Goal: Task Accomplishment & Management: Manage account settings

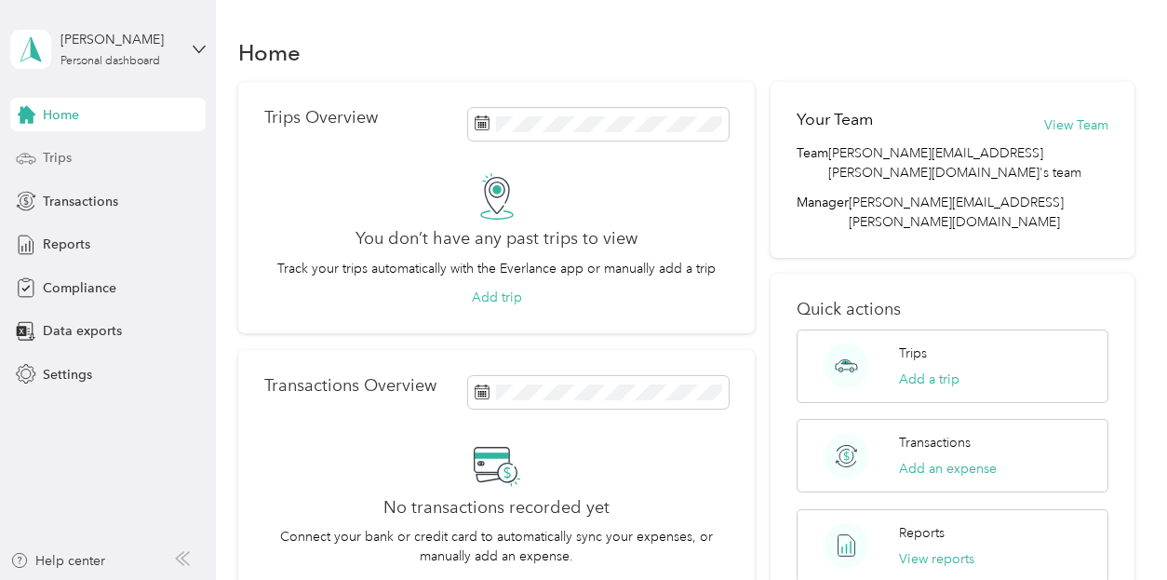
click at [45, 150] on span "Trips" at bounding box center [57, 158] width 29 height 20
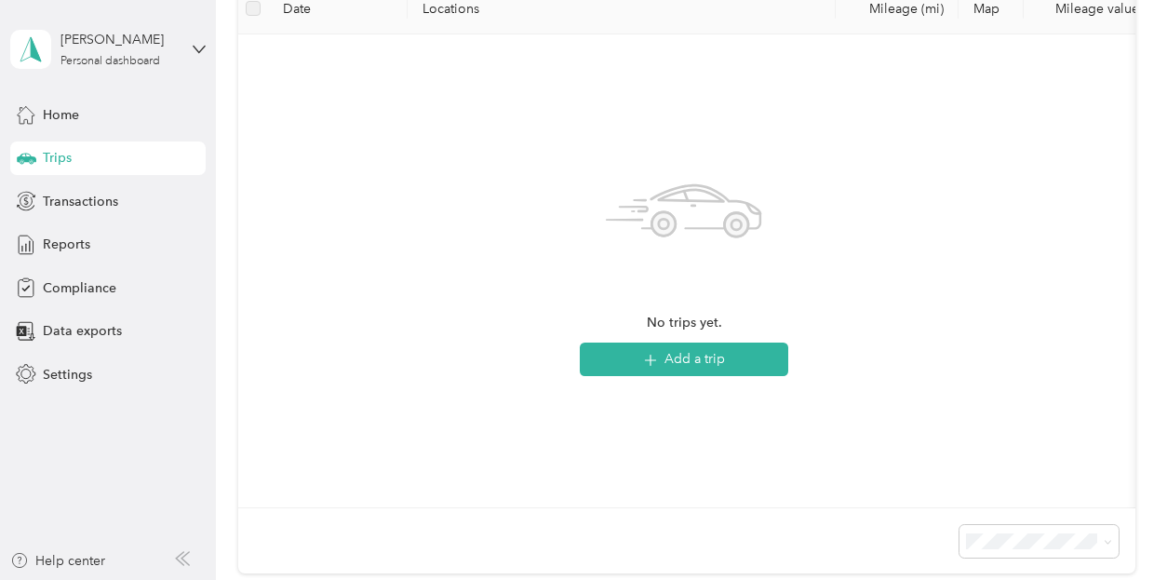
scroll to position [186, 0]
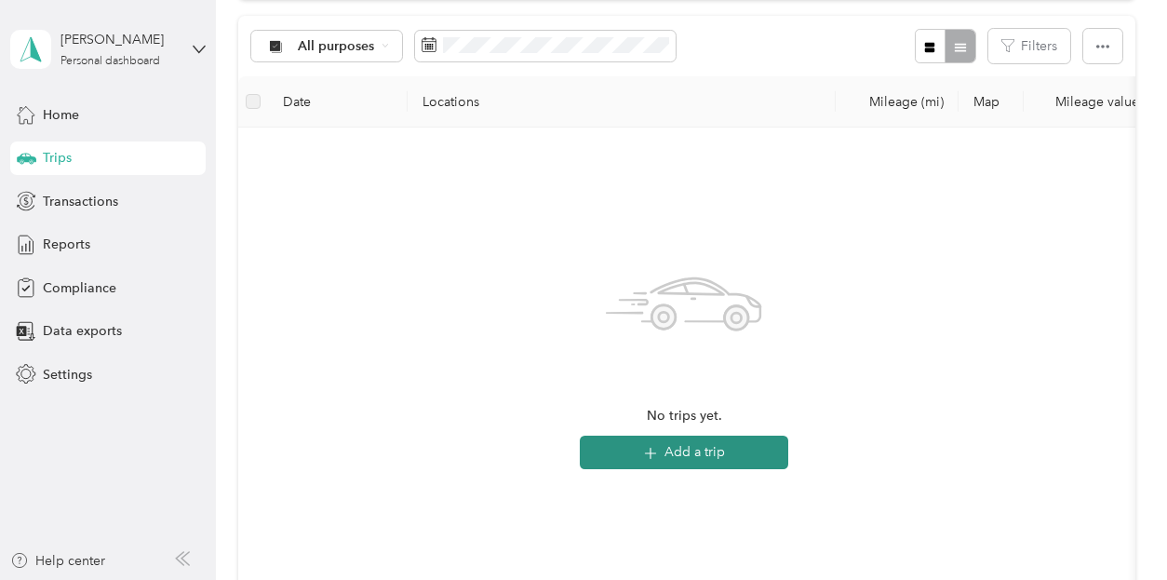
click at [679, 448] on button "Add a trip" at bounding box center [684, 453] width 208 height 34
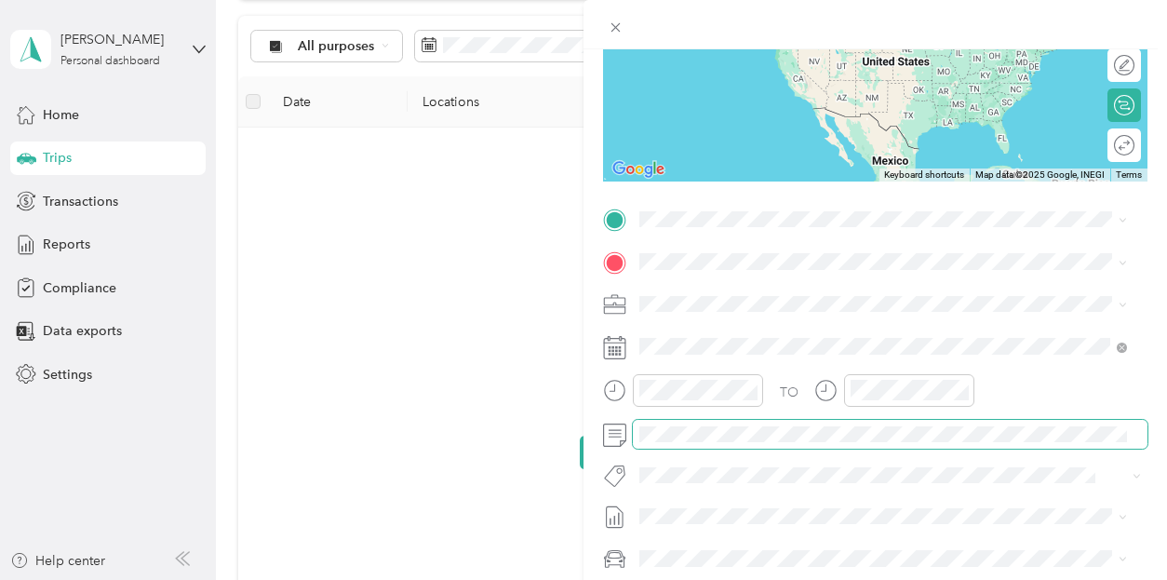
scroll to position [279, 0]
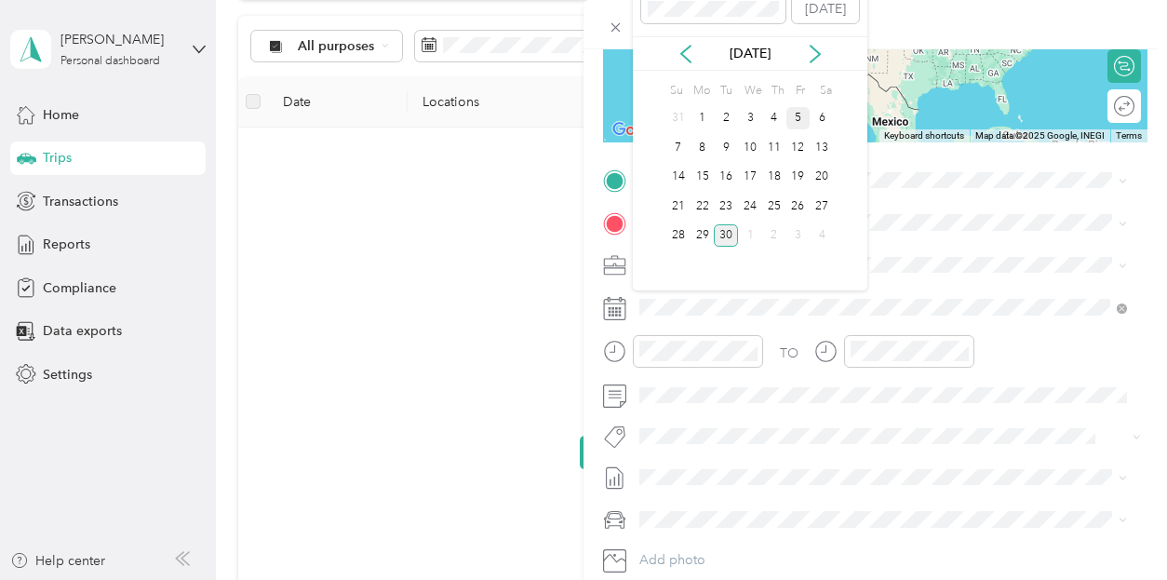
click at [797, 118] on div "5" at bounding box center [799, 118] width 24 height 23
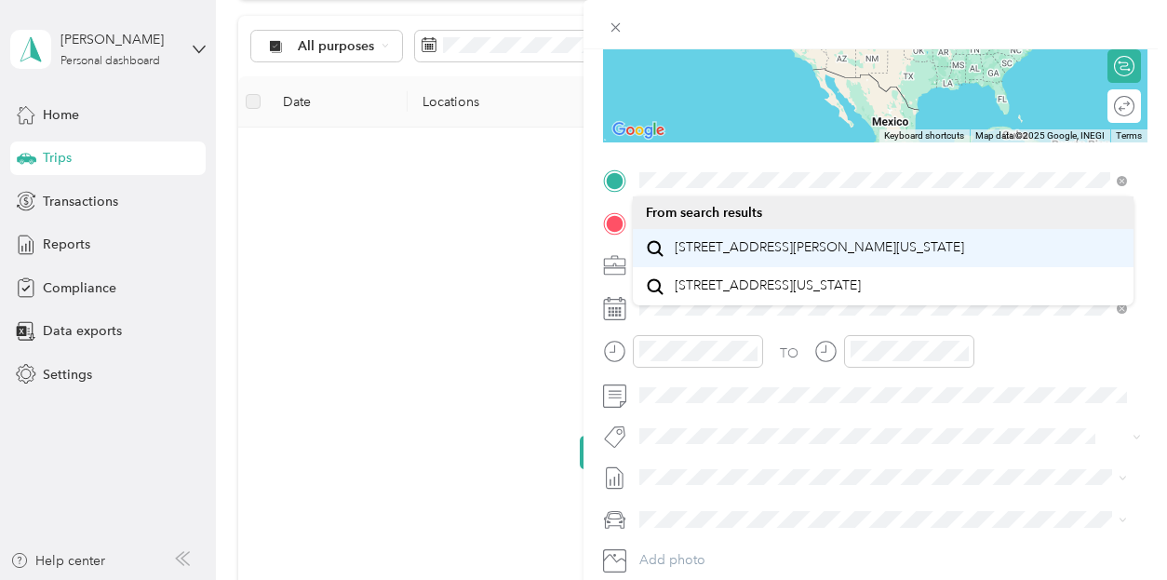
click at [720, 255] on span "[STREET_ADDRESS][PERSON_NAME][US_STATE]" at bounding box center [819, 247] width 289 height 17
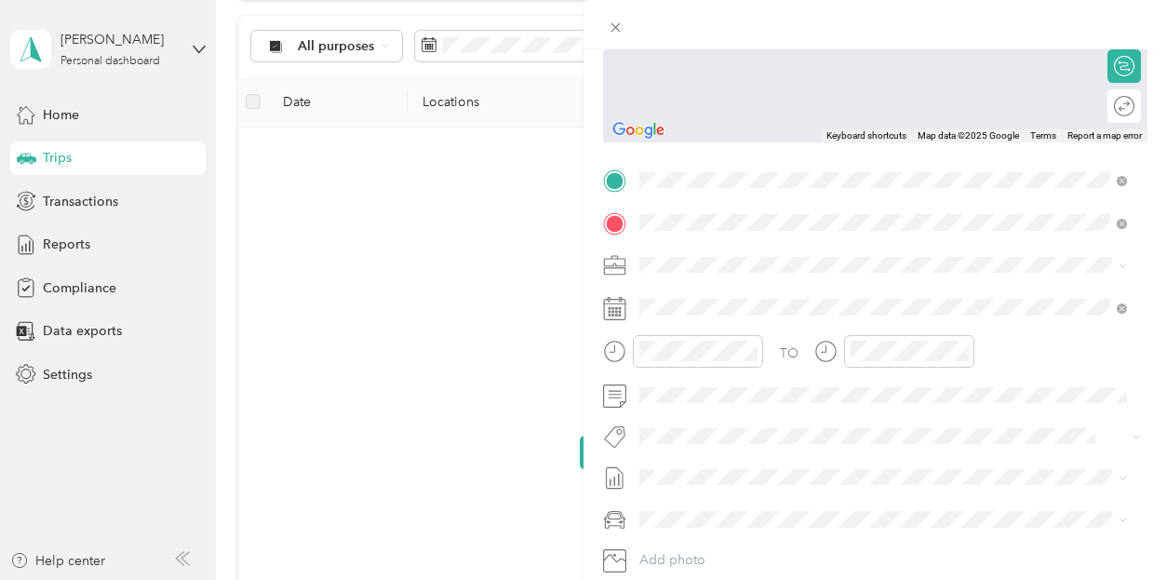
click at [719, 298] on span "[STREET_ADDRESS][PERSON_NAME][US_STATE]" at bounding box center [819, 289] width 289 height 17
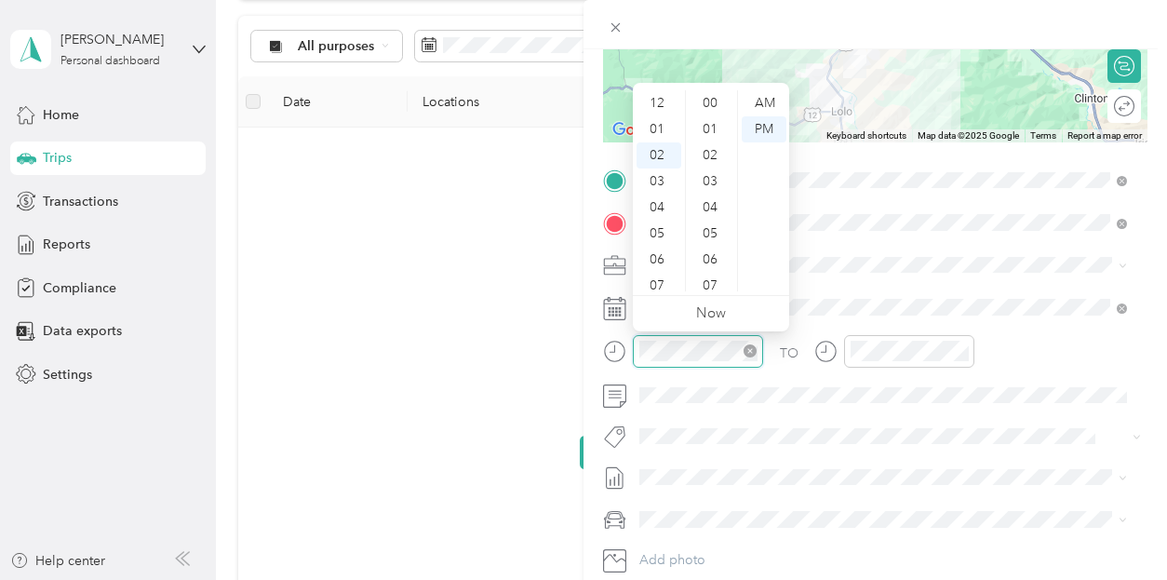
scroll to position [1363, 0]
click at [591, 356] on form "New Trip Save This trip cannot be edited because it is either under review, app…" at bounding box center [876, 199] width 584 height 832
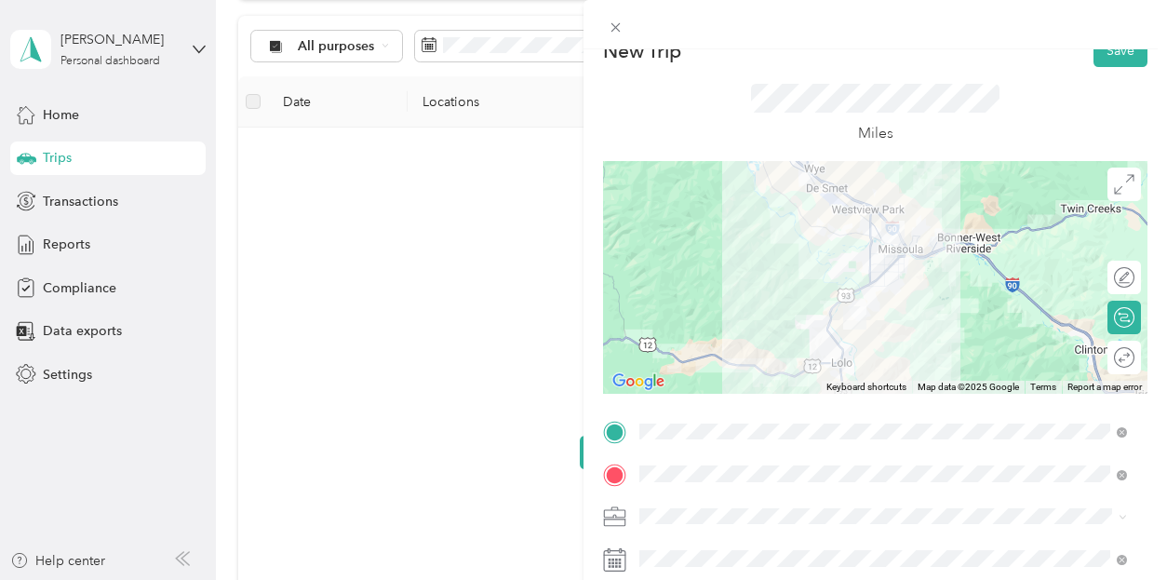
scroll to position [0, 0]
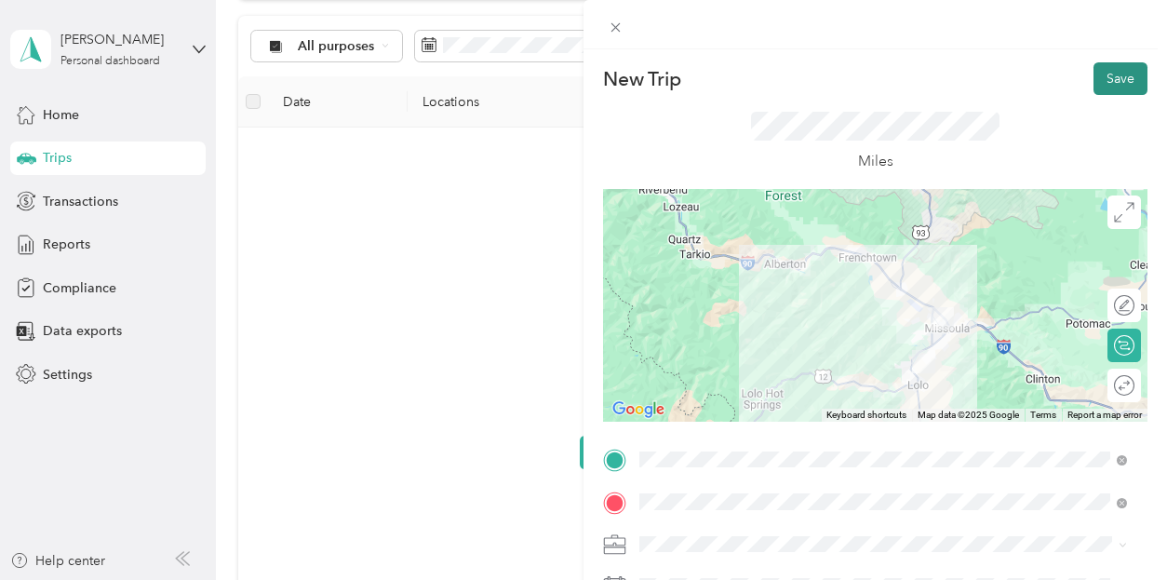
click at [1113, 79] on button "Save" at bounding box center [1121, 78] width 54 height 33
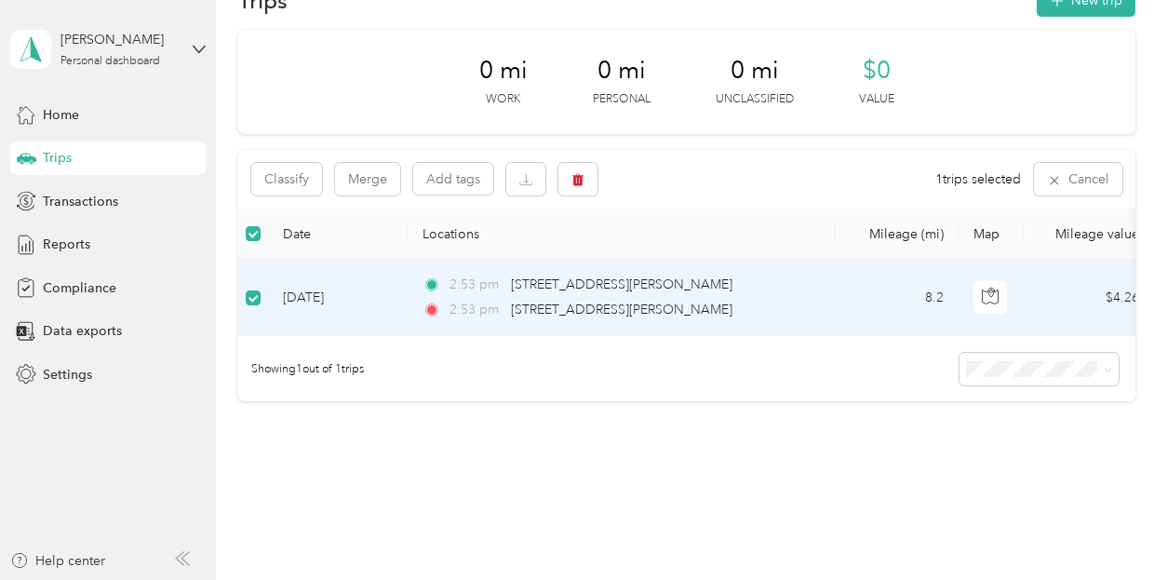
click at [311, 297] on td "[DATE]" at bounding box center [338, 298] width 140 height 76
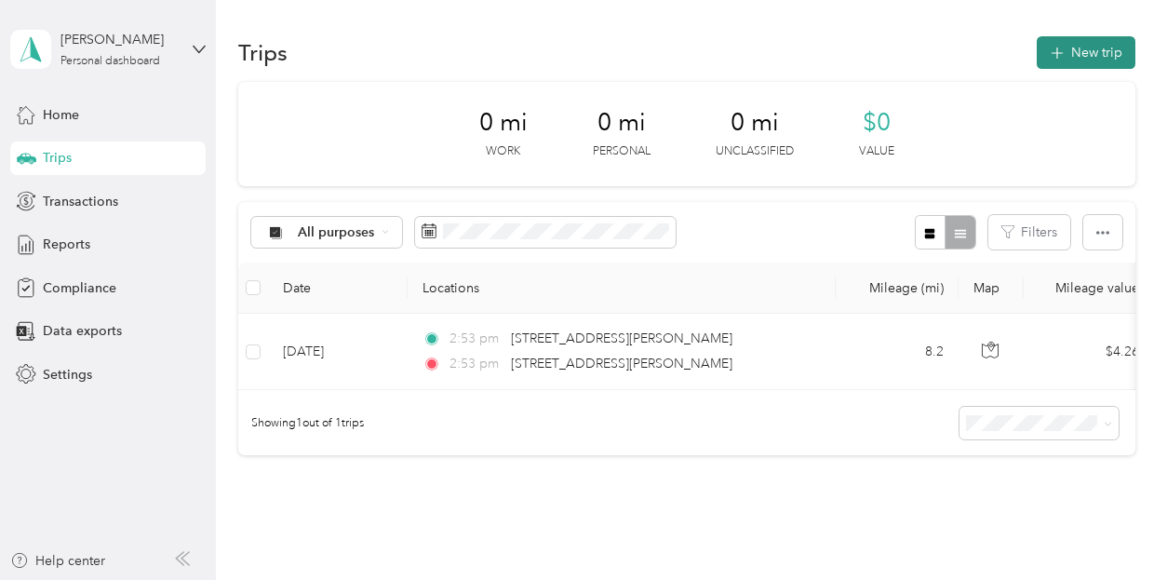
click at [1091, 43] on button "New trip" at bounding box center [1086, 52] width 99 height 33
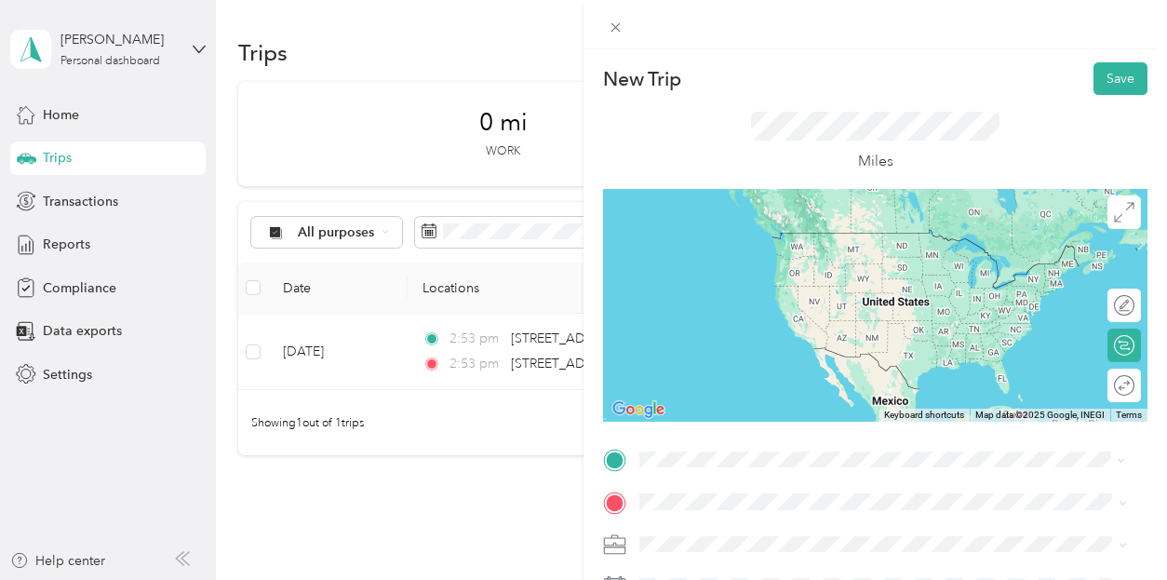
click at [749, 234] on span "[STREET_ADDRESS][PERSON_NAME][US_STATE]" at bounding box center [819, 232] width 289 height 16
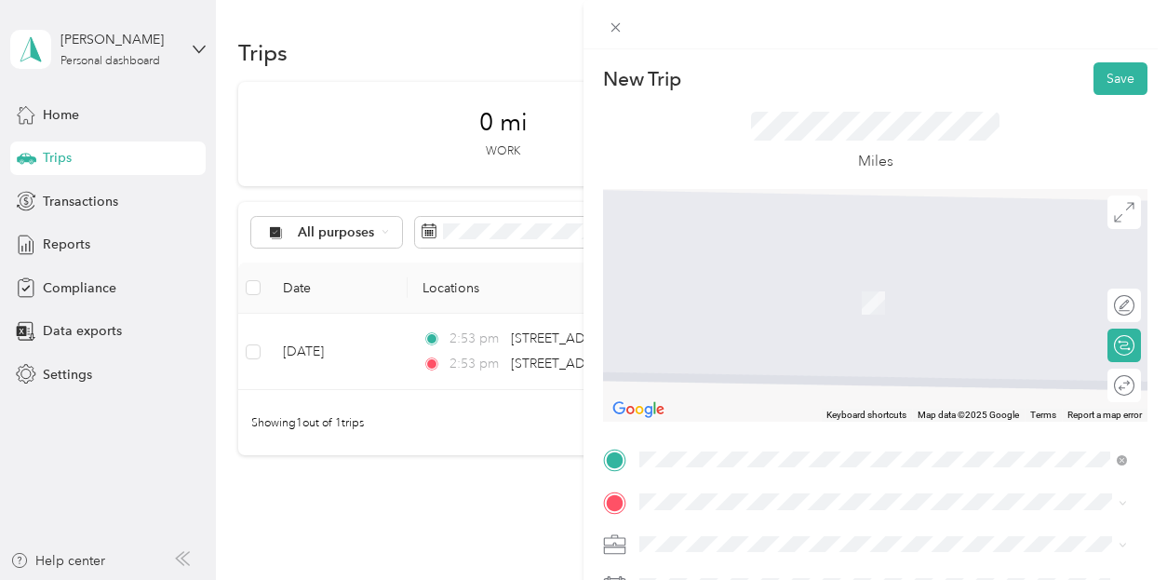
scroll to position [93, 0]
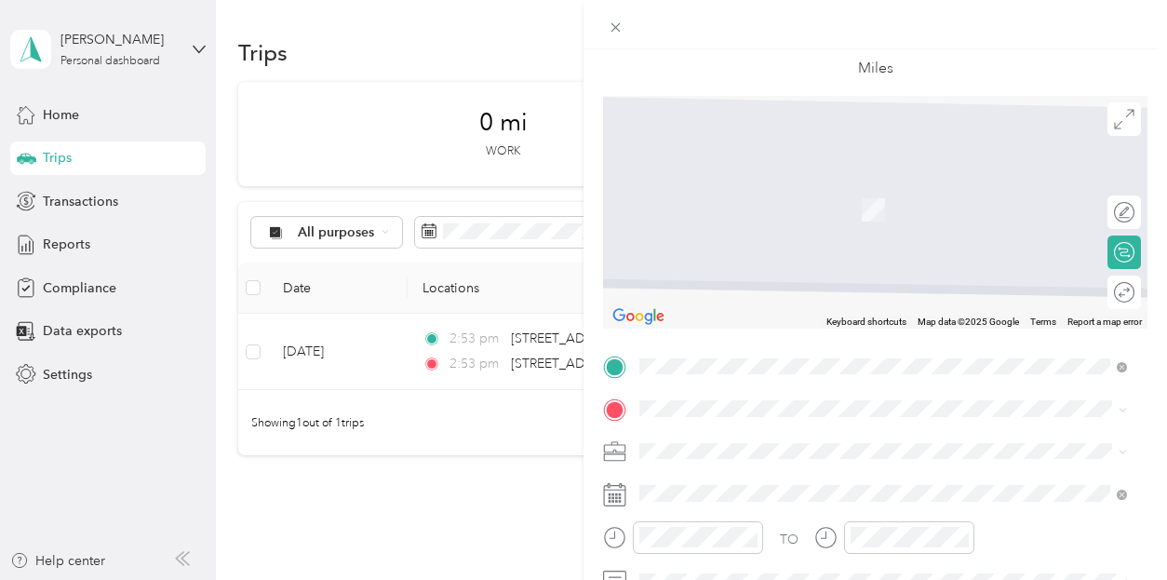
click at [724, 189] on span "[STREET_ADDRESS][PERSON_NAME][US_STATE]" at bounding box center [819, 180] width 289 height 17
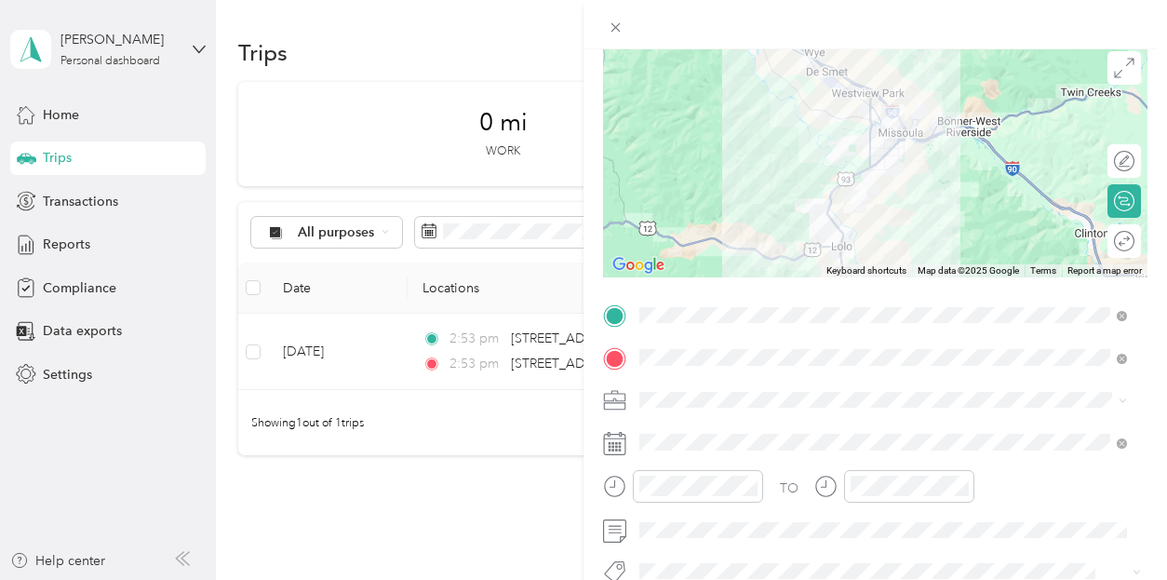
scroll to position [186, 0]
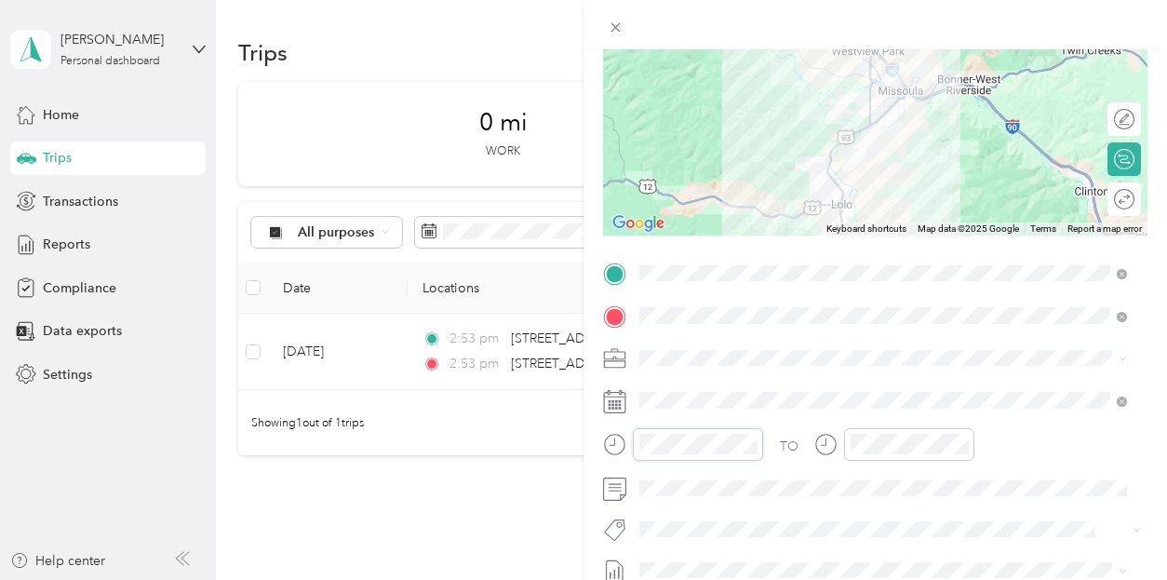
click at [624, 443] on div at bounding box center [683, 444] width 160 height 33
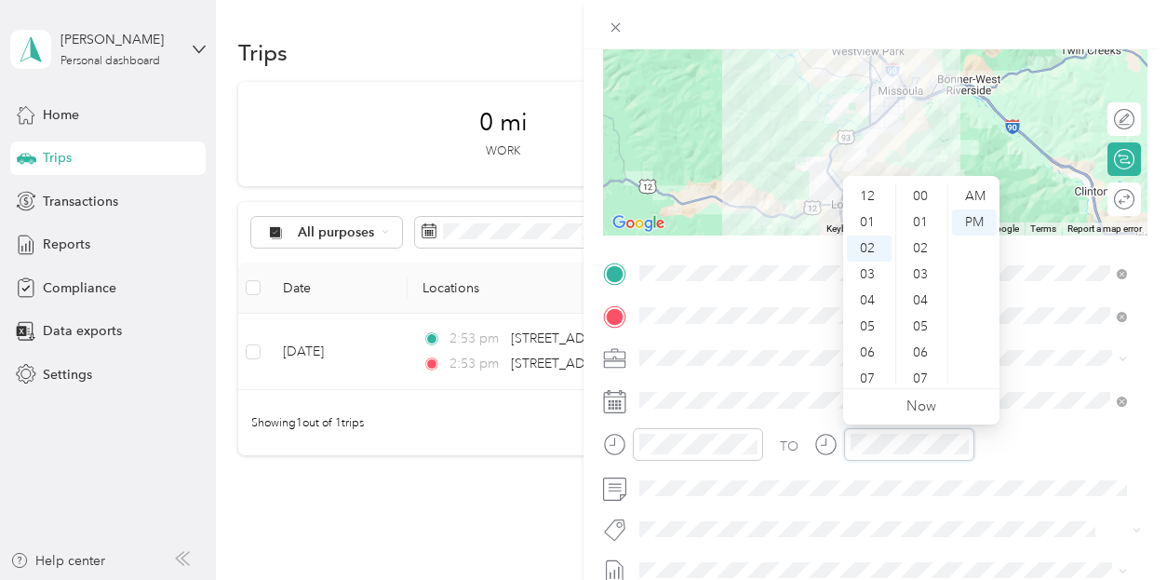
scroll to position [1363, 0]
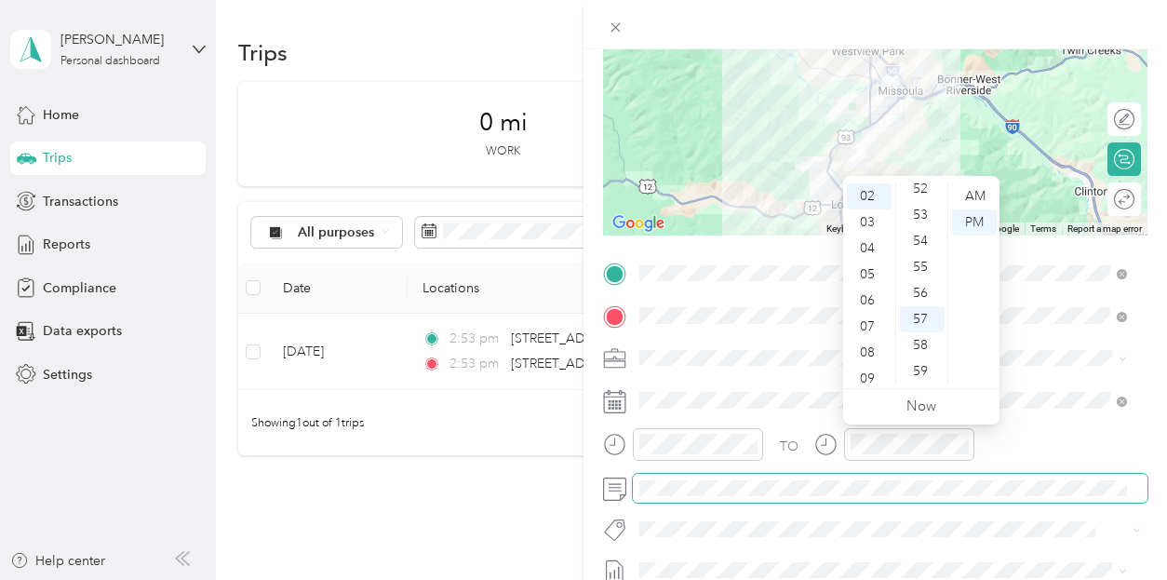
click at [1026, 474] on span at bounding box center [890, 489] width 515 height 30
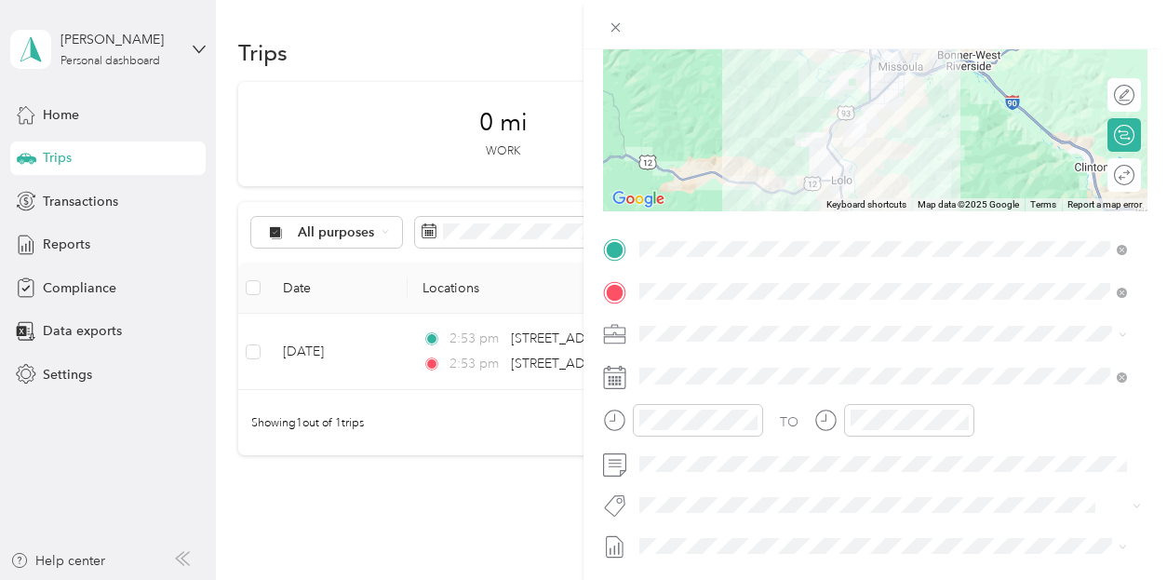
scroll to position [0, 0]
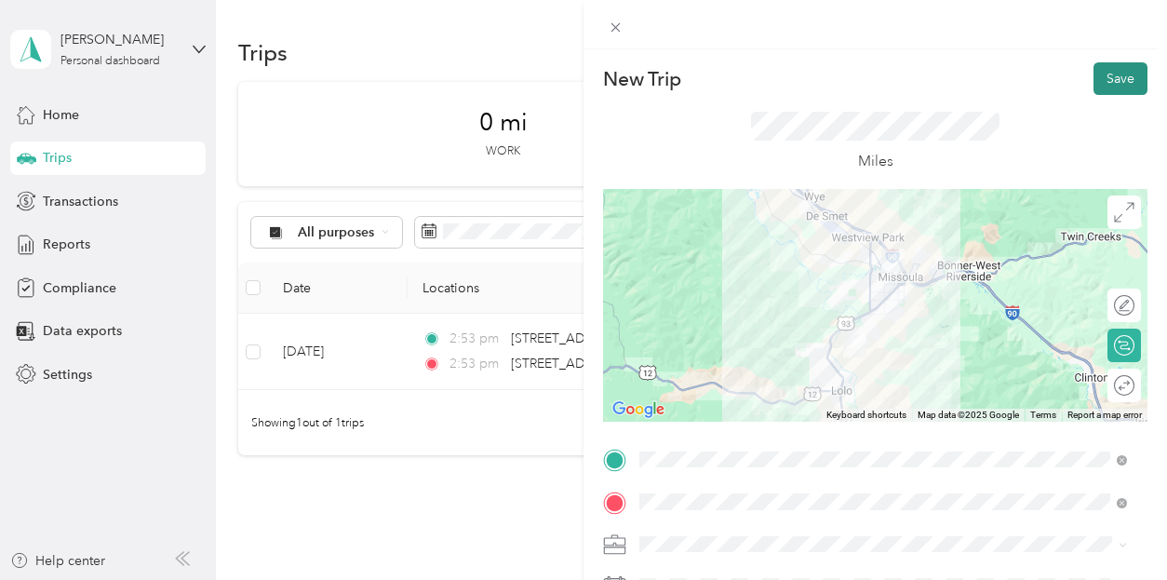
click at [1102, 76] on button "Save" at bounding box center [1121, 78] width 54 height 33
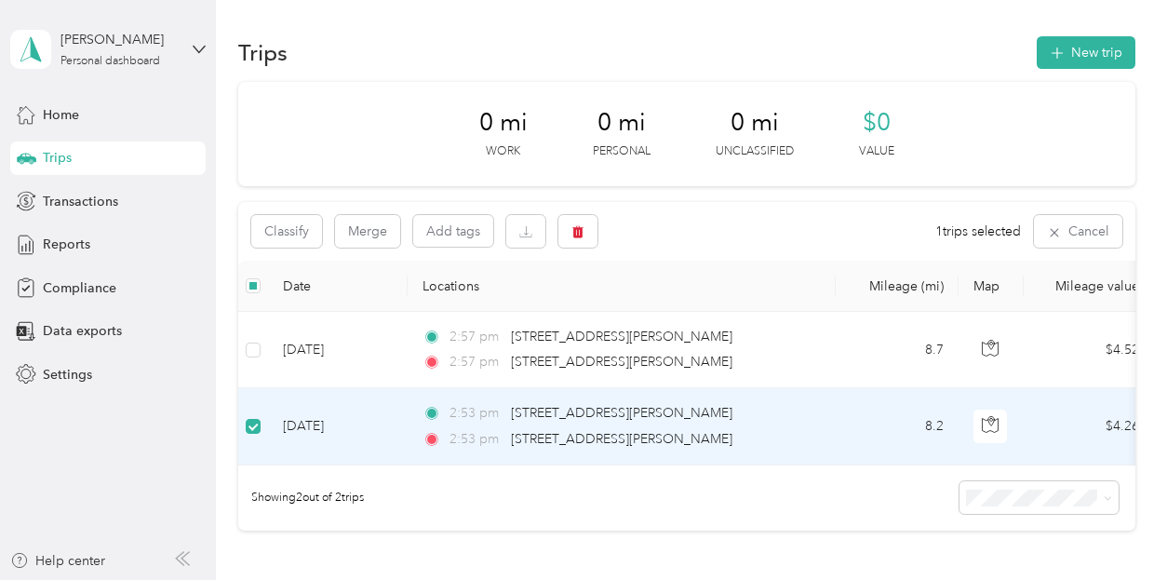
click at [303, 420] on td "[DATE]" at bounding box center [338, 426] width 140 height 76
click at [305, 428] on td "[DATE]" at bounding box center [338, 426] width 140 height 76
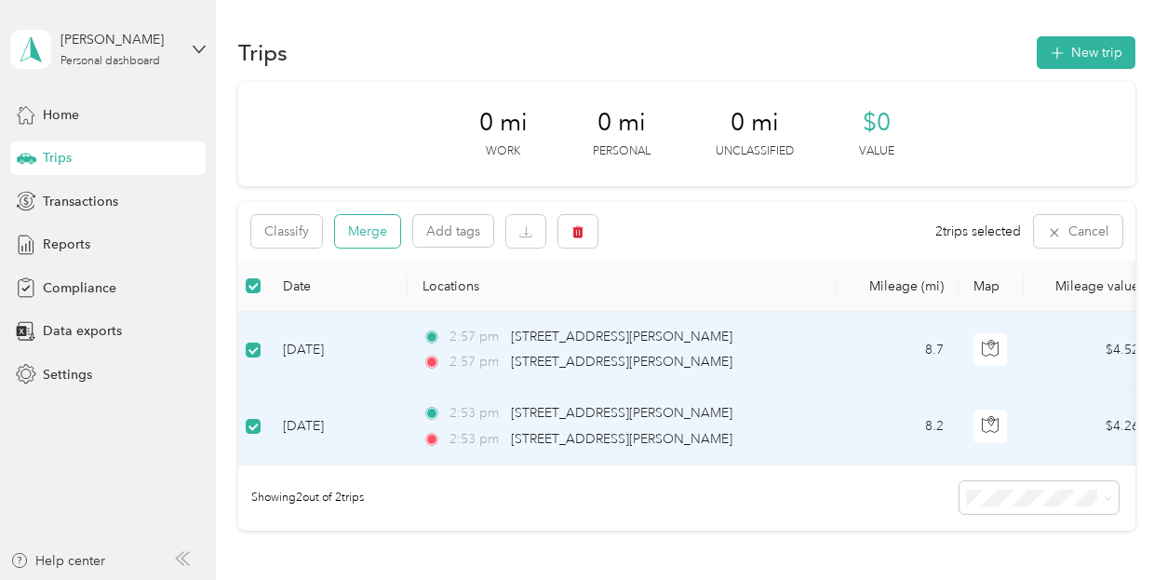
click at [369, 235] on button "Merge" at bounding box center [367, 231] width 65 height 33
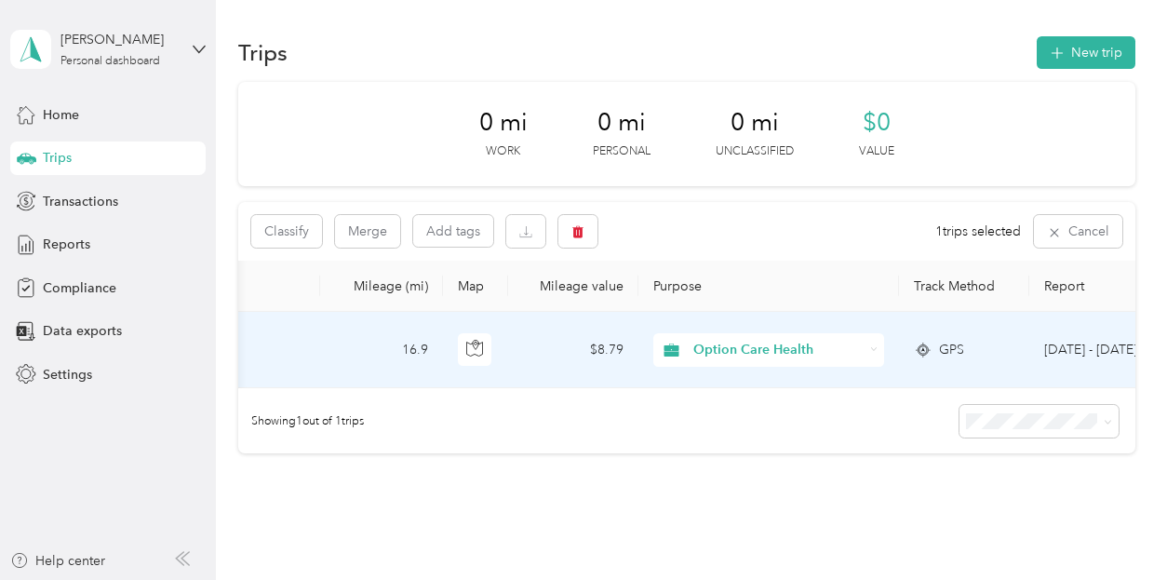
scroll to position [0, 650]
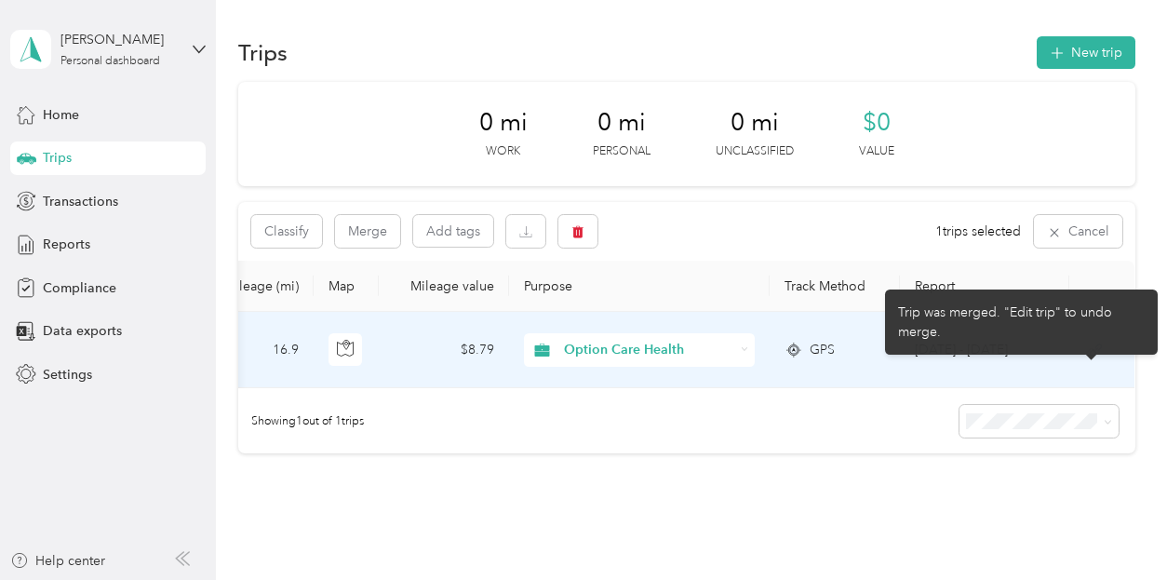
click at [1050, 314] on div "Trip was merged. "Edit trip" to undo merge." at bounding box center [1021, 321] width 273 height 65
click at [1037, 313] on div "Trip was merged. "Edit trip" to undo merge." at bounding box center [1021, 321] width 273 height 65
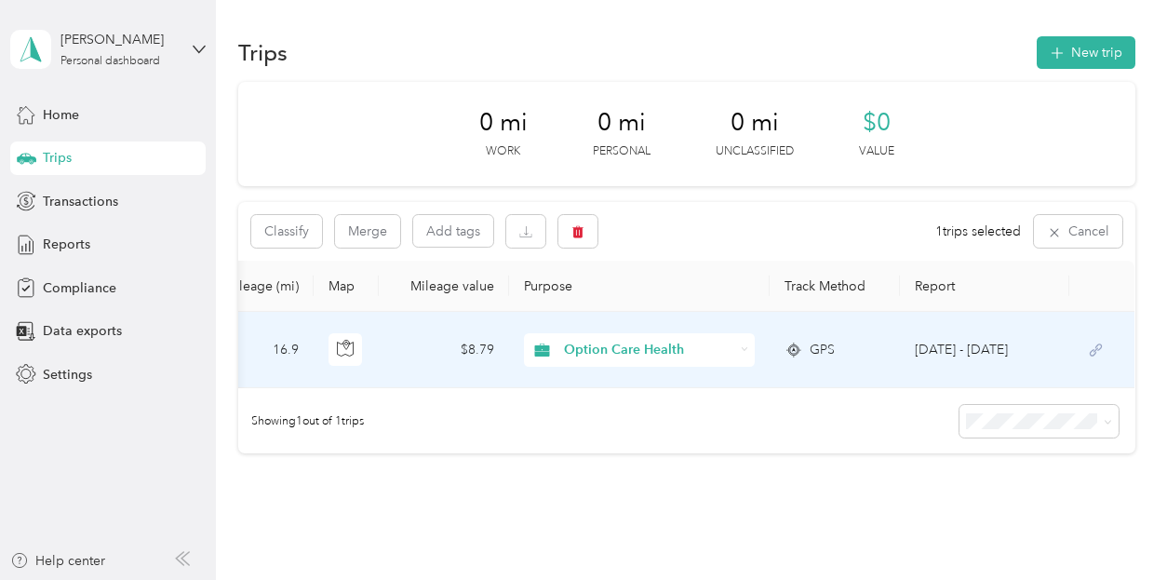
drag, startPoint x: 626, startPoint y: 350, endPoint x: 705, endPoint y: 436, distance: 116.0
click at [706, 447] on div "Showing 1 out of 1 trips" at bounding box center [686, 420] width 896 height 65
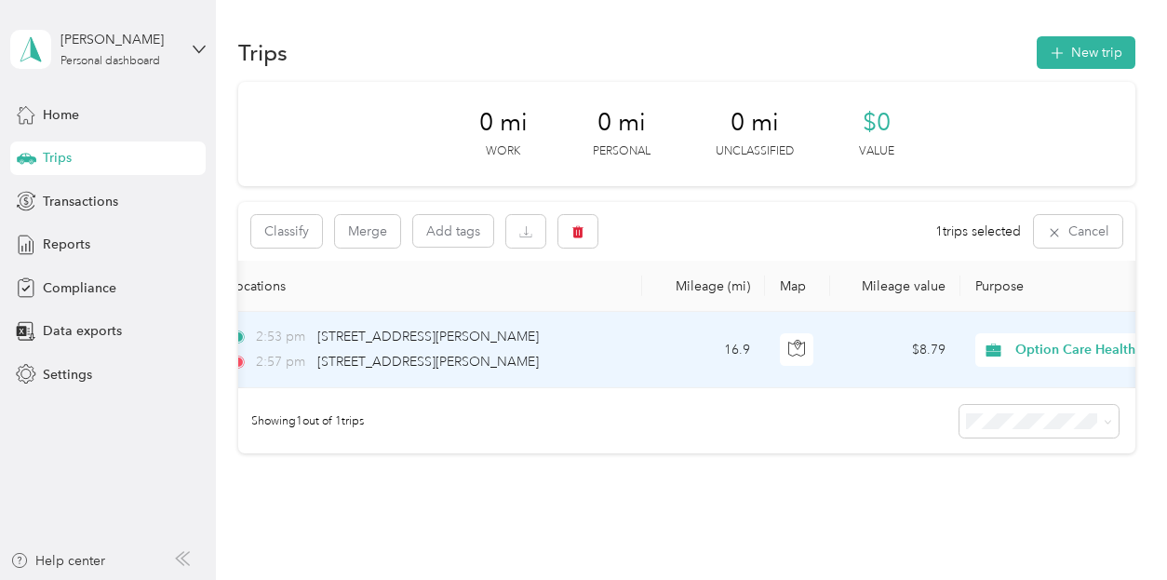
scroll to position [0, 0]
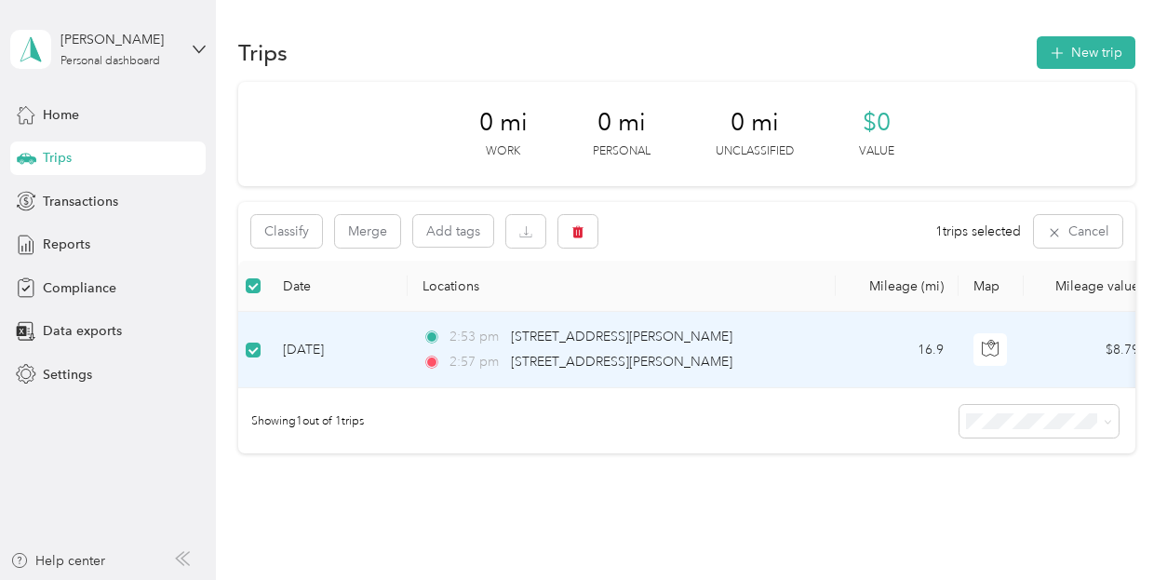
click at [302, 349] on td "[DATE]" at bounding box center [338, 350] width 140 height 76
click at [573, 234] on icon "button" at bounding box center [577, 231] width 13 height 13
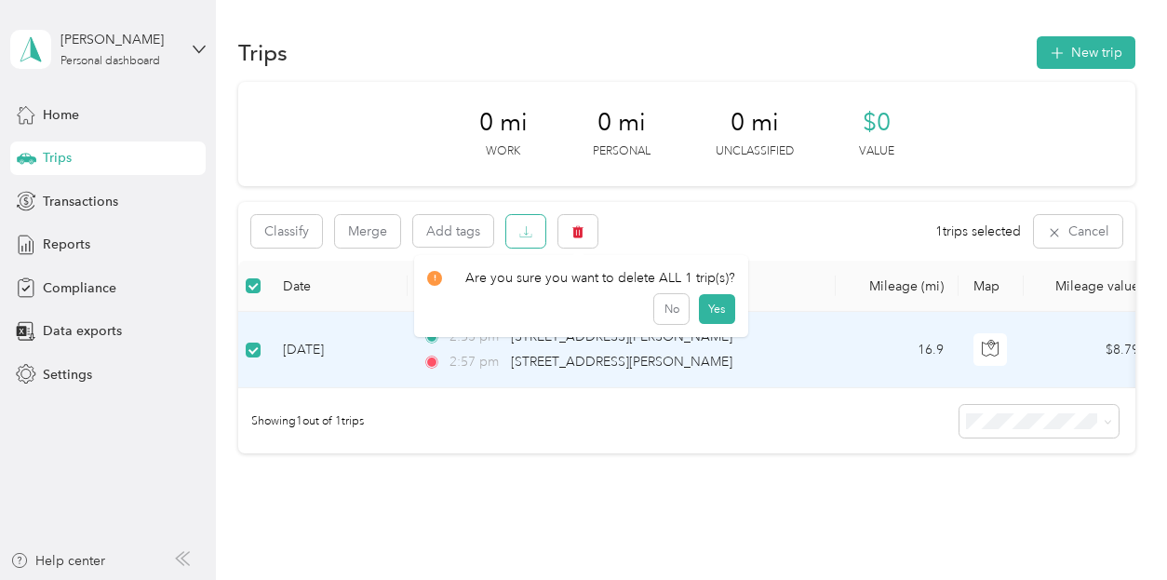
click at [525, 232] on icon "button" at bounding box center [525, 231] width 13 height 13
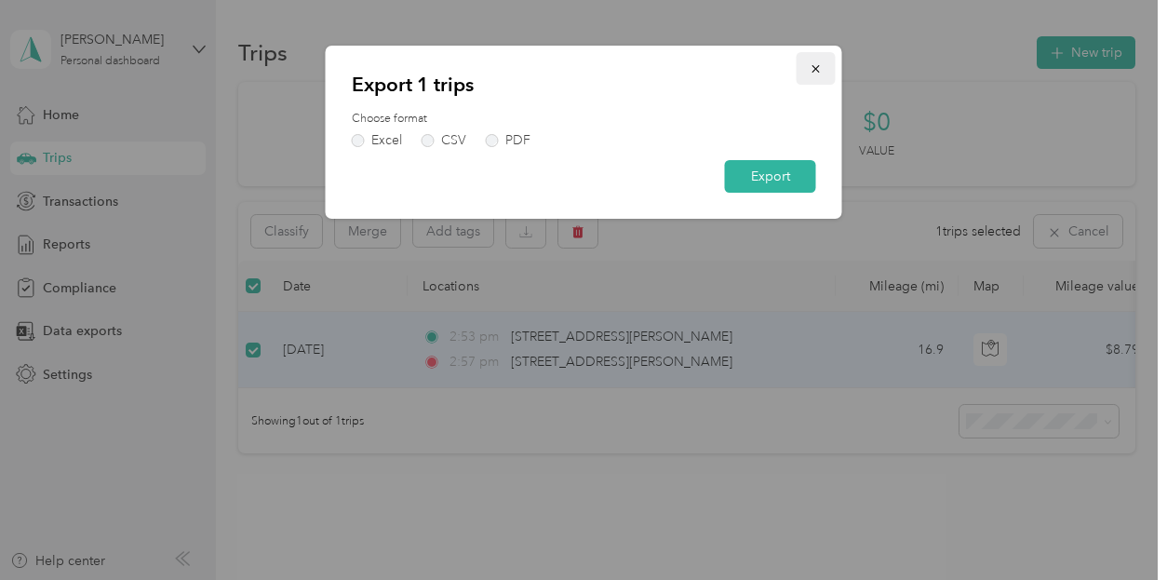
click at [813, 68] on icon "button" at bounding box center [816, 68] width 13 height 13
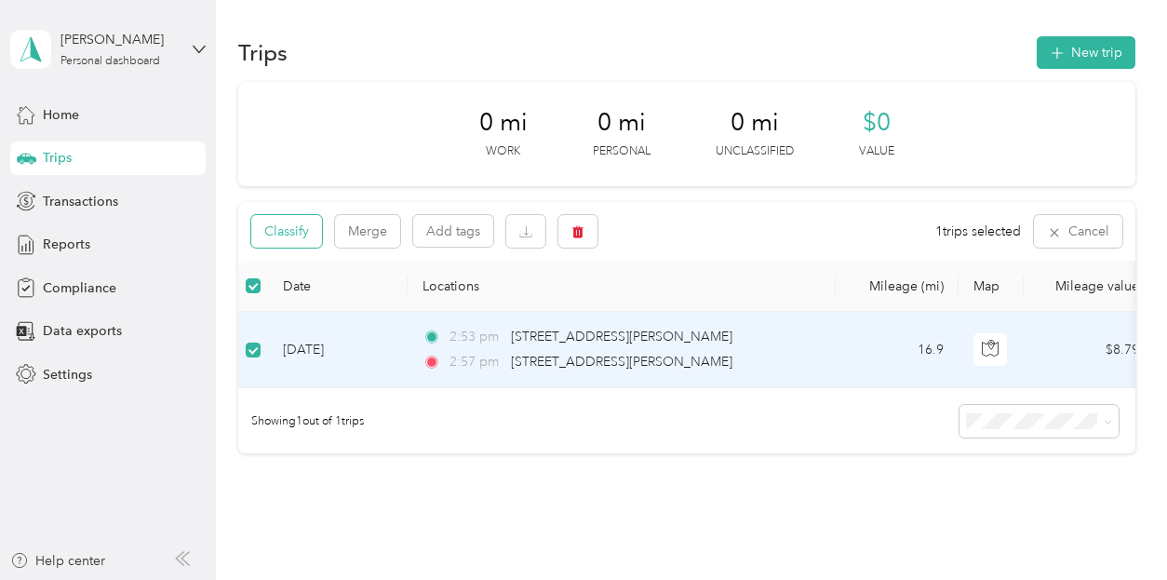
click at [286, 234] on button "Classify" at bounding box center [286, 231] width 71 height 33
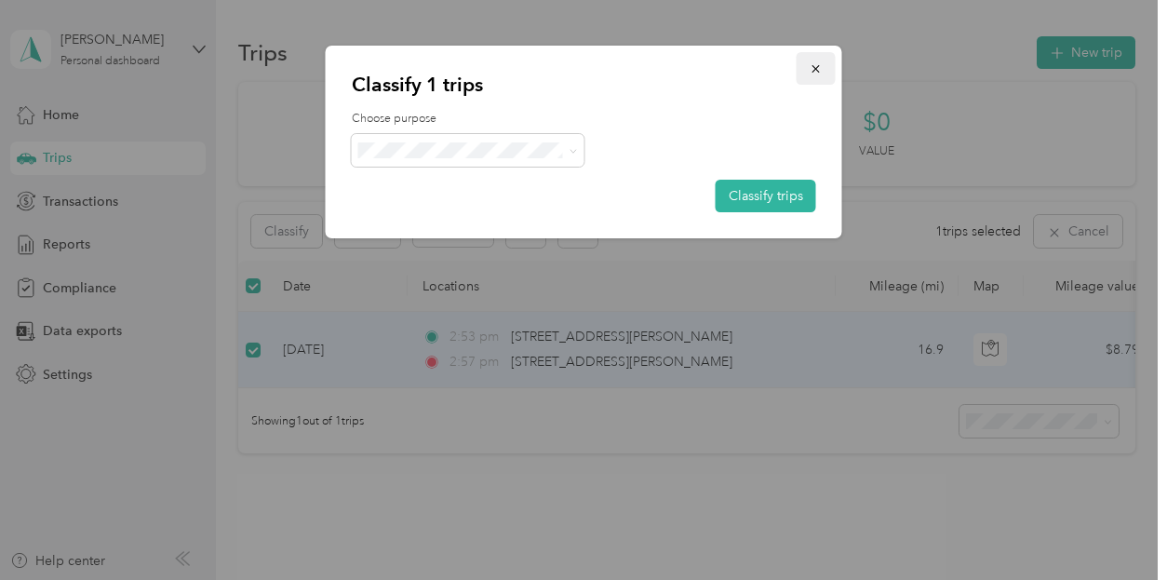
click at [819, 67] on icon "button" at bounding box center [816, 68] width 13 height 13
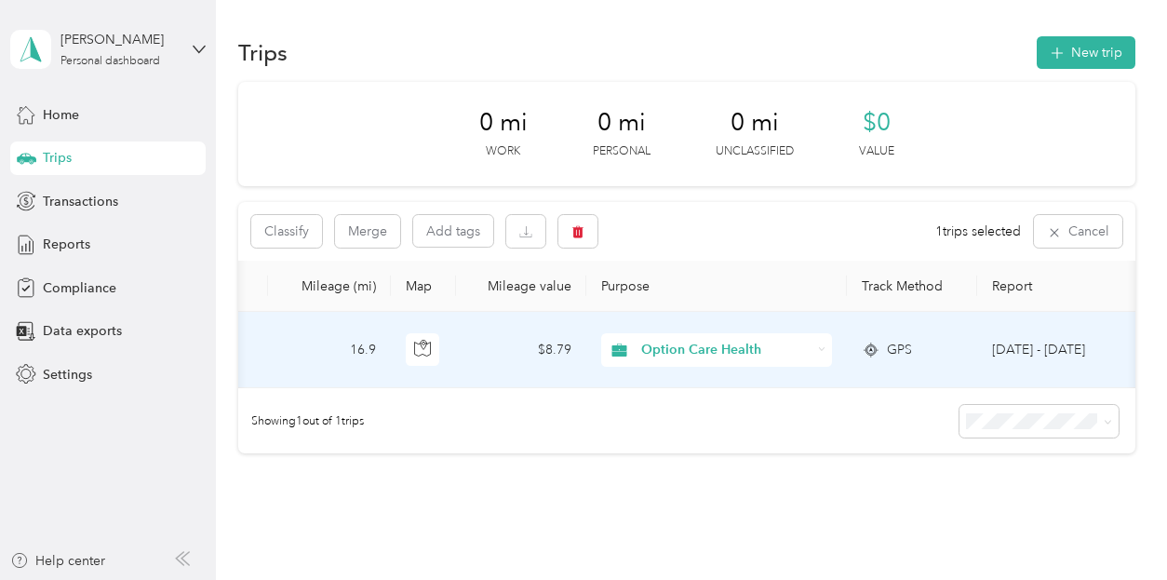
scroll to position [0, 650]
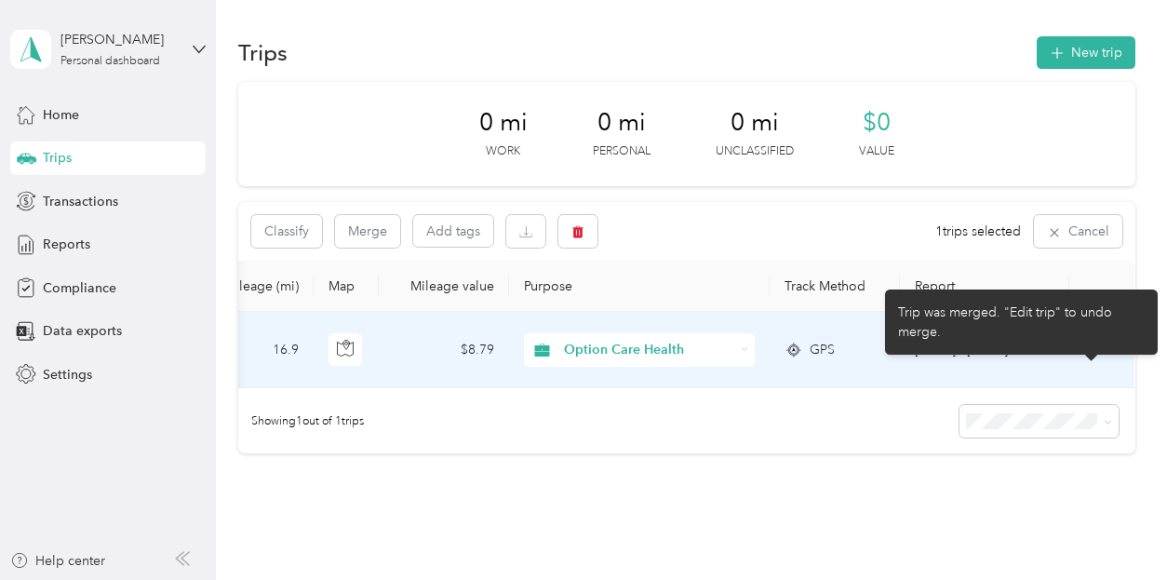
click at [1095, 351] on icon at bounding box center [1095, 350] width 23 height 15
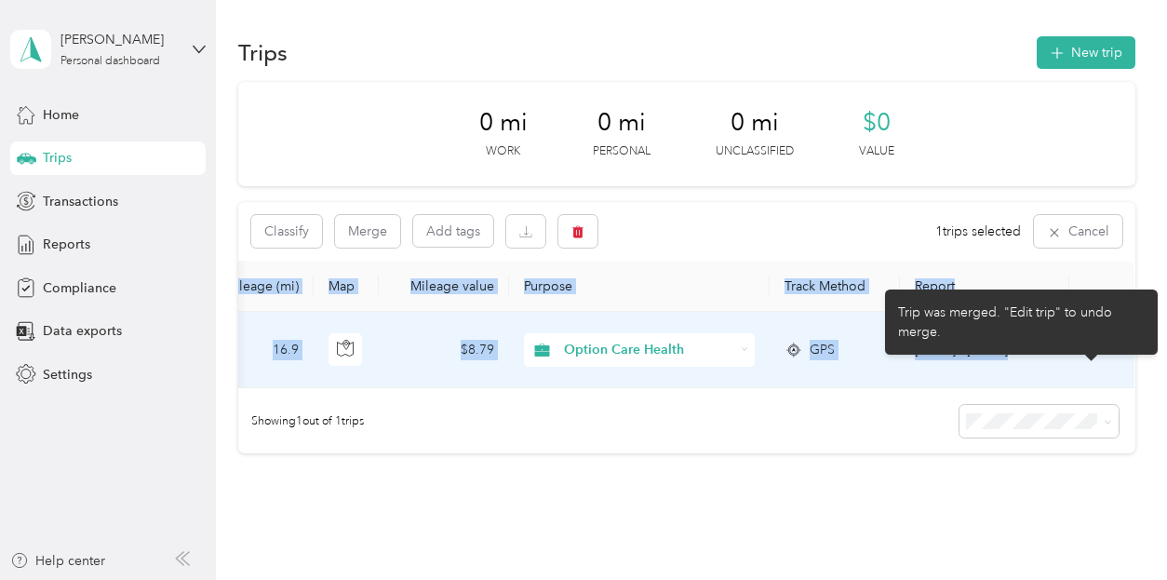
click at [1095, 351] on icon at bounding box center [1095, 350] width 23 height 15
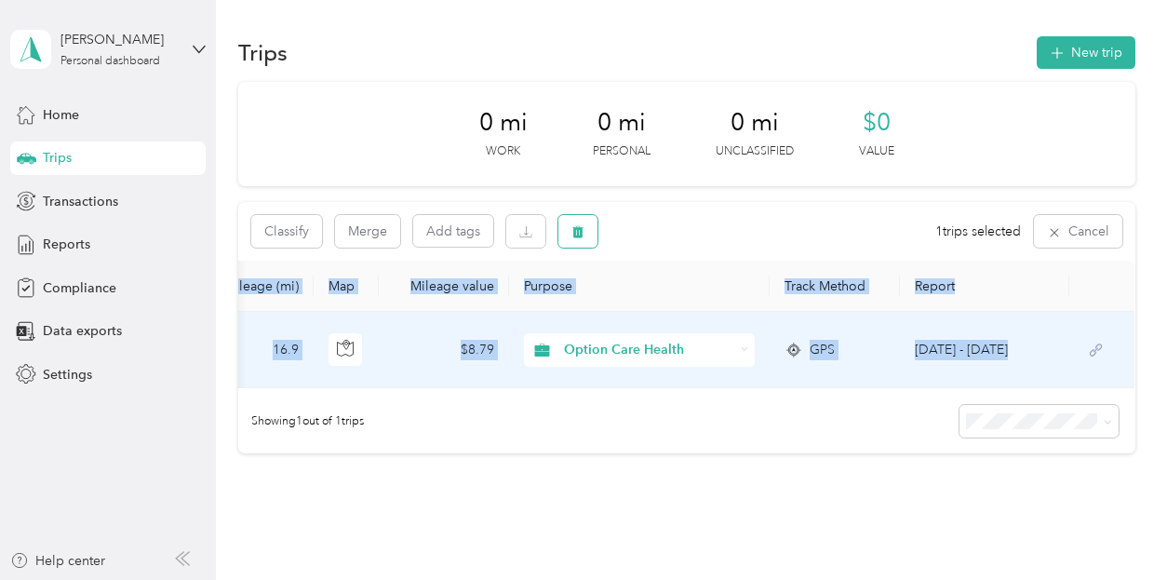
click at [583, 231] on icon "button" at bounding box center [577, 232] width 11 height 12
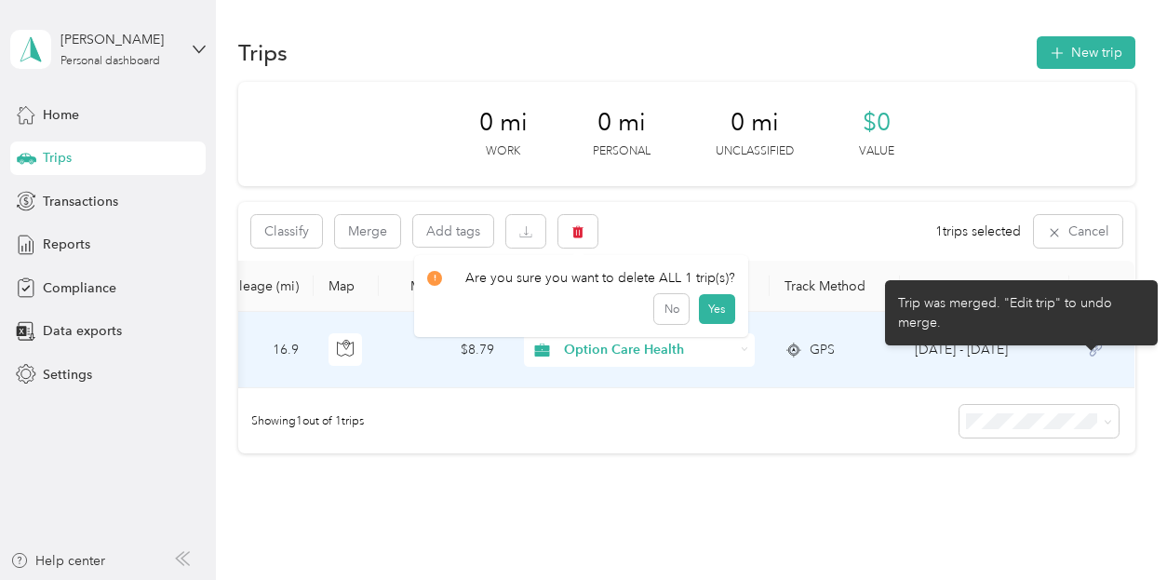
click at [1095, 353] on icon at bounding box center [1095, 350] width 23 height 15
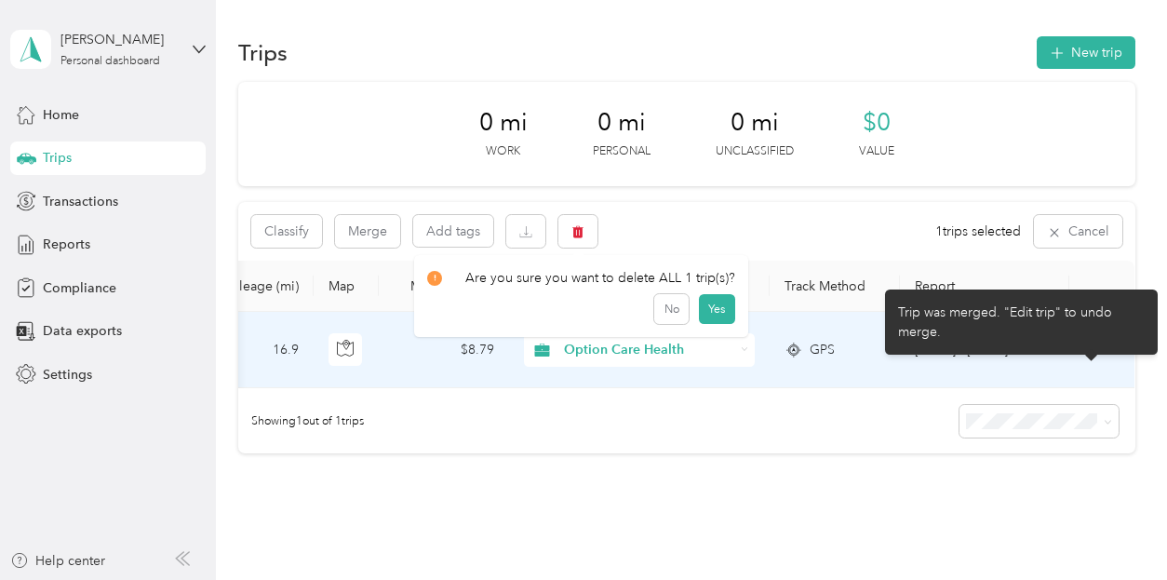
click at [1091, 347] on icon at bounding box center [1096, 350] width 12 height 12
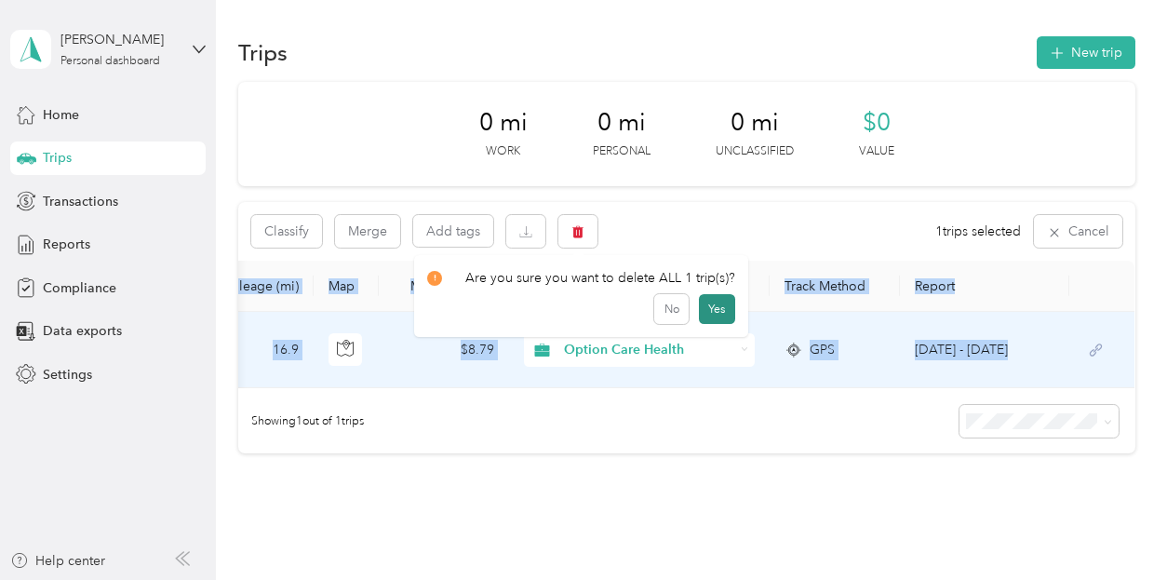
click at [713, 312] on button "Yes" at bounding box center [717, 309] width 36 height 30
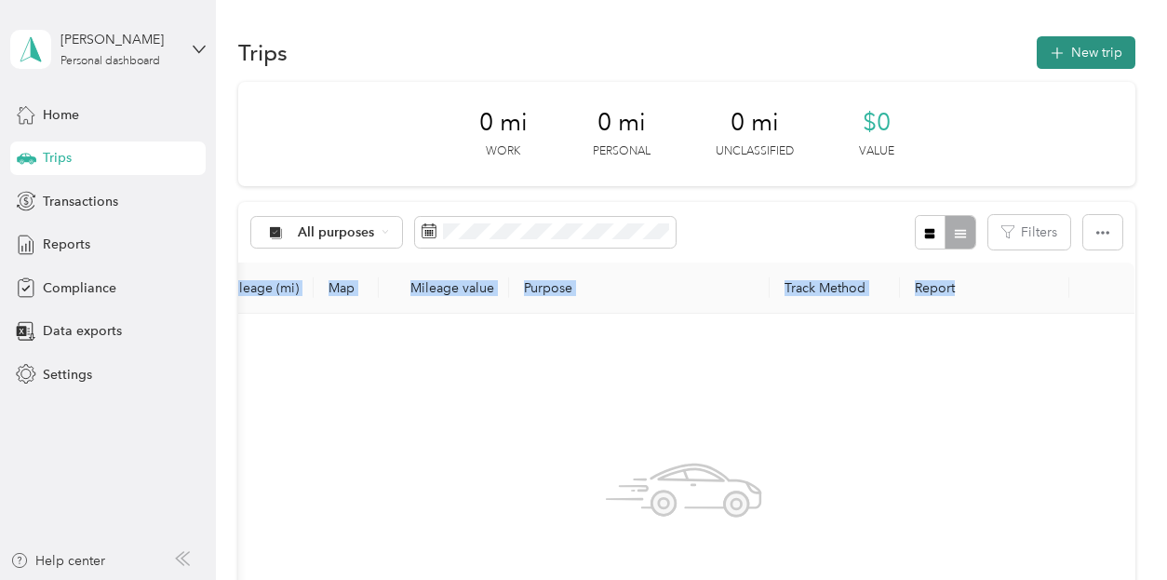
click at [1082, 53] on button "New trip" at bounding box center [1086, 52] width 99 height 33
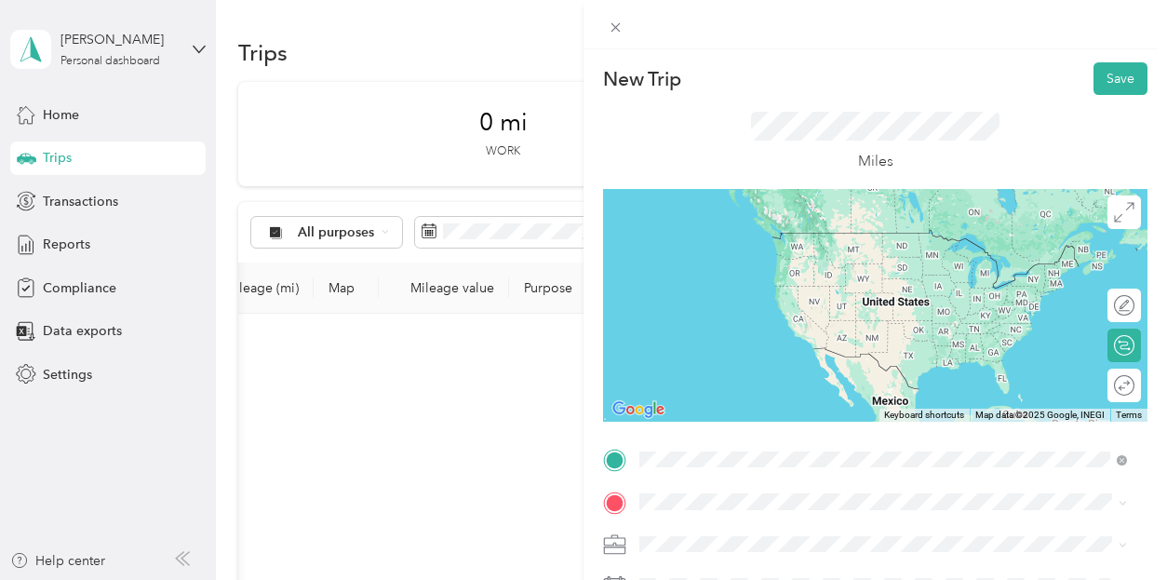
click at [681, 241] on span "[STREET_ADDRESS][PERSON_NAME][US_STATE]" at bounding box center [819, 232] width 289 height 17
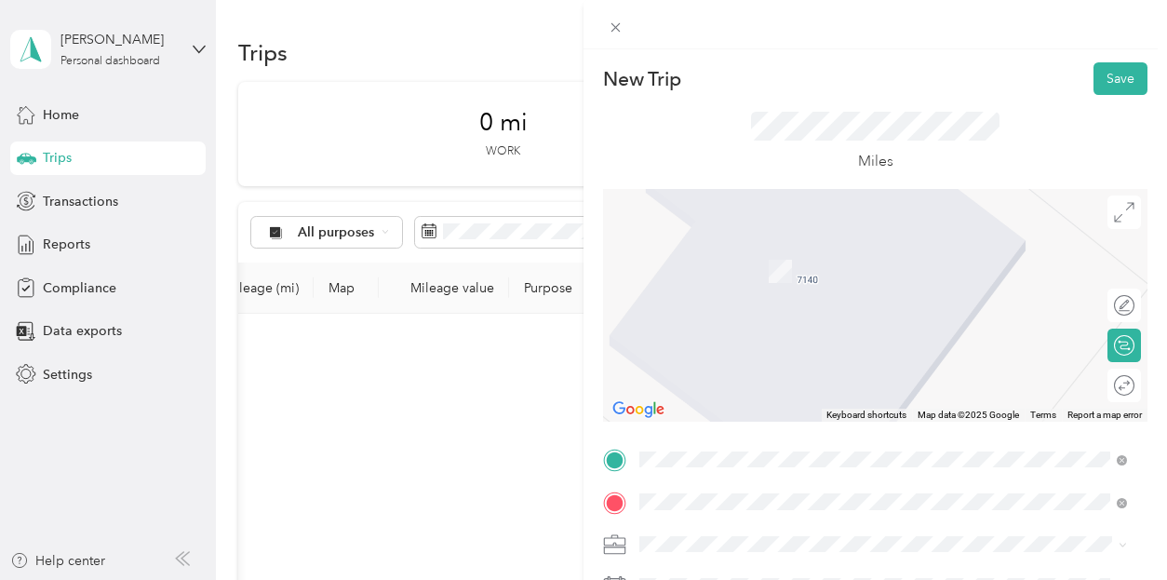
click at [756, 275] on span "[STREET_ADDRESS][PERSON_NAME][US_STATE]" at bounding box center [819, 275] width 289 height 17
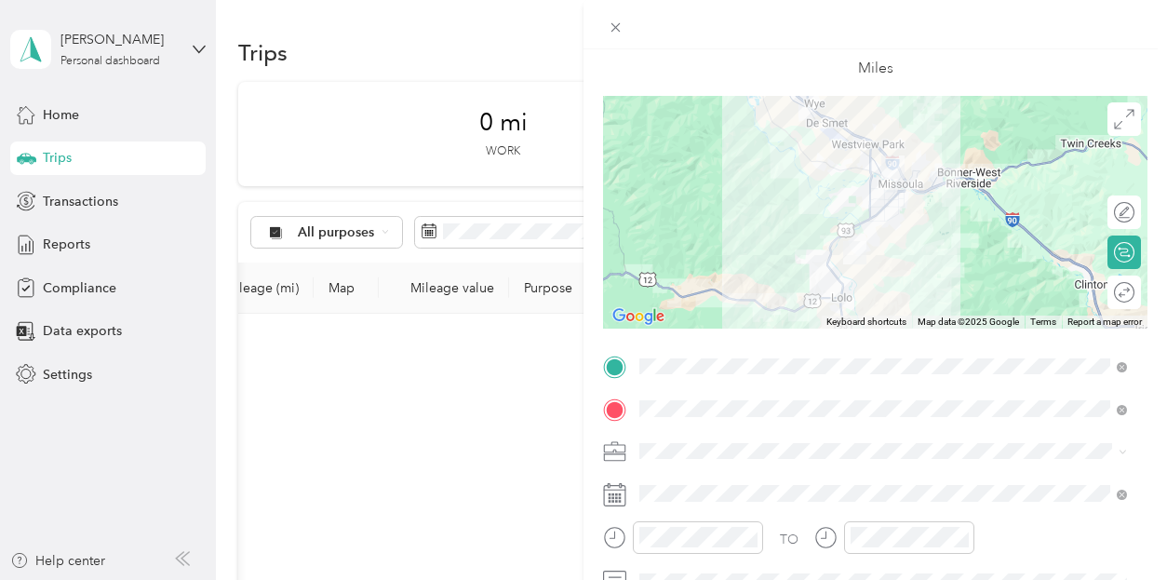
scroll to position [186, 0]
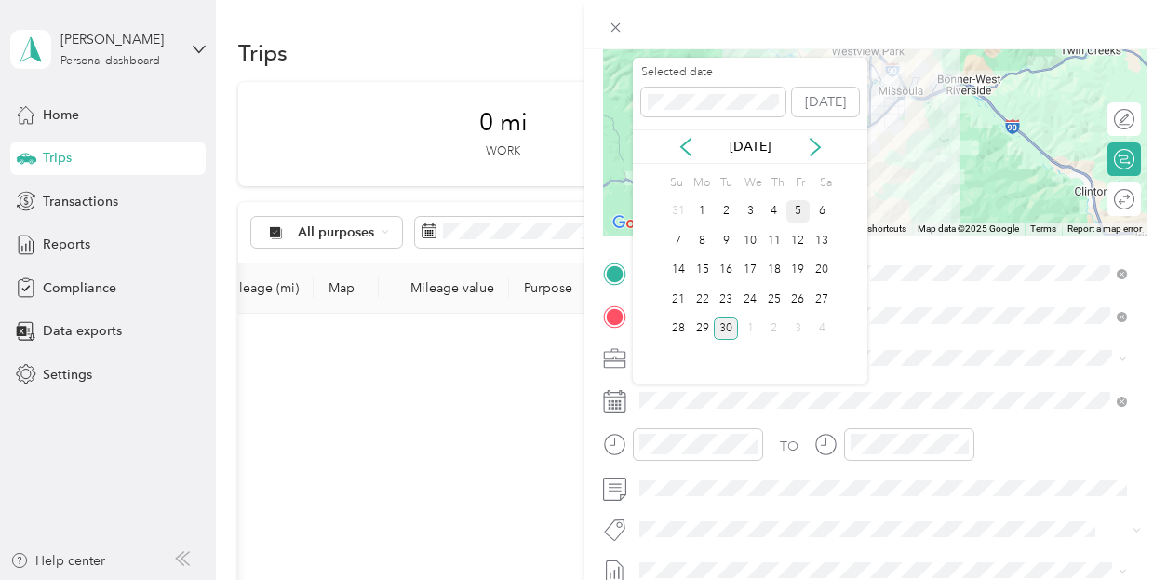
click at [802, 212] on div "5" at bounding box center [799, 211] width 24 height 23
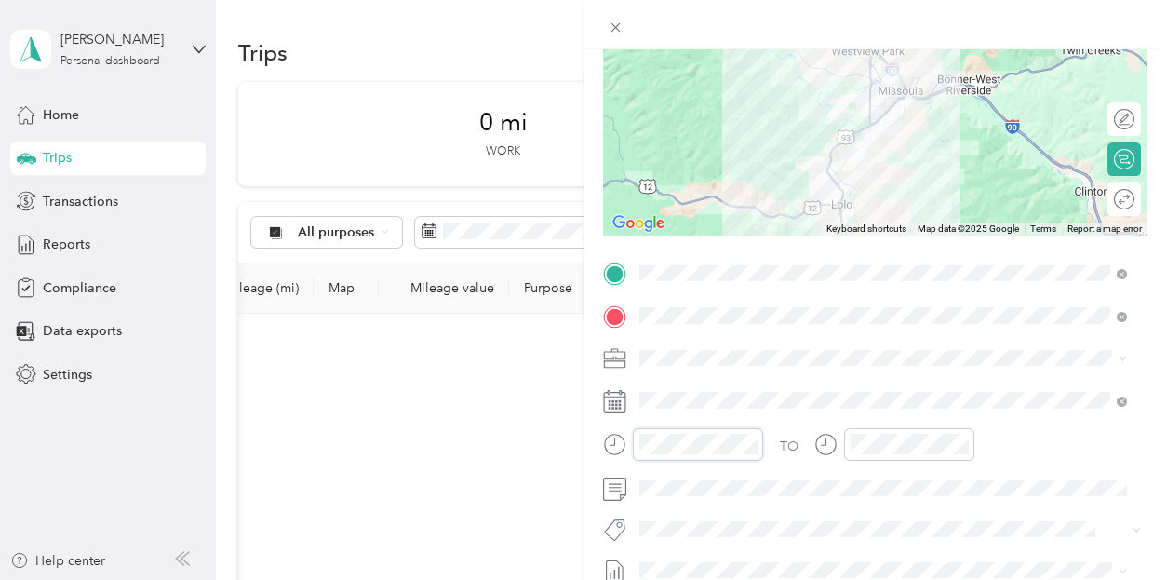
click at [611, 444] on div at bounding box center [683, 444] width 160 height 33
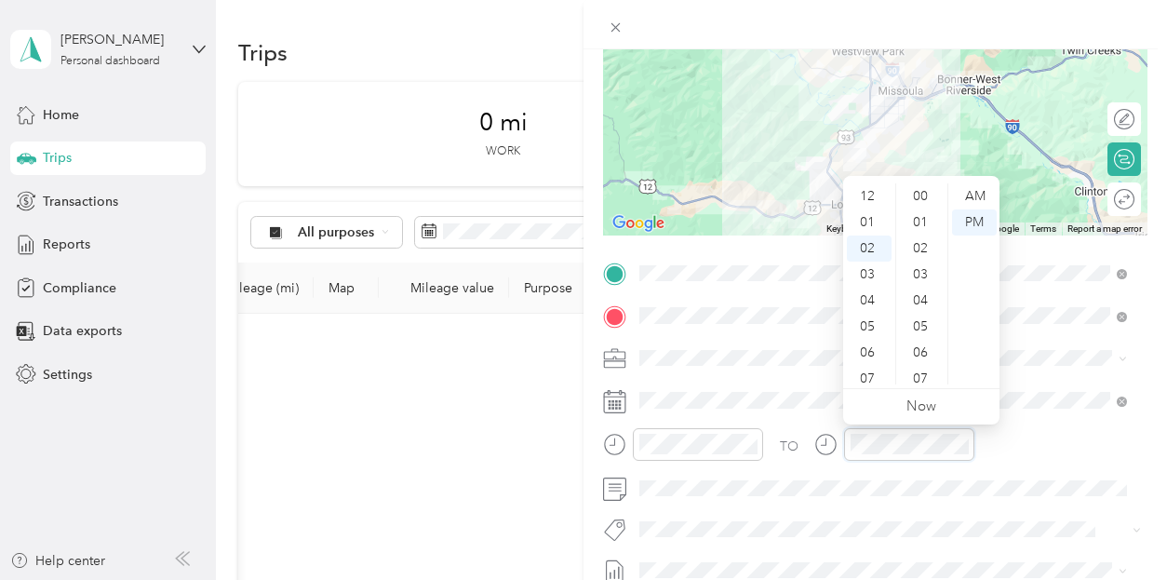
scroll to position [1363, 0]
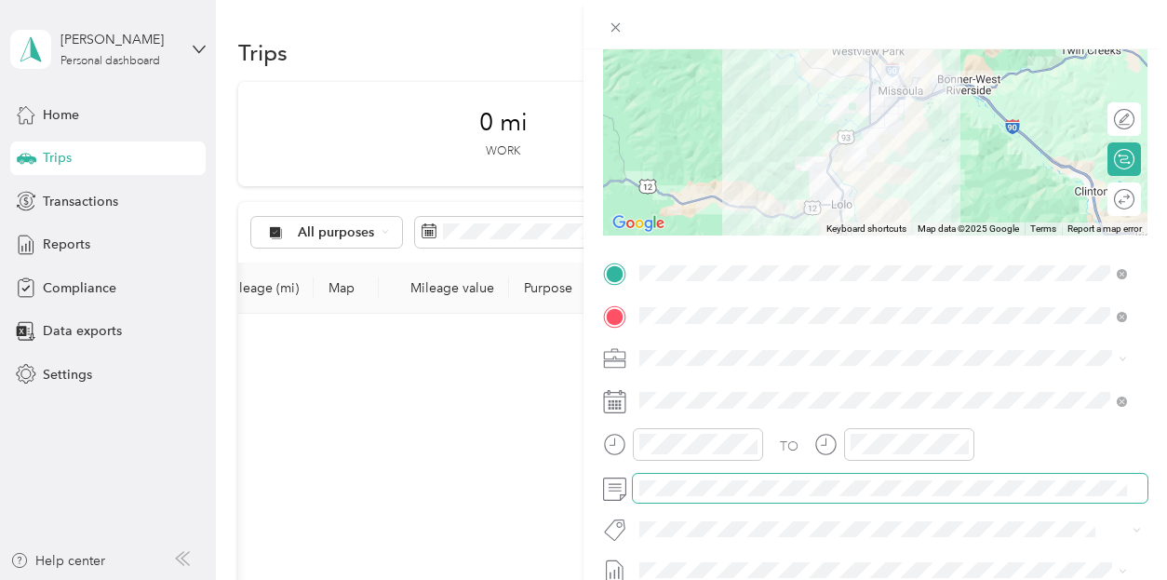
click at [1069, 474] on span at bounding box center [890, 489] width 515 height 30
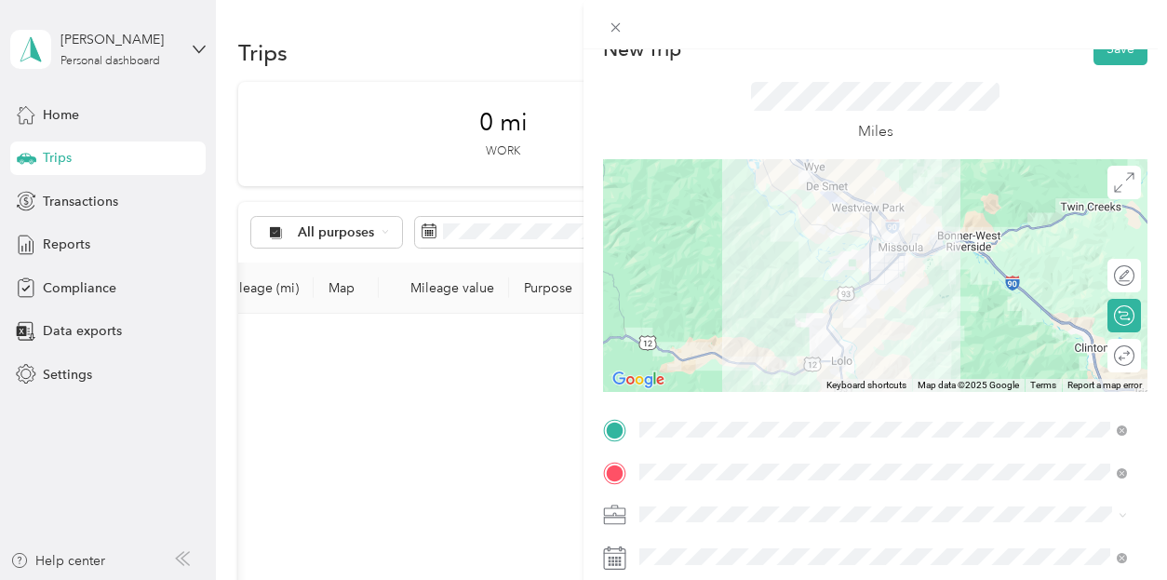
scroll to position [0, 0]
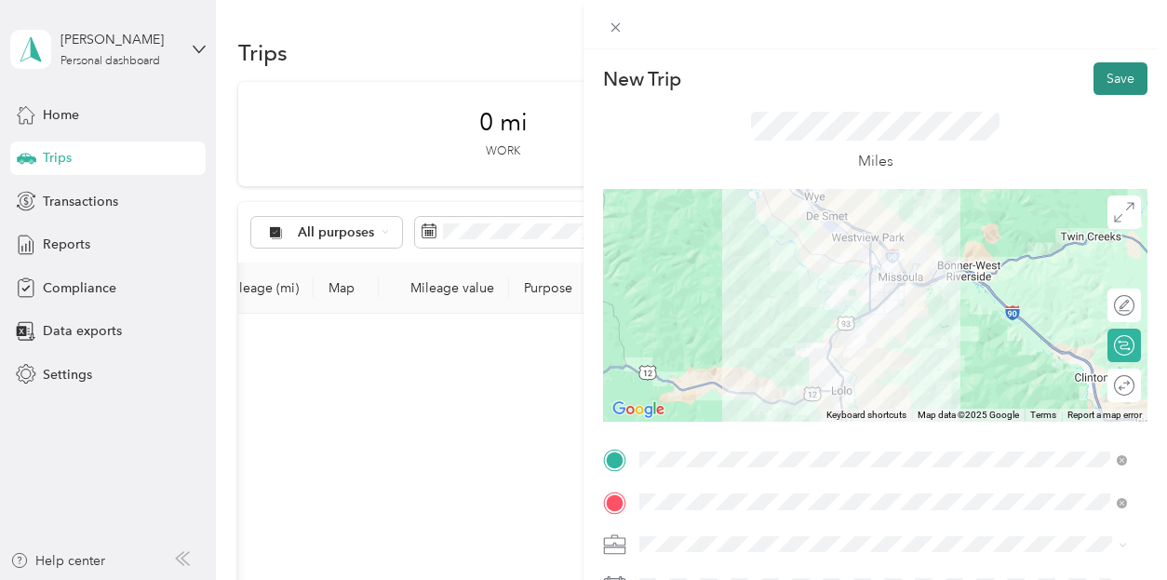
click at [1115, 76] on button "Save" at bounding box center [1121, 78] width 54 height 33
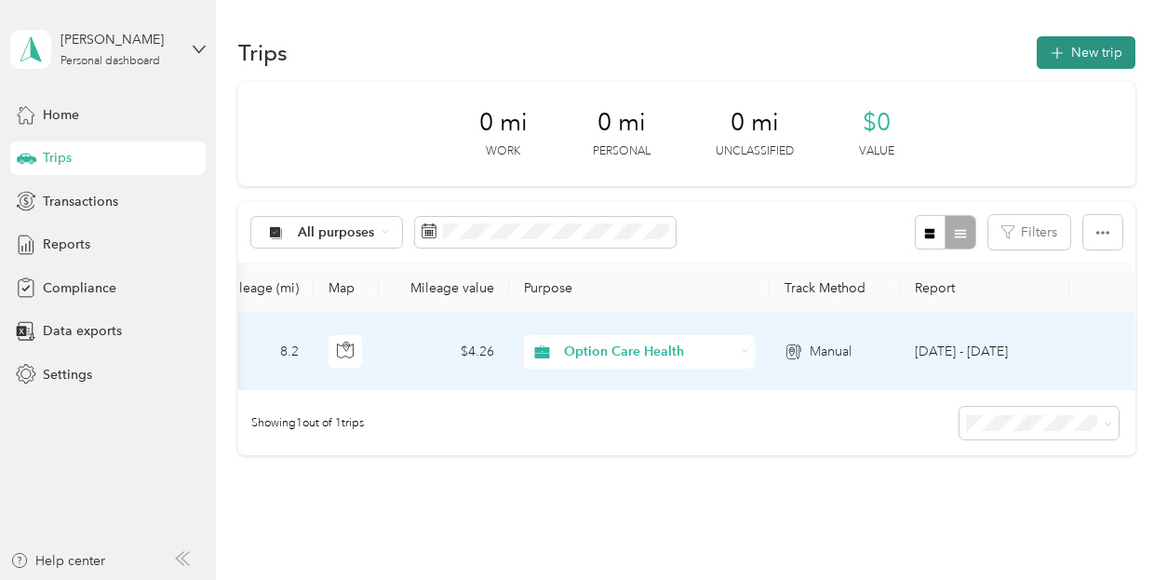
click at [1074, 45] on button "New trip" at bounding box center [1086, 52] width 99 height 33
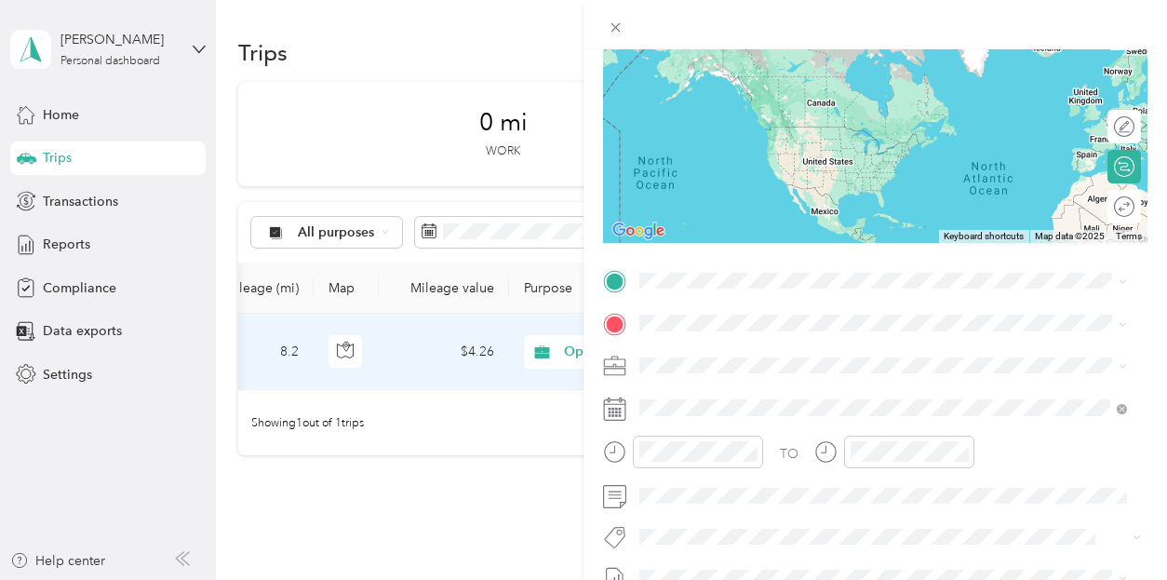
scroll to position [186, 0]
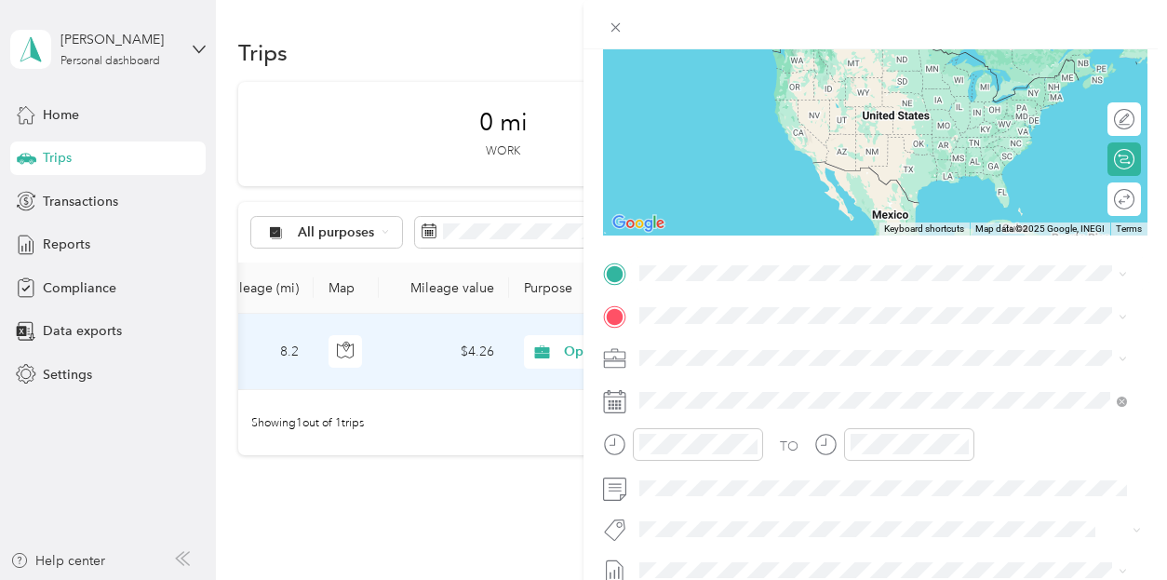
click at [742, 336] on span "[STREET_ADDRESS][PERSON_NAME][US_STATE]" at bounding box center [819, 338] width 289 height 17
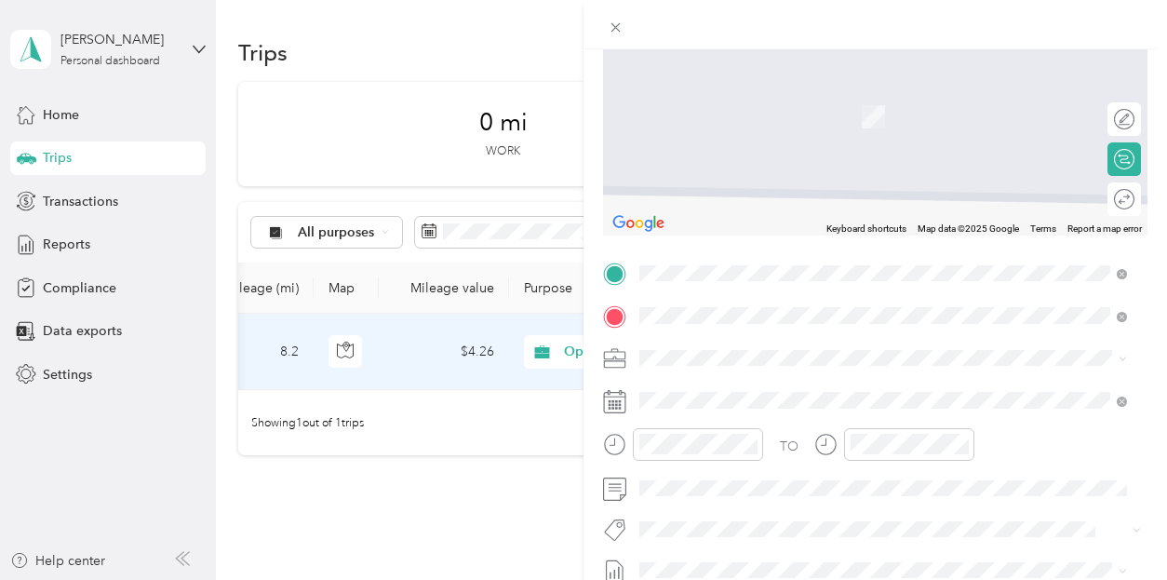
click at [754, 391] on span "[STREET_ADDRESS][PERSON_NAME][US_STATE]" at bounding box center [819, 382] width 289 height 17
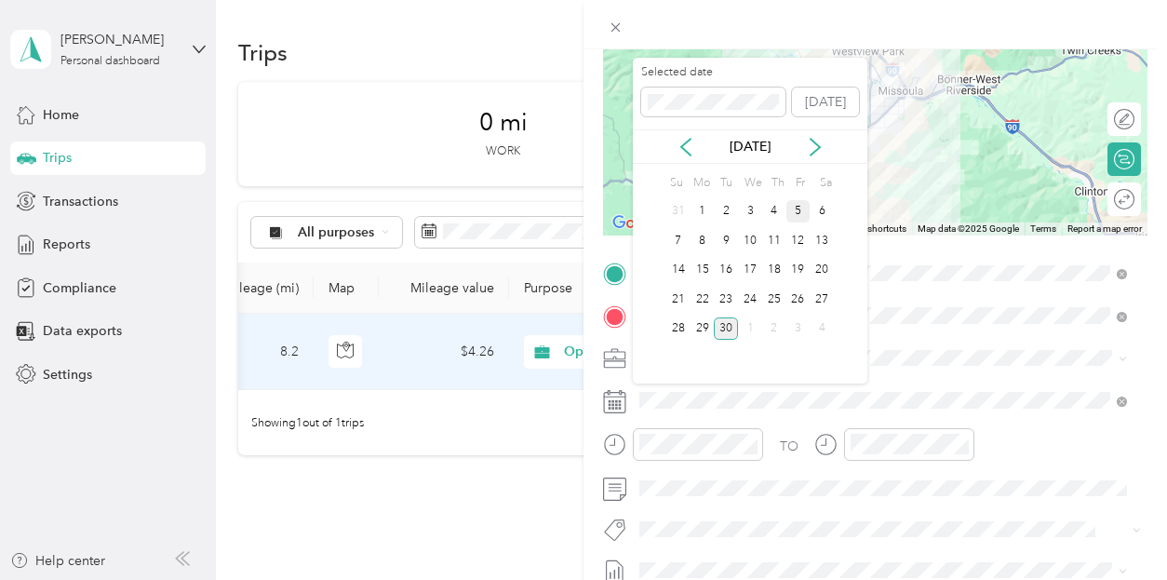
click at [799, 213] on div "5" at bounding box center [799, 211] width 24 height 23
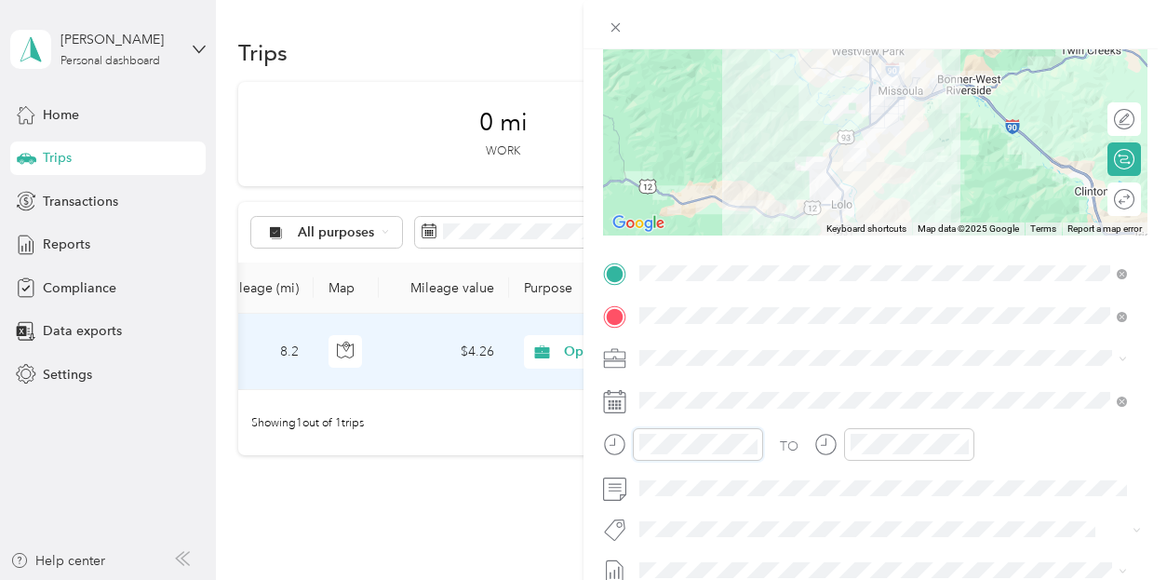
click at [627, 448] on div at bounding box center [683, 444] width 160 height 33
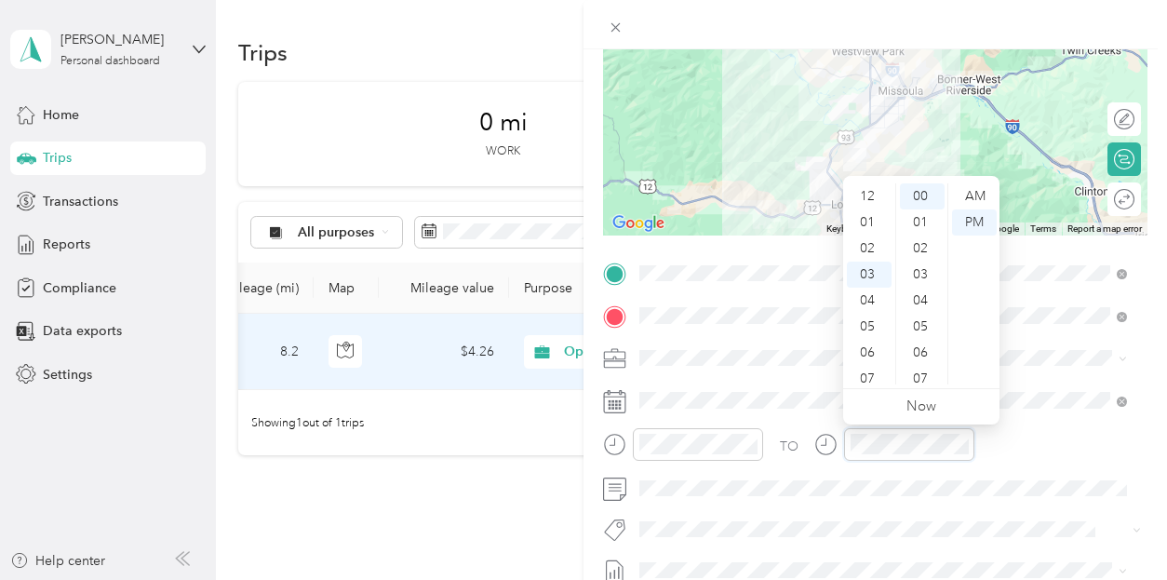
scroll to position [78, 0]
click at [1059, 444] on div "TO" at bounding box center [875, 451] width 545 height 46
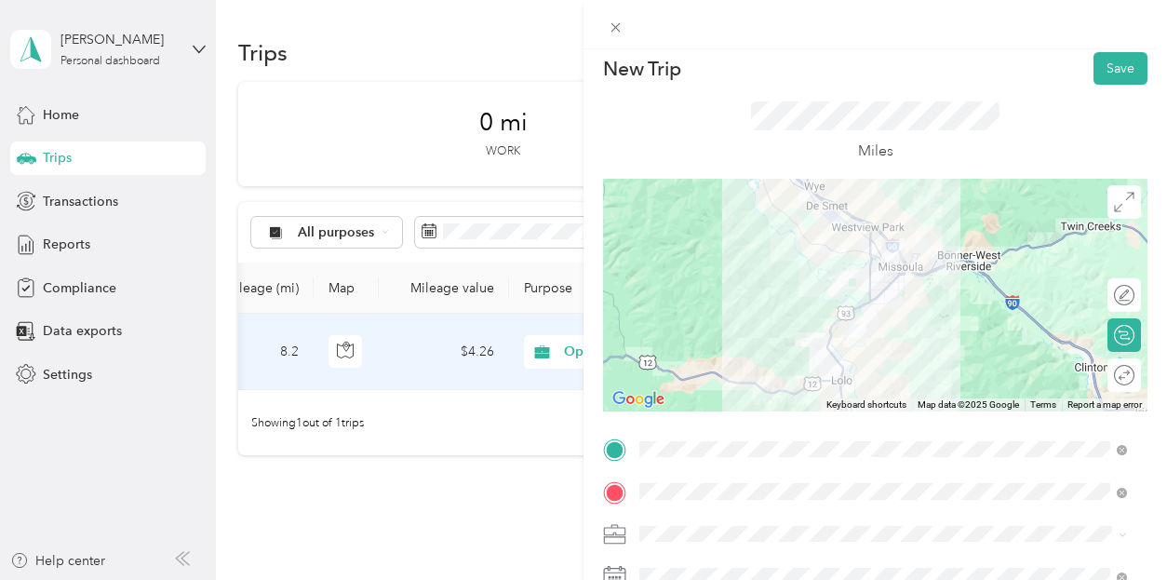
scroll to position [0, 0]
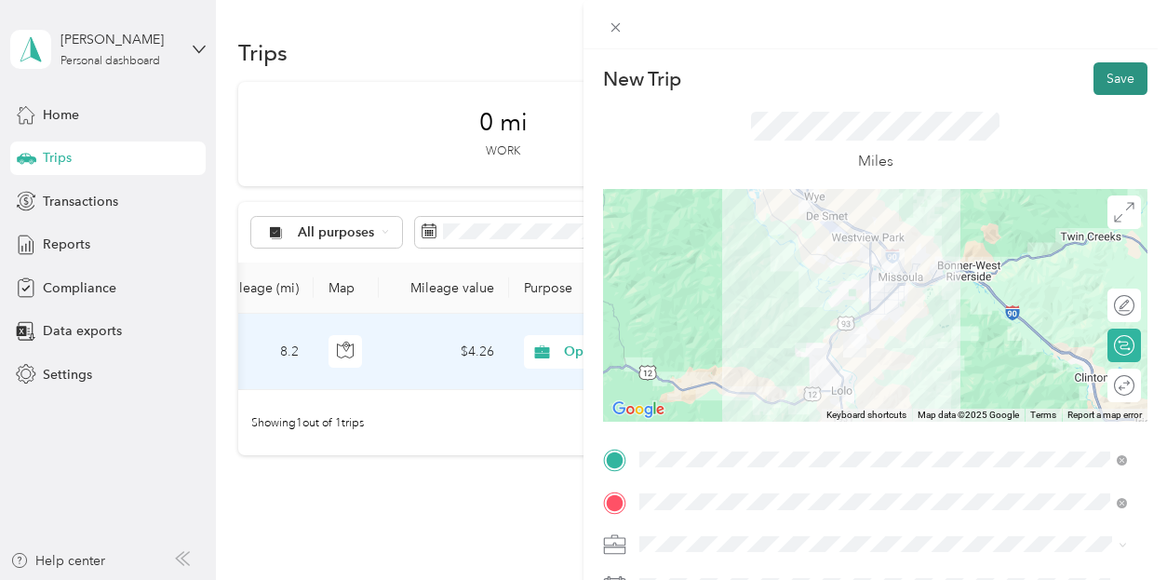
click at [1111, 75] on button "Save" at bounding box center [1121, 78] width 54 height 33
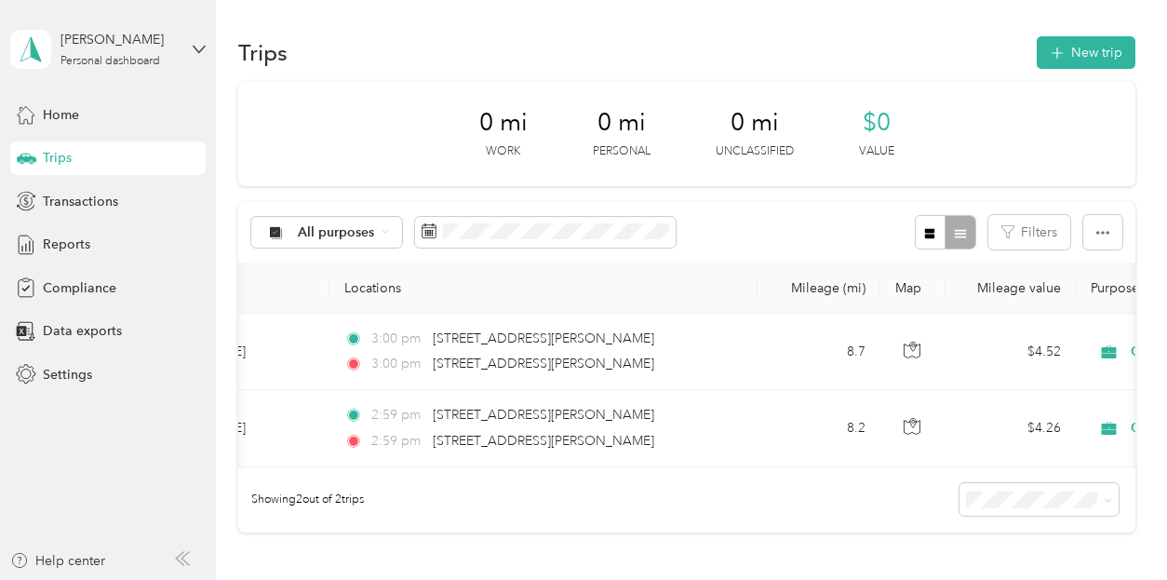
scroll to position [0, 11]
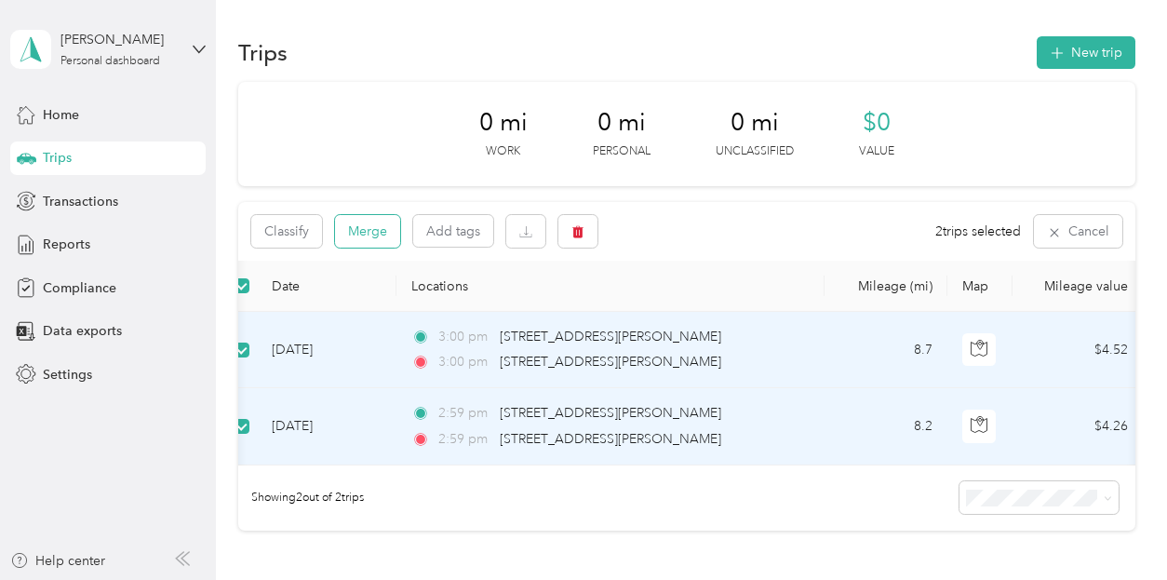
click at [375, 222] on button "Merge" at bounding box center [367, 231] width 65 height 33
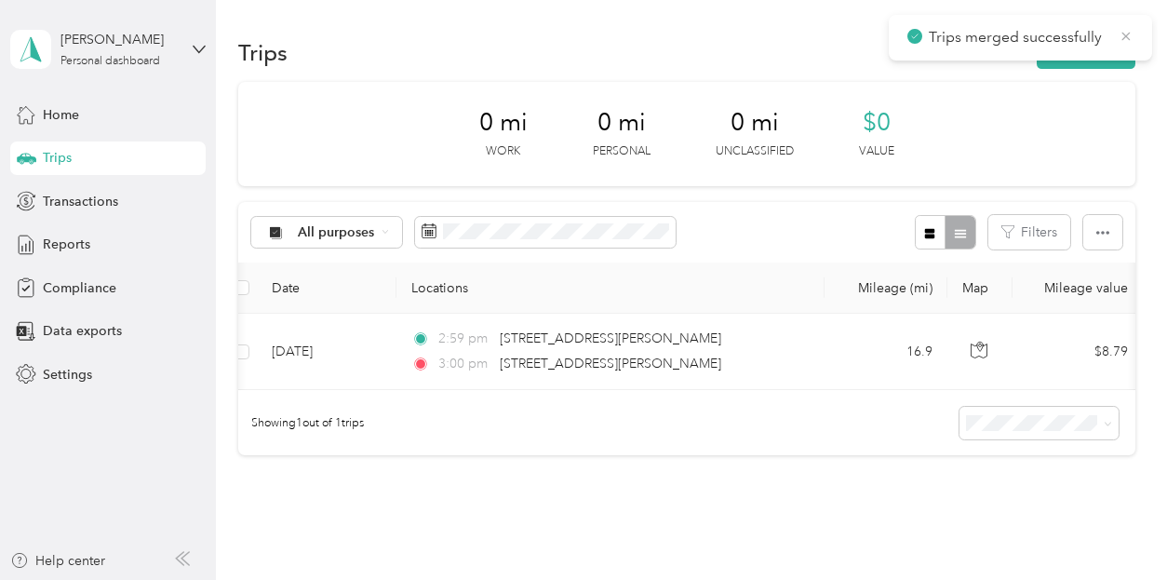
click at [1123, 34] on icon at bounding box center [1126, 36] width 15 height 17
click at [1098, 53] on button "New trip" at bounding box center [1086, 52] width 99 height 33
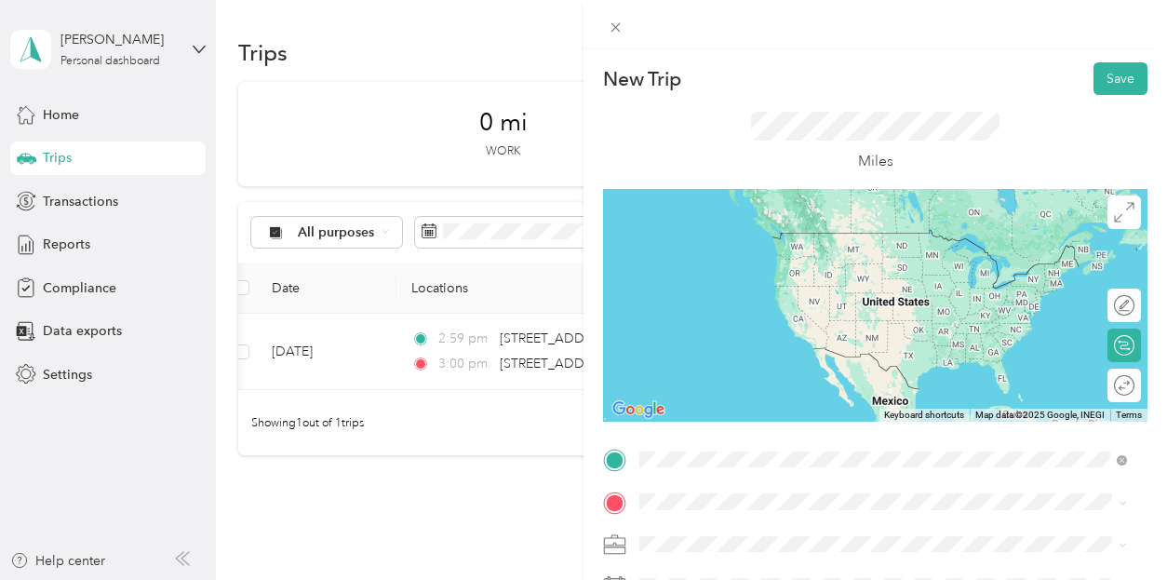
click at [705, 241] on span "[STREET_ADDRESS][PERSON_NAME][US_STATE]" at bounding box center [819, 232] width 289 height 17
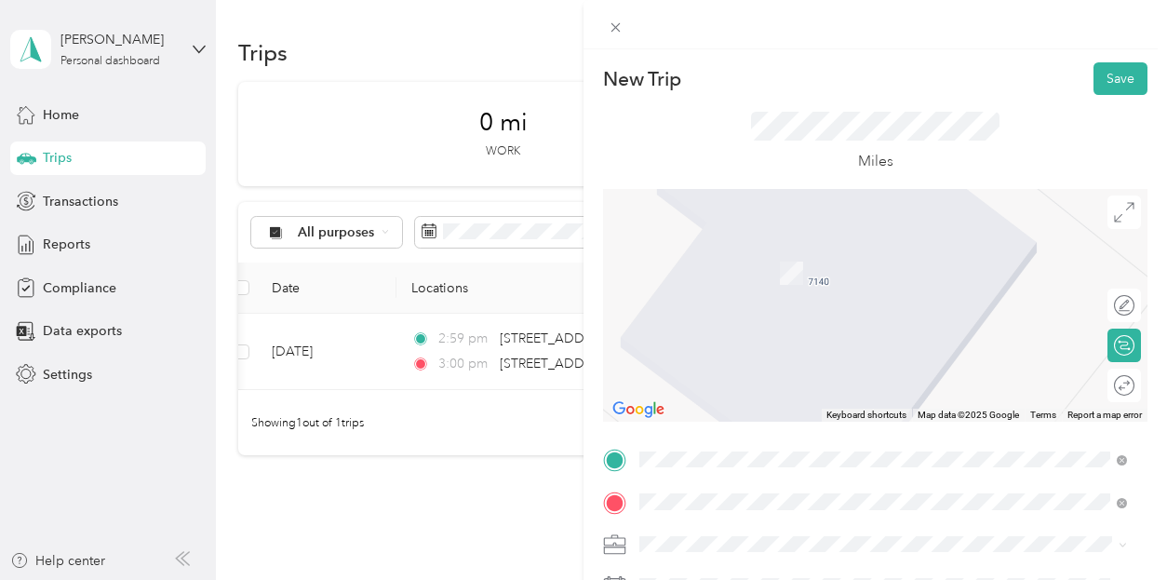
click at [693, 453] on span "[PERSON_NAME][US_STATE], [GEOGRAPHIC_DATA]" at bounding box center [831, 451] width 313 height 17
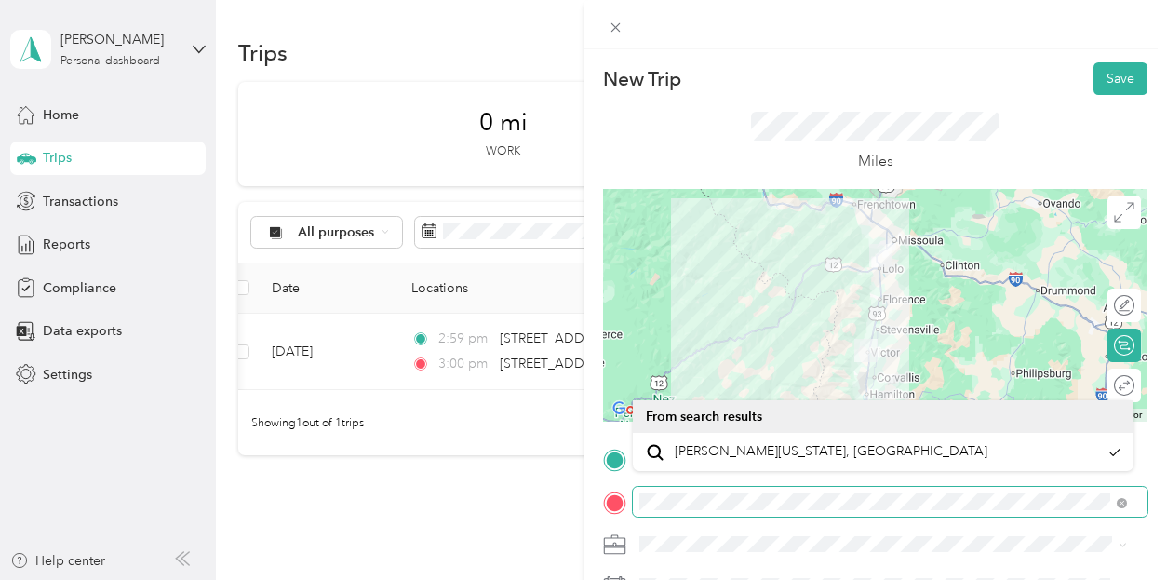
click at [612, 504] on div at bounding box center [875, 502] width 545 height 30
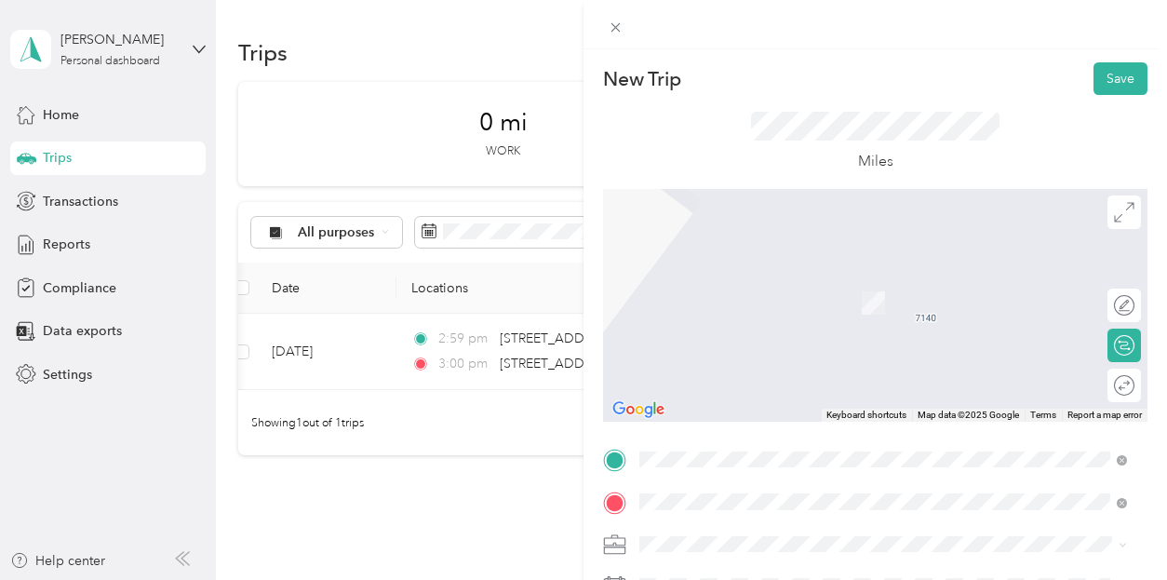
click at [704, 395] on span "[STREET_ADDRESS][PERSON_NAME][US_STATE]" at bounding box center [819, 399] width 289 height 17
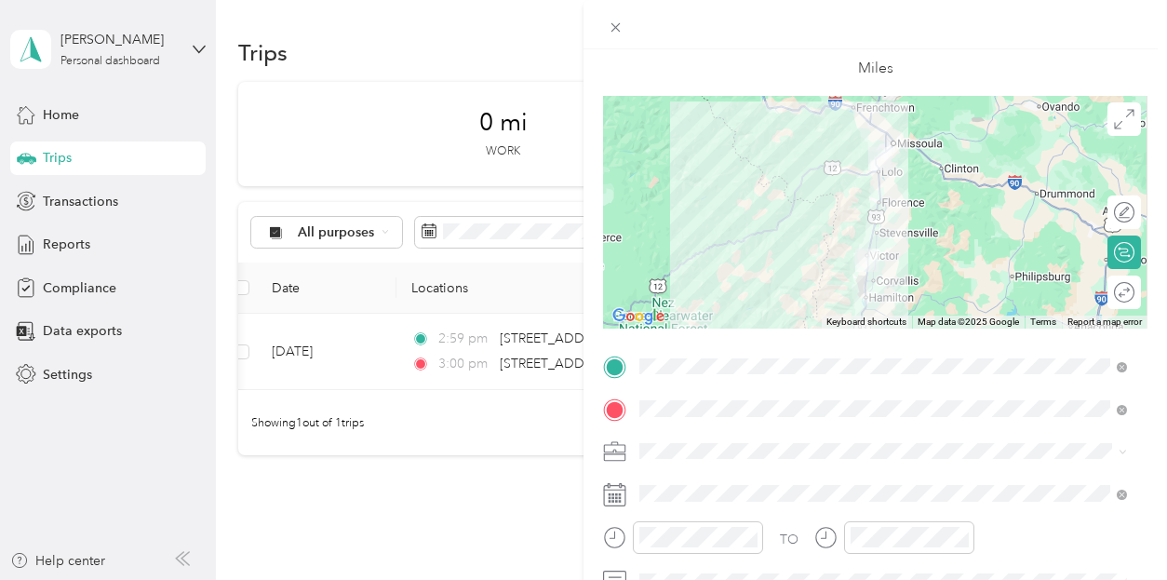
scroll to position [186, 0]
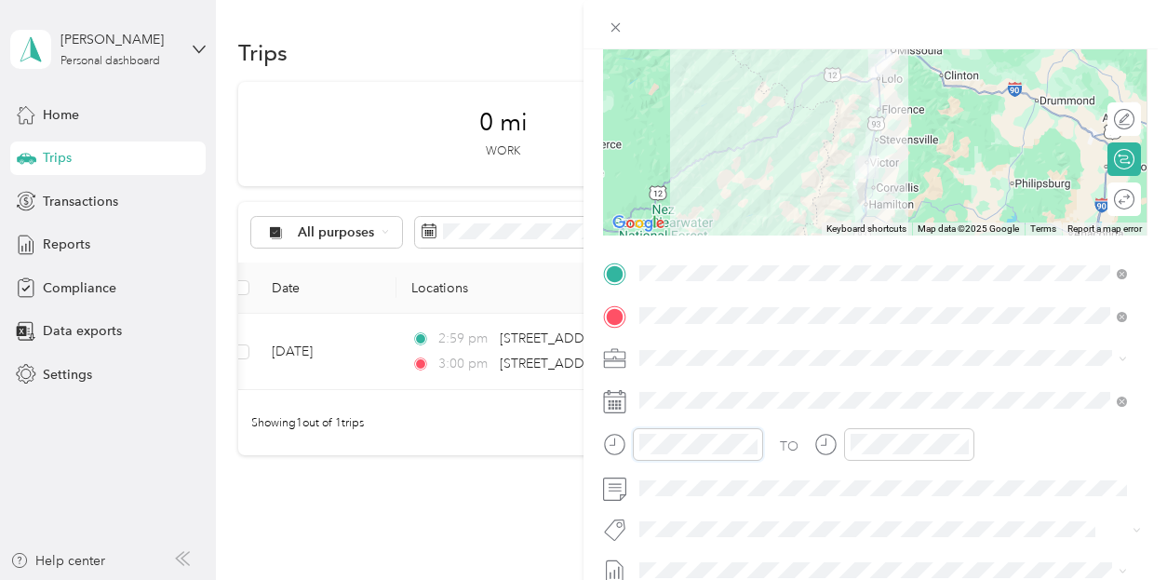
click at [609, 441] on div at bounding box center [683, 444] width 160 height 33
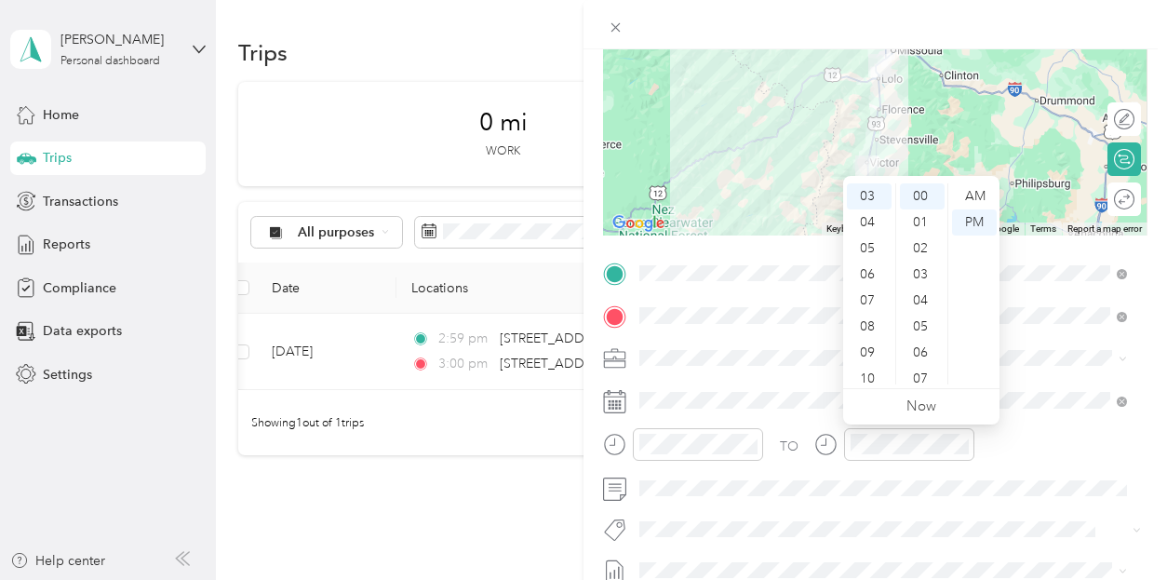
click at [1087, 435] on div "TO" at bounding box center [875, 451] width 545 height 46
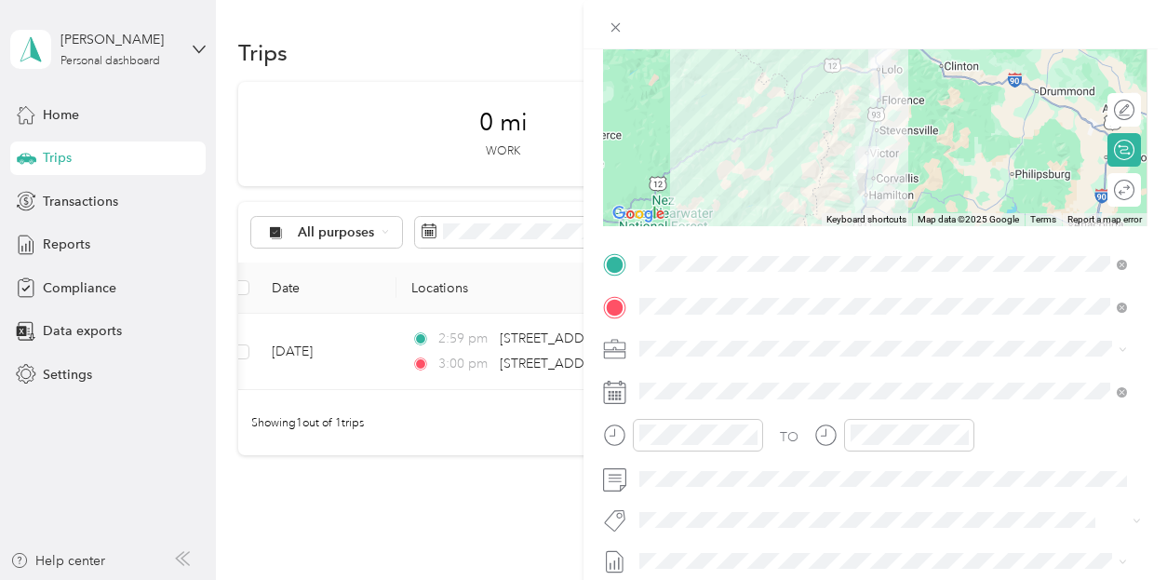
scroll to position [210, 0]
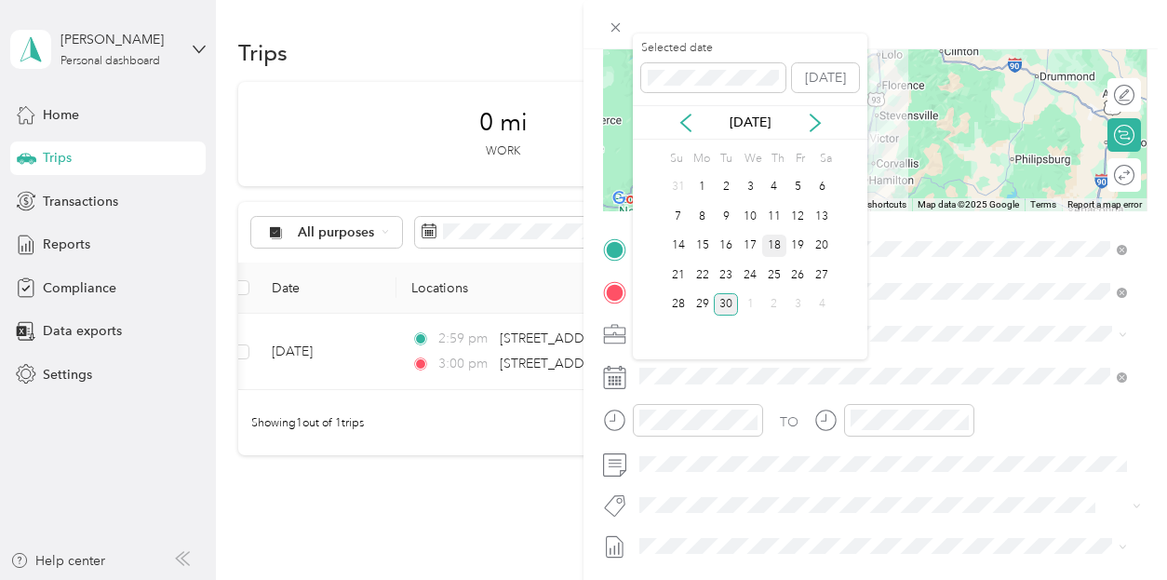
click at [773, 241] on div "18" at bounding box center [774, 246] width 24 height 23
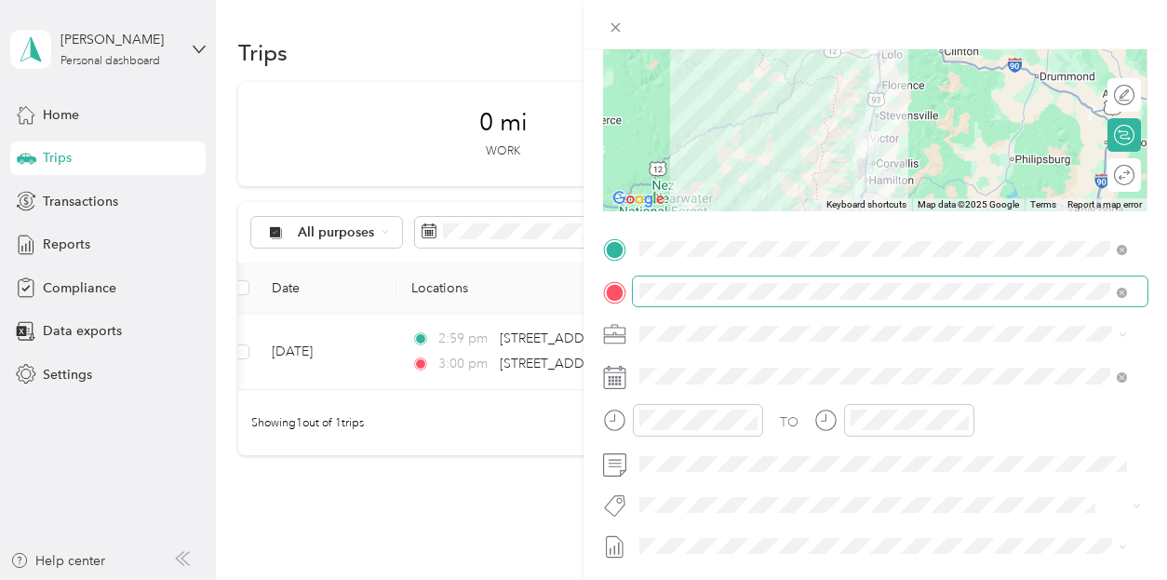
scroll to position [24, 0]
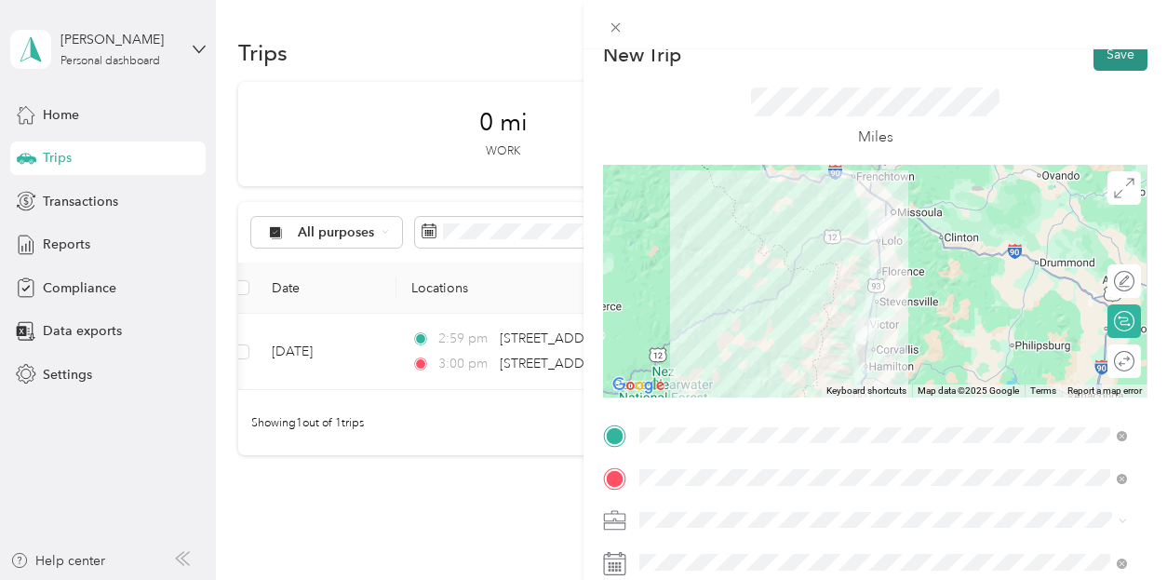
click at [1106, 57] on button "Save" at bounding box center [1121, 54] width 54 height 33
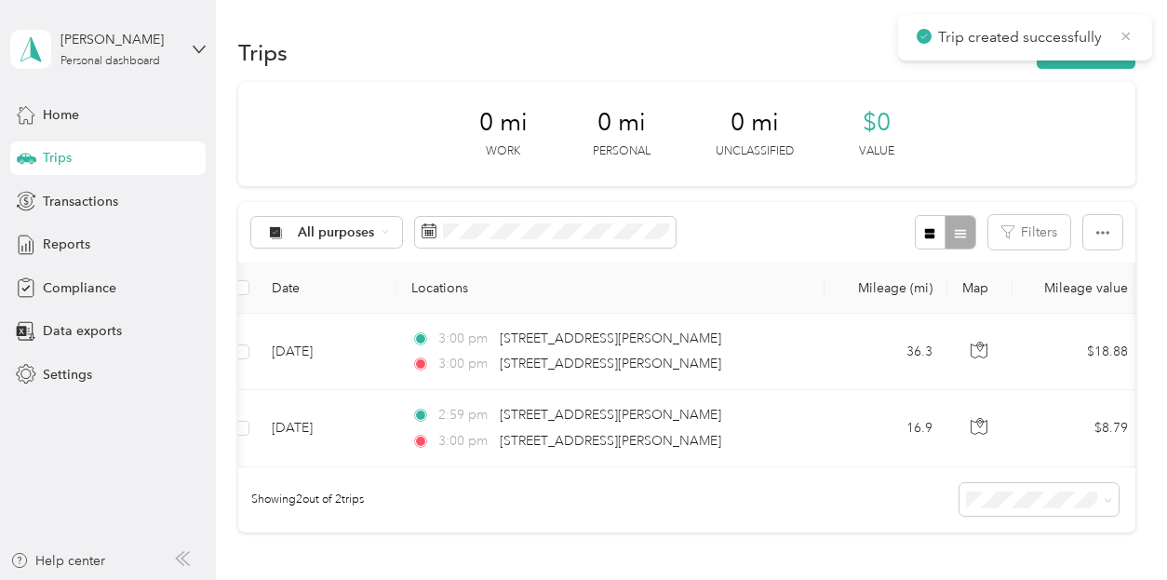
click at [1125, 32] on icon at bounding box center [1126, 36] width 15 height 17
click at [1100, 51] on button "New trip" at bounding box center [1086, 52] width 99 height 33
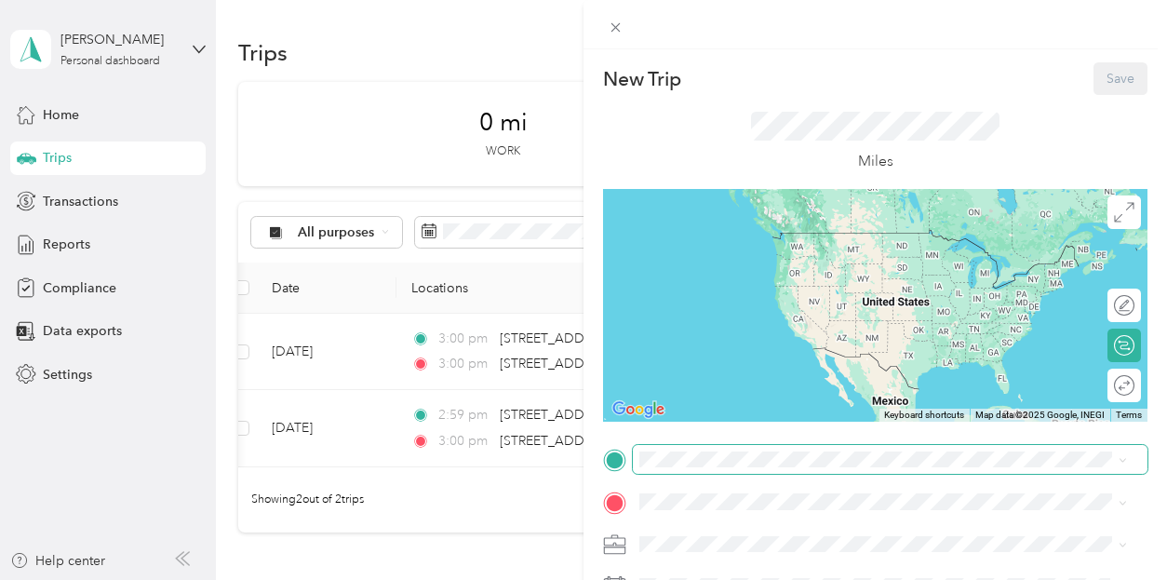
scroll to position [93, 0]
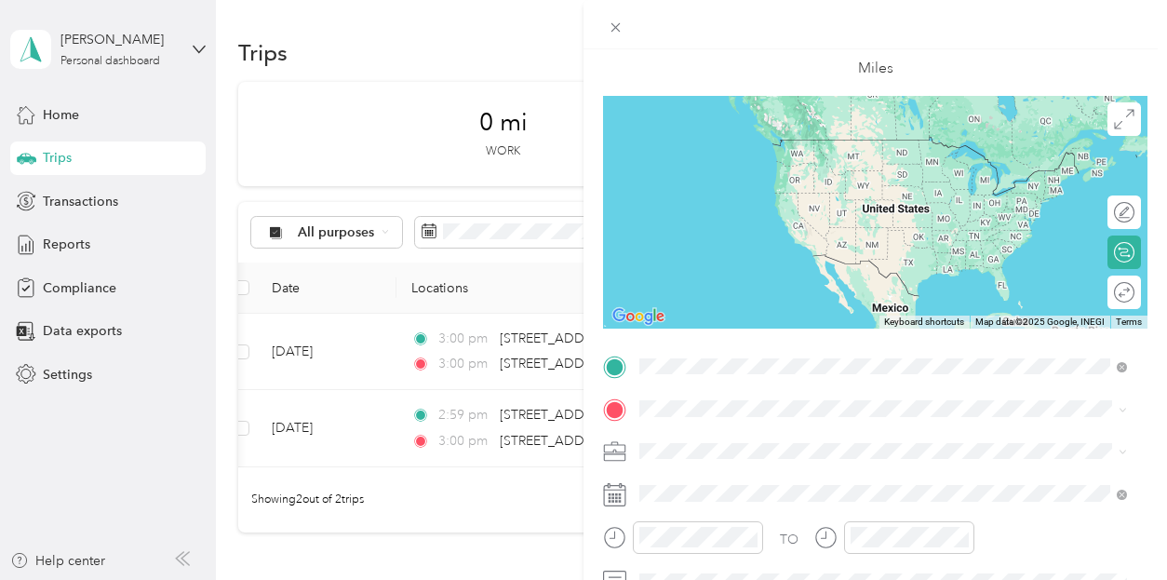
click at [735, 139] on span "[STREET_ADDRESS][PERSON_NAME][US_STATE]" at bounding box center [819, 139] width 289 height 17
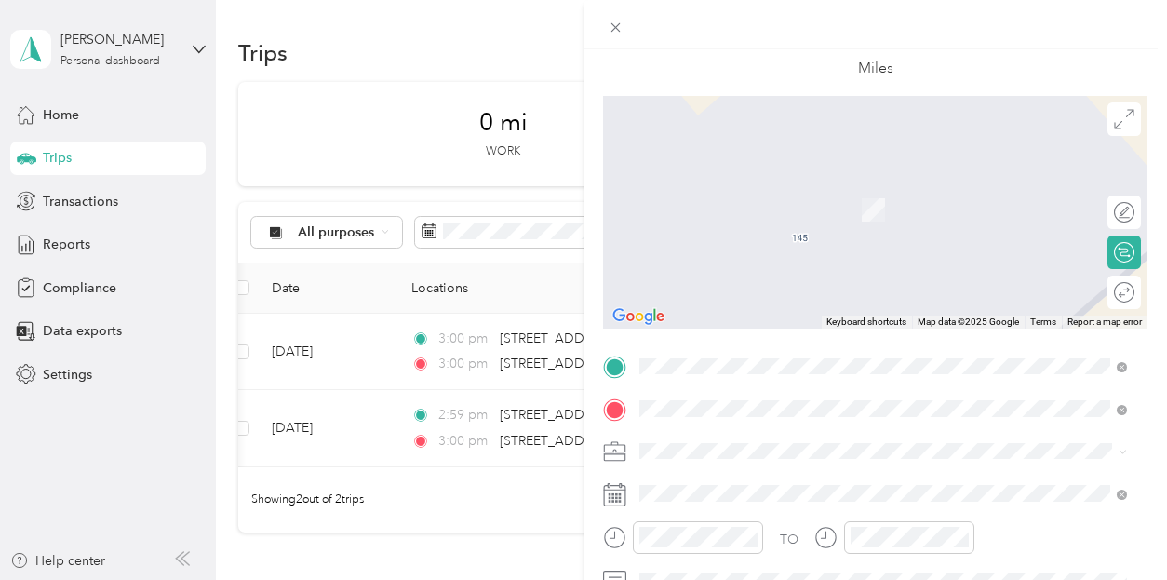
click at [727, 191] on span "[STREET_ADDRESS][PERSON_NAME][US_STATE]" at bounding box center [819, 182] width 289 height 17
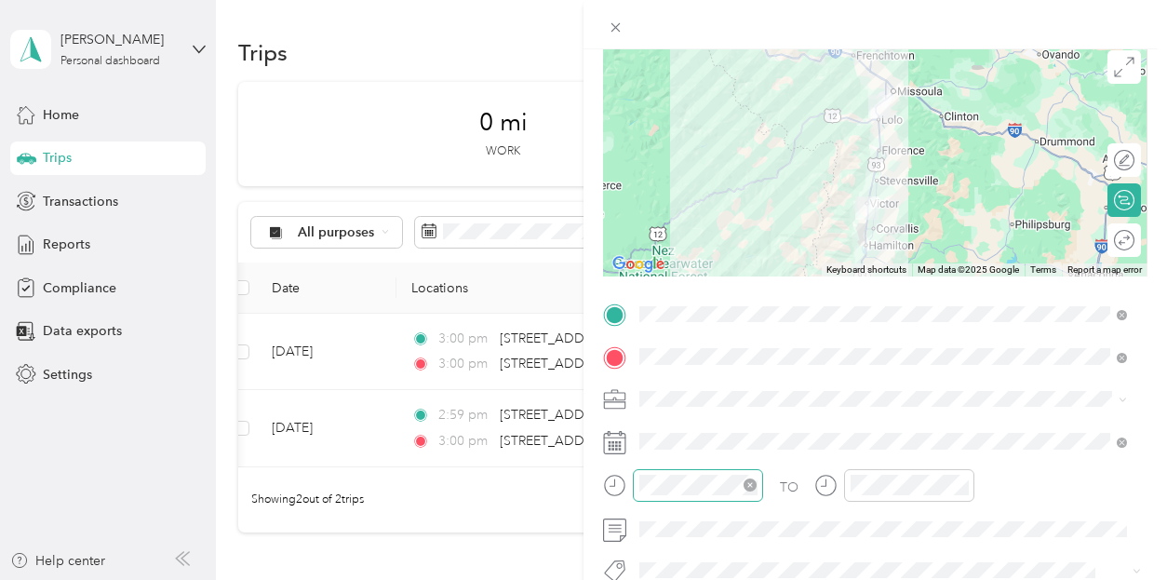
scroll to position [186, 0]
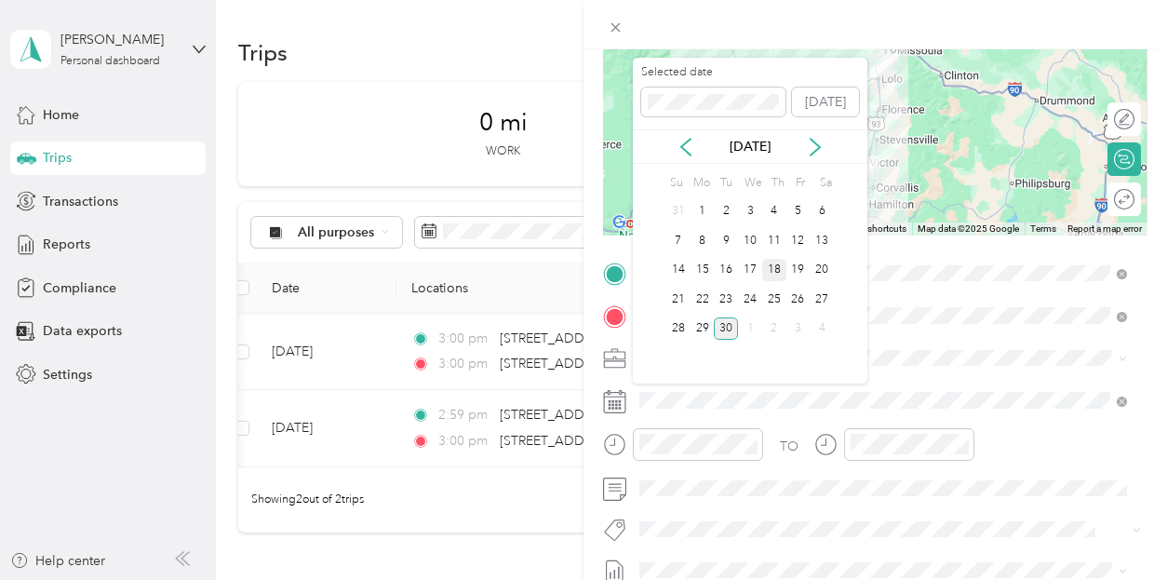
click at [773, 272] on div "18" at bounding box center [774, 270] width 24 height 23
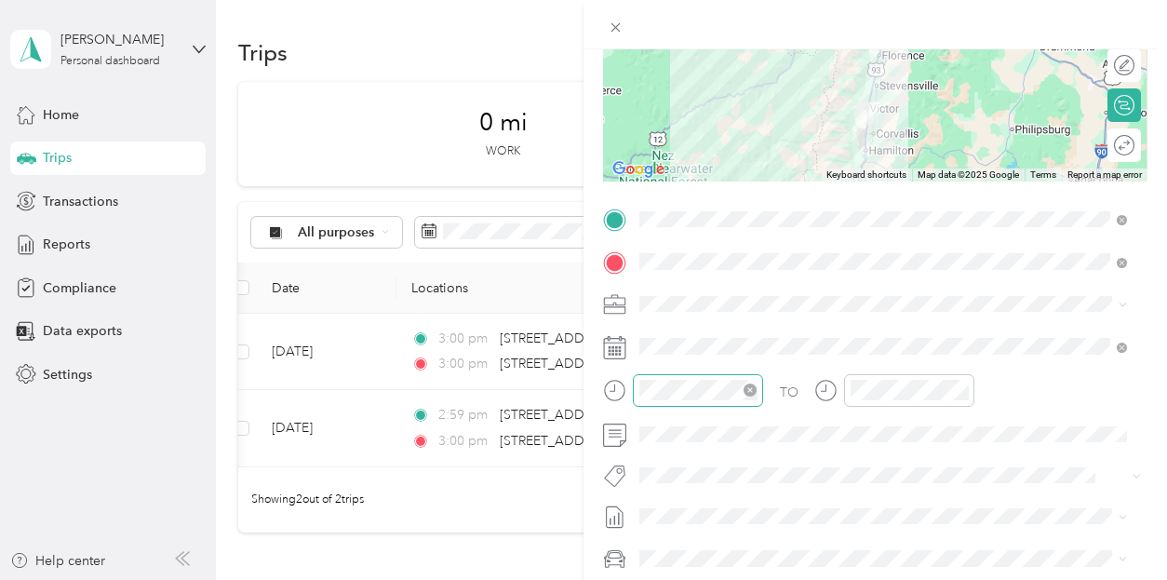
scroll to position [279, 0]
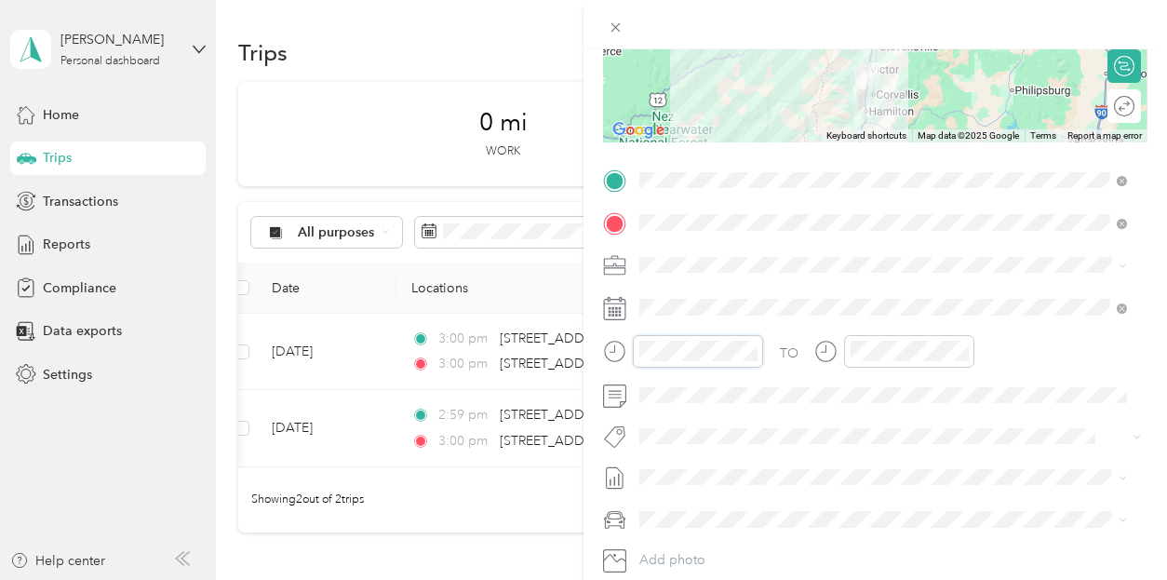
click at [604, 352] on div at bounding box center [683, 351] width 160 height 33
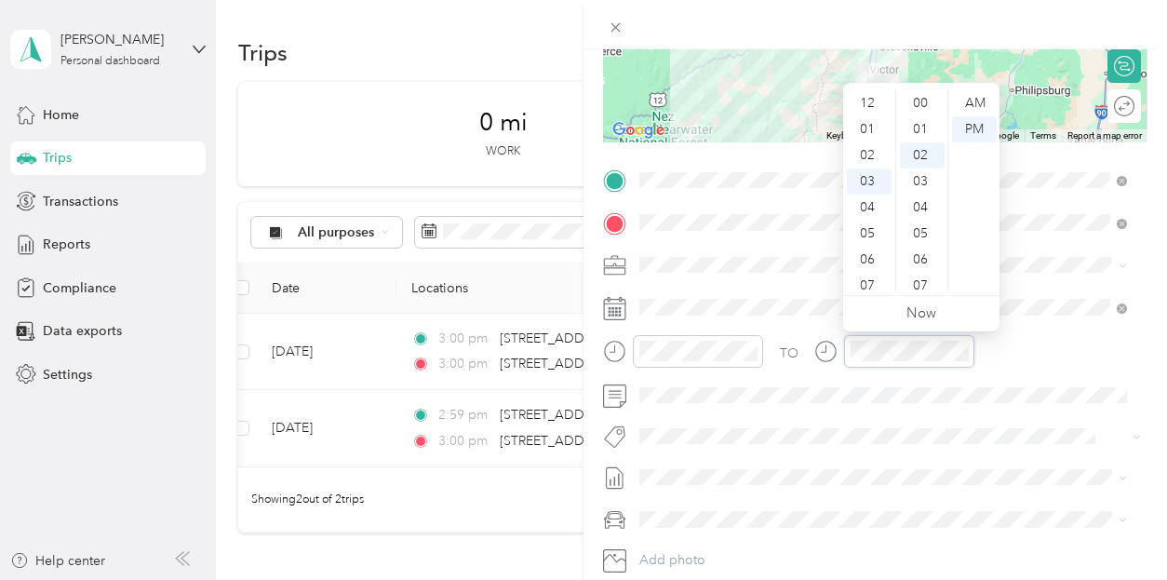
scroll to position [52, 0]
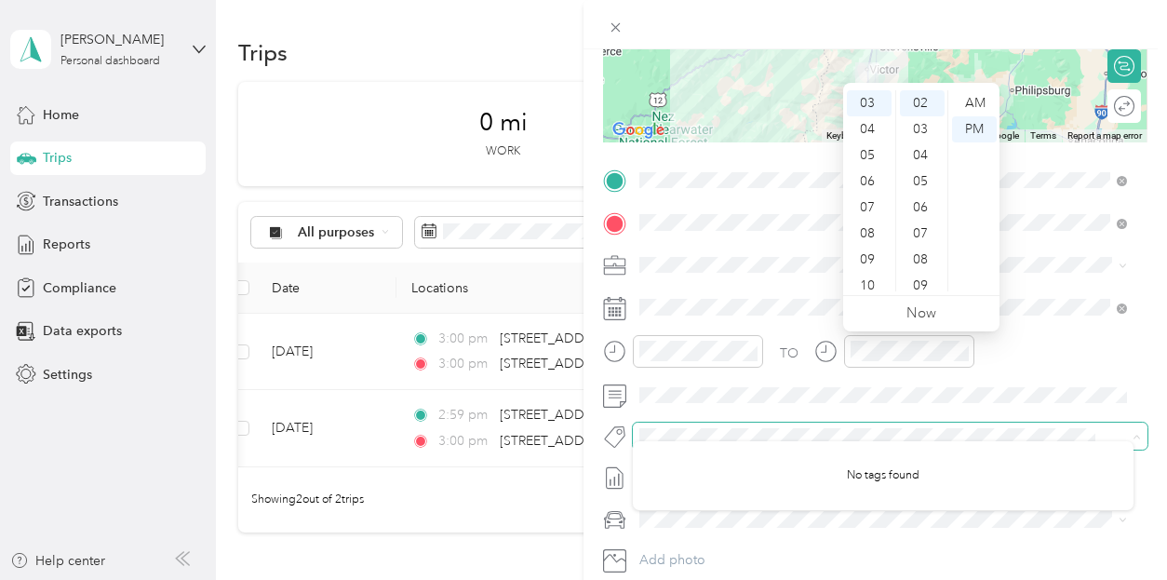
click at [1009, 424] on span at bounding box center [890, 436] width 515 height 26
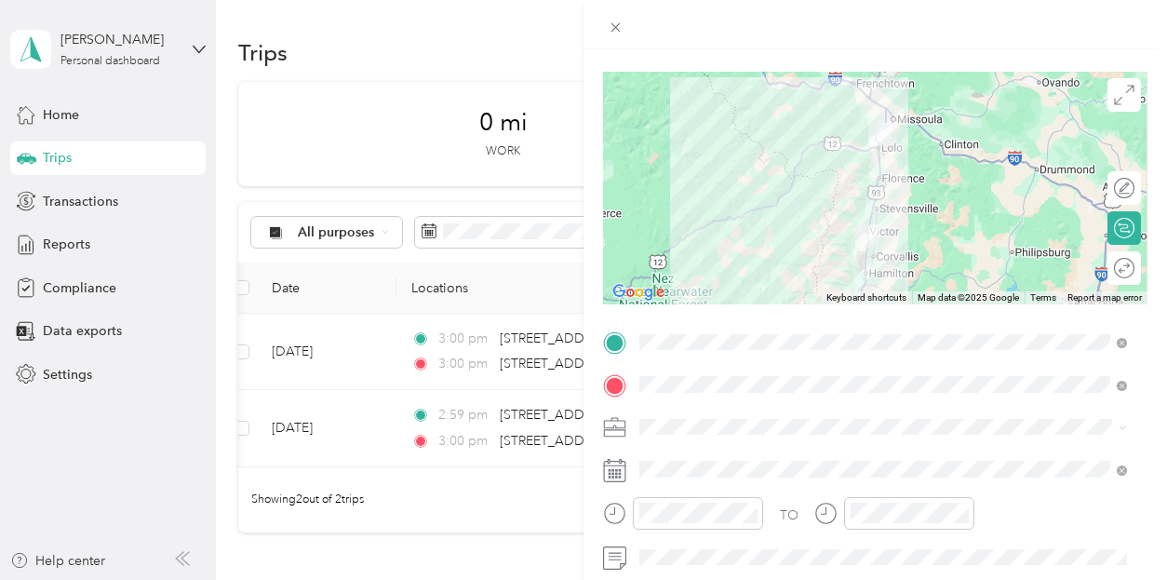
scroll to position [0, 0]
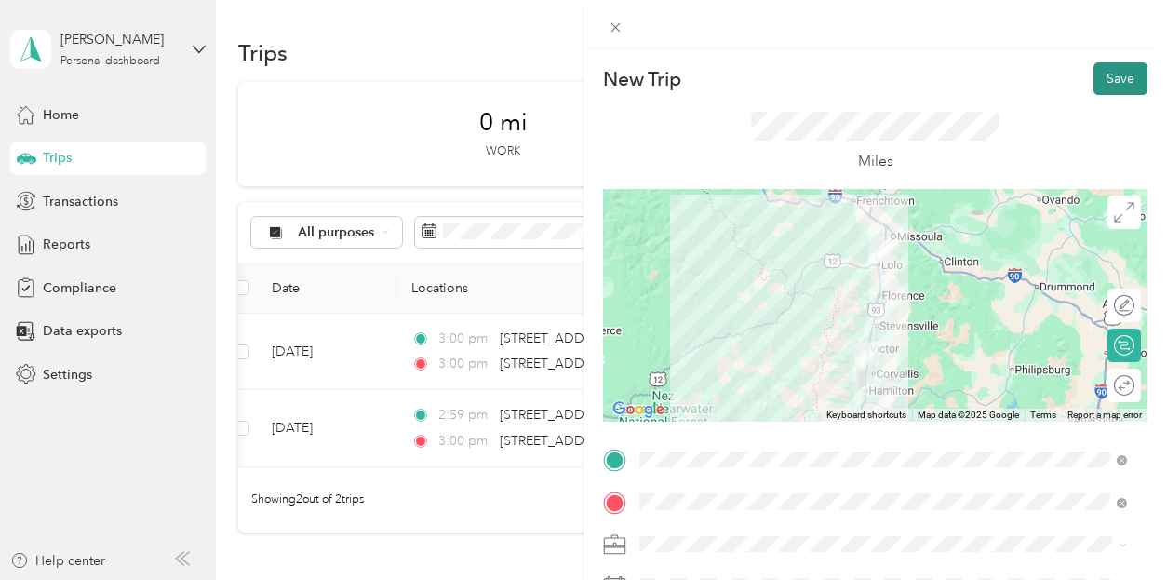
click at [1108, 80] on button "Save" at bounding box center [1121, 78] width 54 height 33
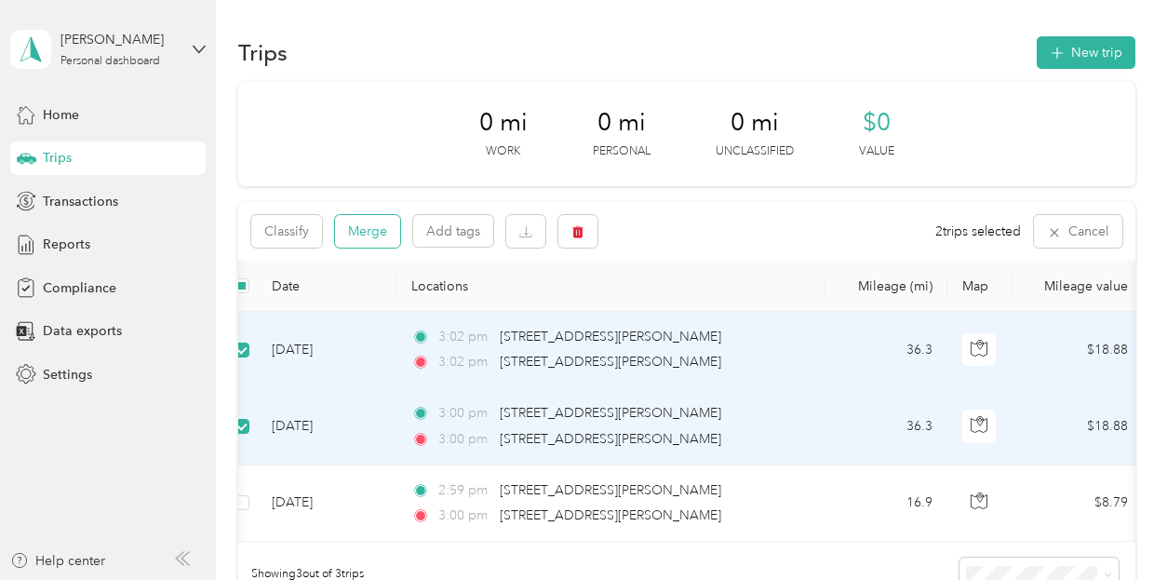
click at [376, 227] on button "Merge" at bounding box center [367, 231] width 65 height 33
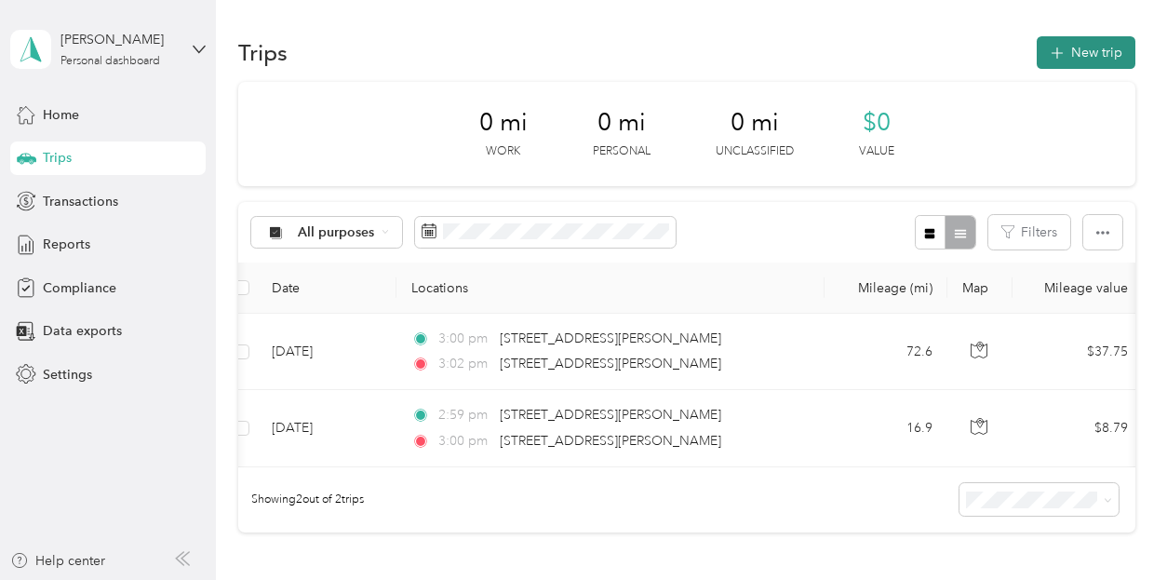
click at [1089, 45] on button "New trip" at bounding box center [1086, 52] width 99 height 33
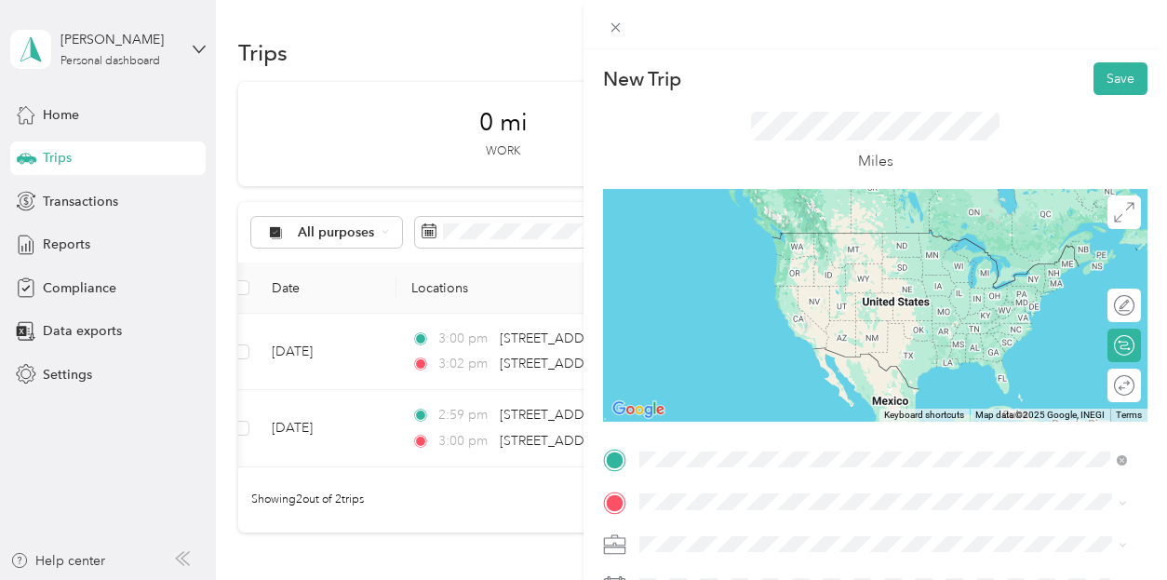
click at [743, 231] on span "[STREET_ADDRESS][PERSON_NAME][US_STATE]" at bounding box center [819, 232] width 289 height 17
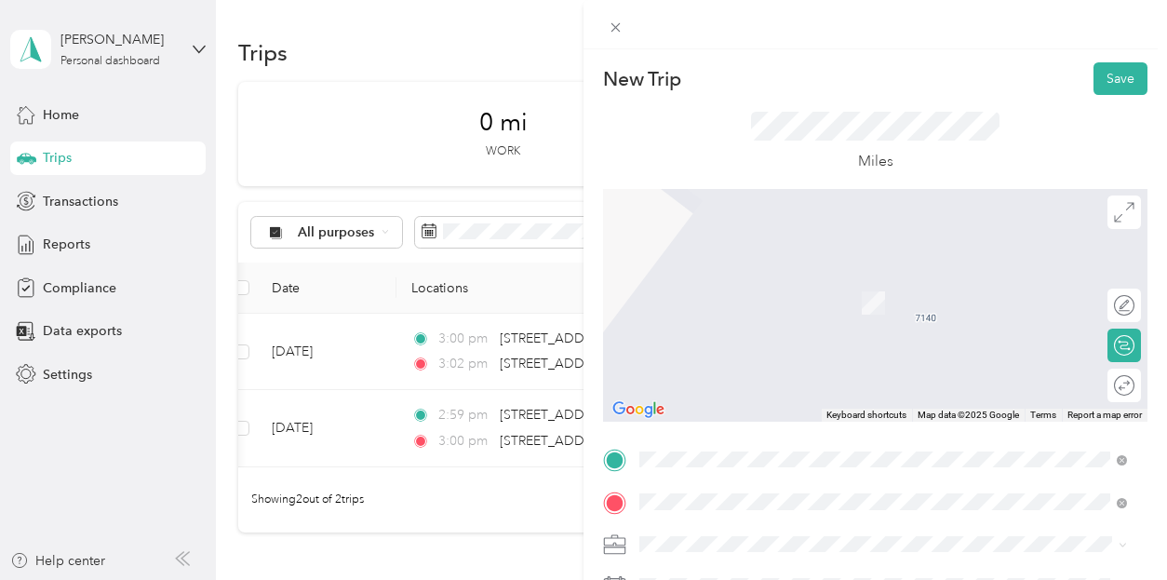
click at [731, 279] on span "[STREET_ADDRESS][PERSON_NAME][US_STATE]" at bounding box center [819, 275] width 289 height 17
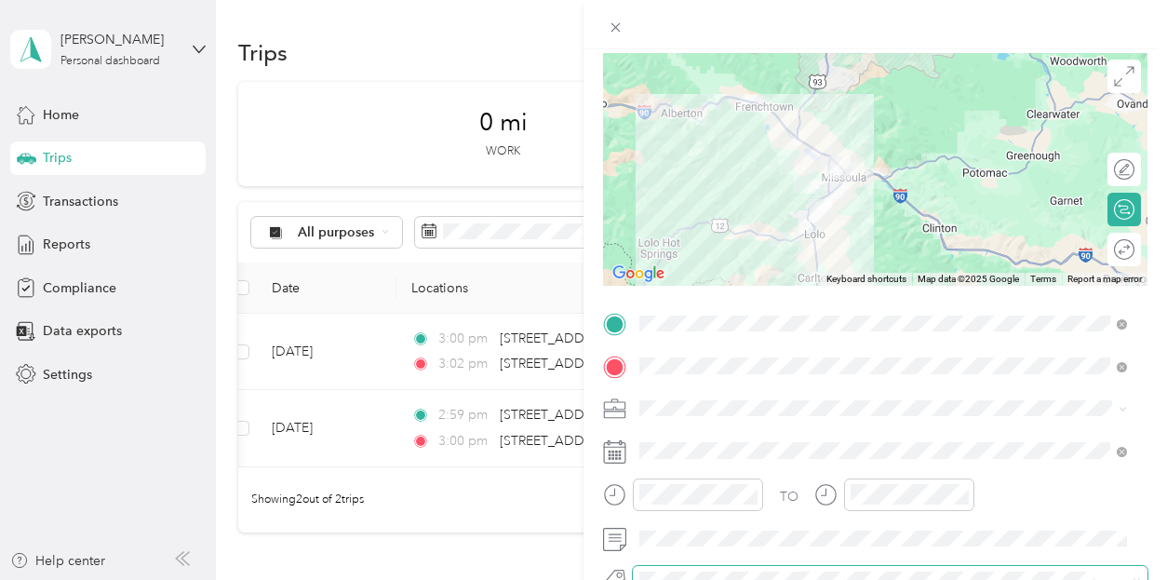
scroll to position [186, 0]
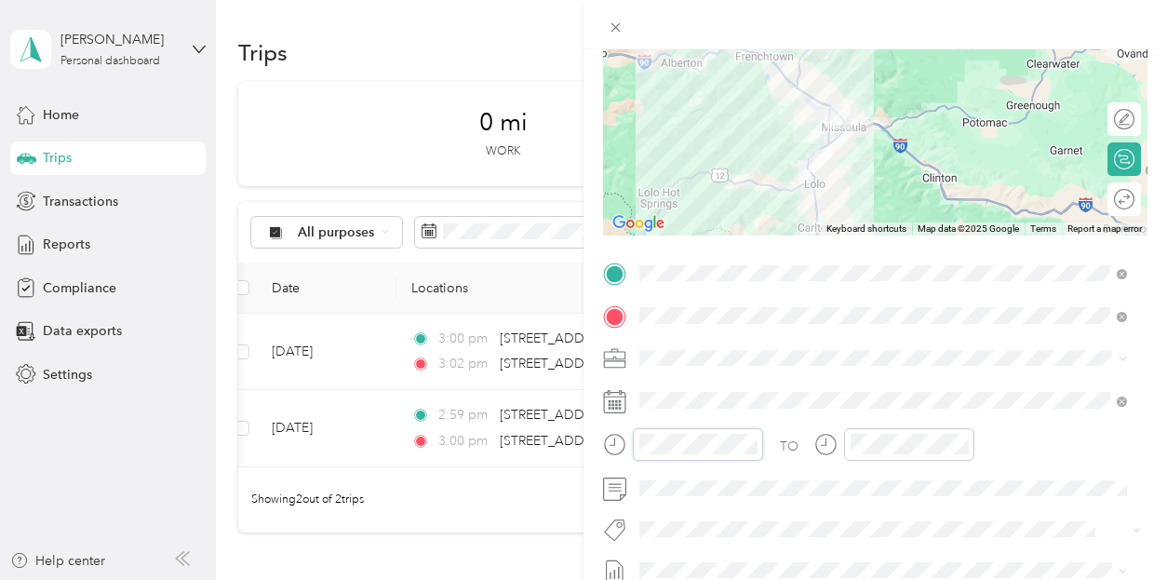
click at [601, 449] on form "New Trip Save This trip cannot be edited because it is either under review, app…" at bounding box center [876, 292] width 584 height 832
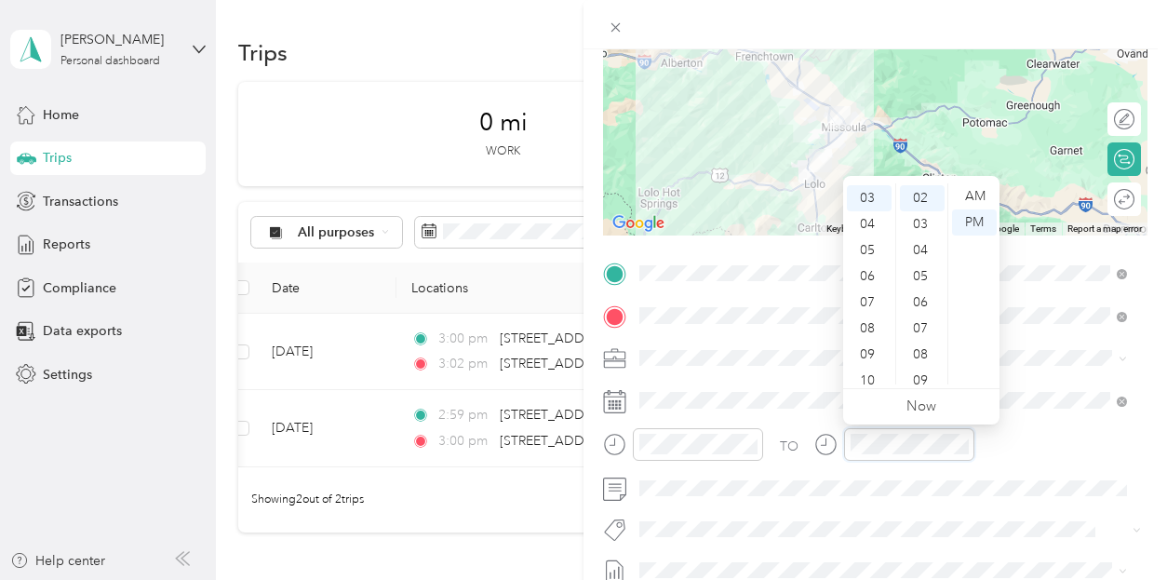
scroll to position [52, 0]
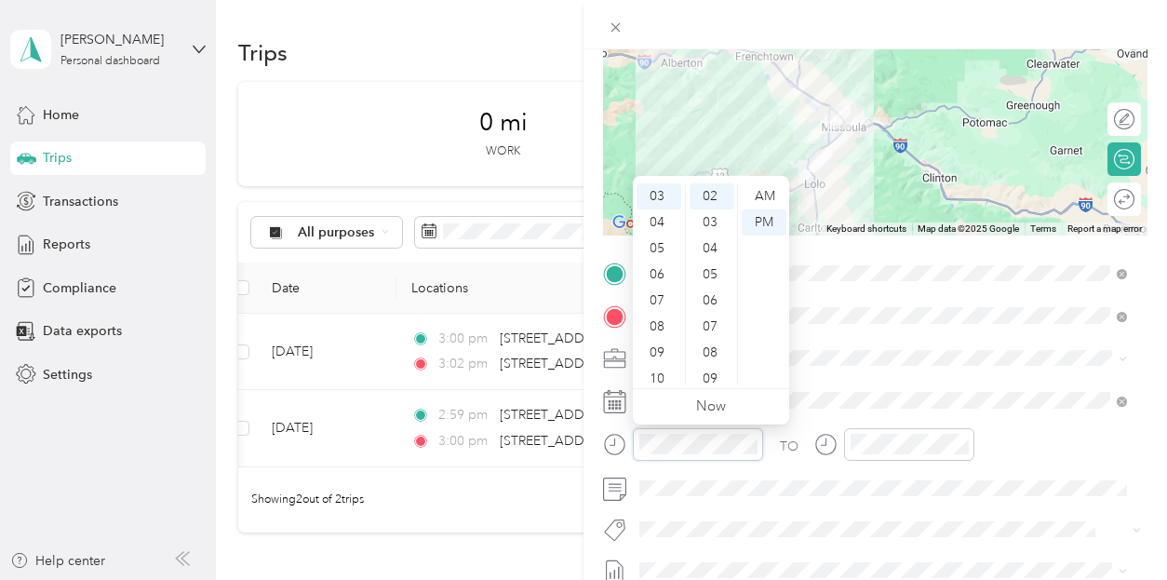
click at [620, 448] on div at bounding box center [683, 444] width 160 height 33
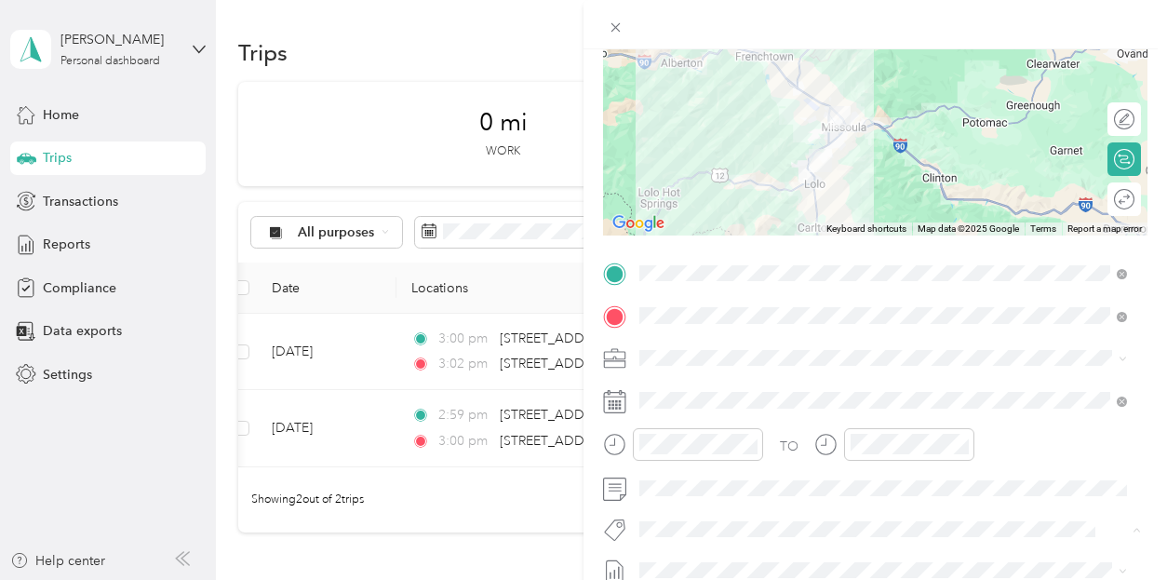
click at [981, 418] on div "TO Add photo" at bounding box center [875, 484] width 545 height 450
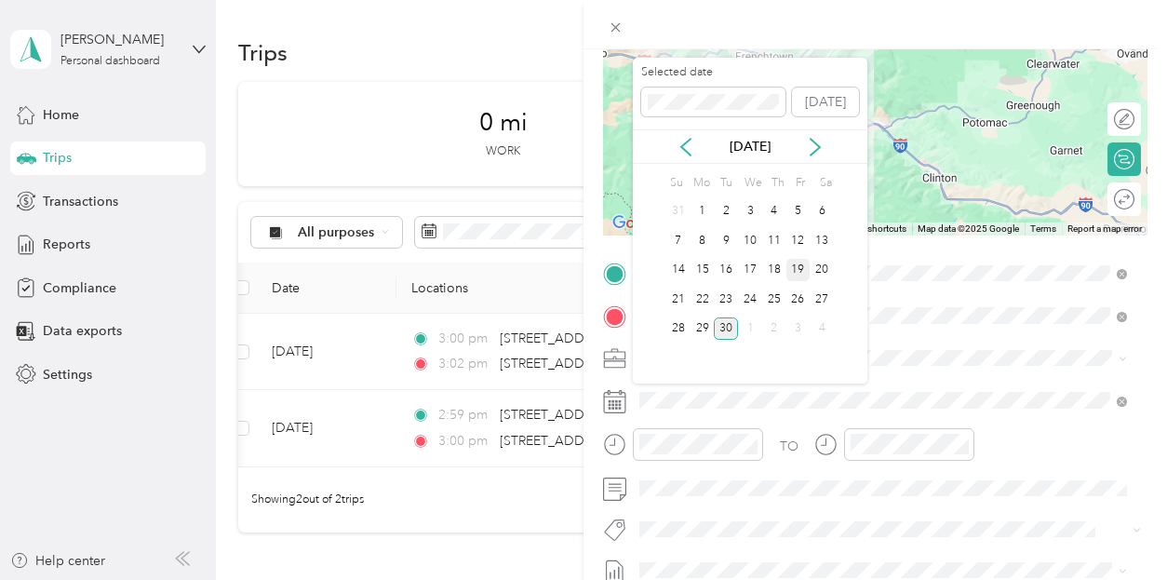
click at [800, 267] on div "19" at bounding box center [799, 270] width 24 height 23
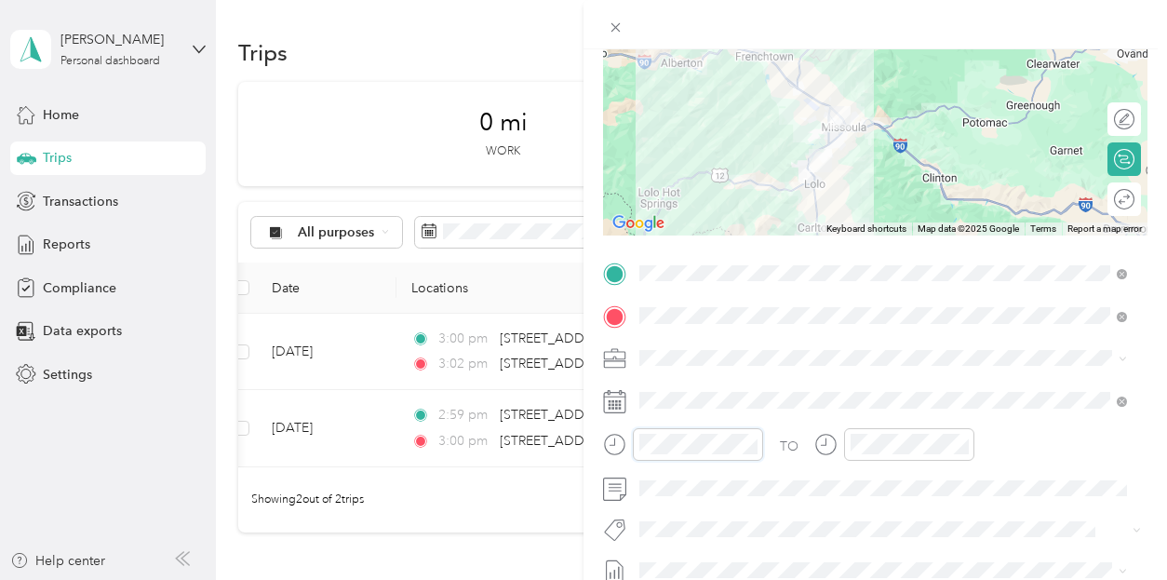
click at [616, 437] on div at bounding box center [683, 444] width 160 height 33
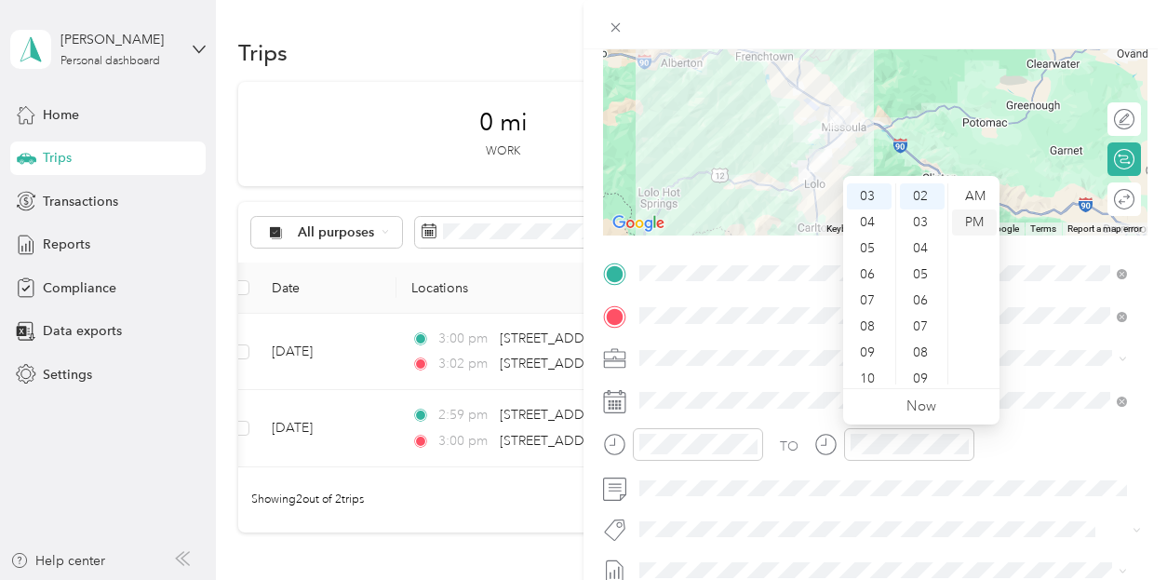
click at [981, 224] on div "PM" at bounding box center [974, 222] width 45 height 26
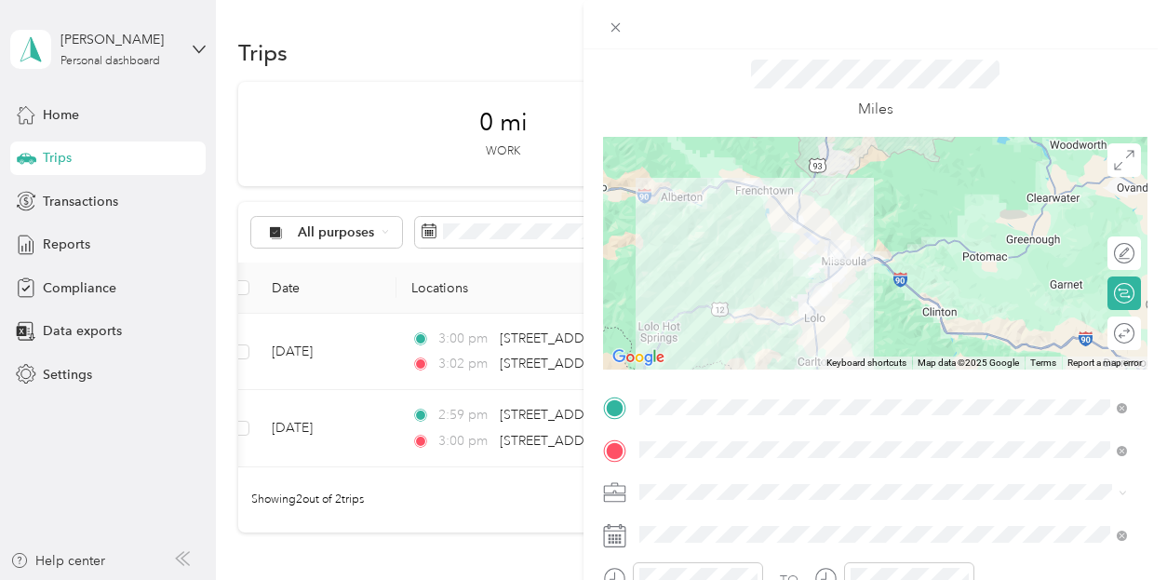
scroll to position [24, 0]
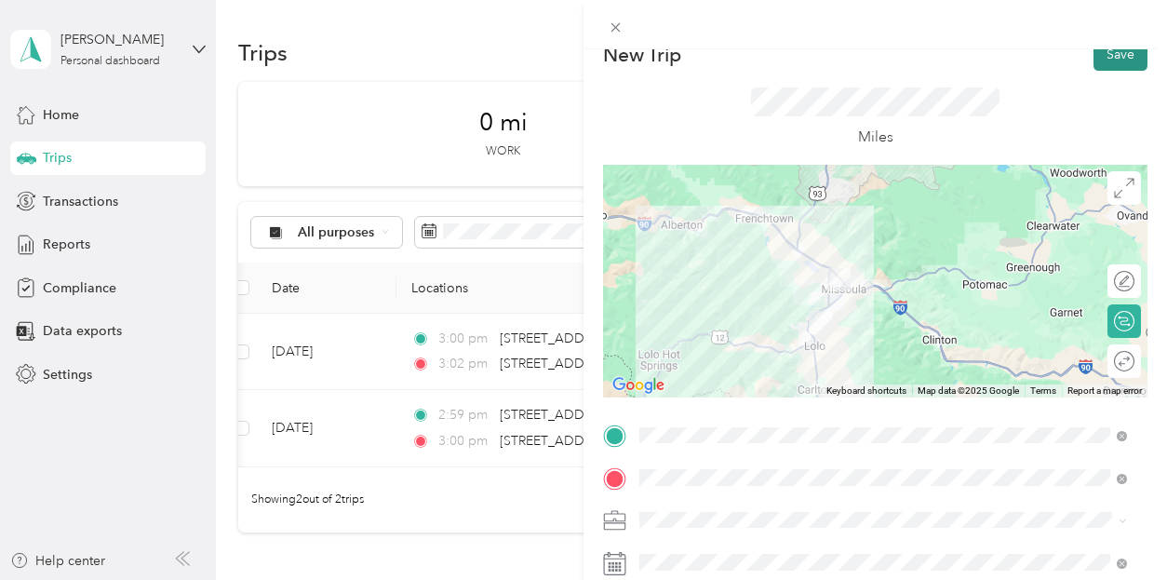
click at [1112, 57] on button "Save" at bounding box center [1121, 54] width 54 height 33
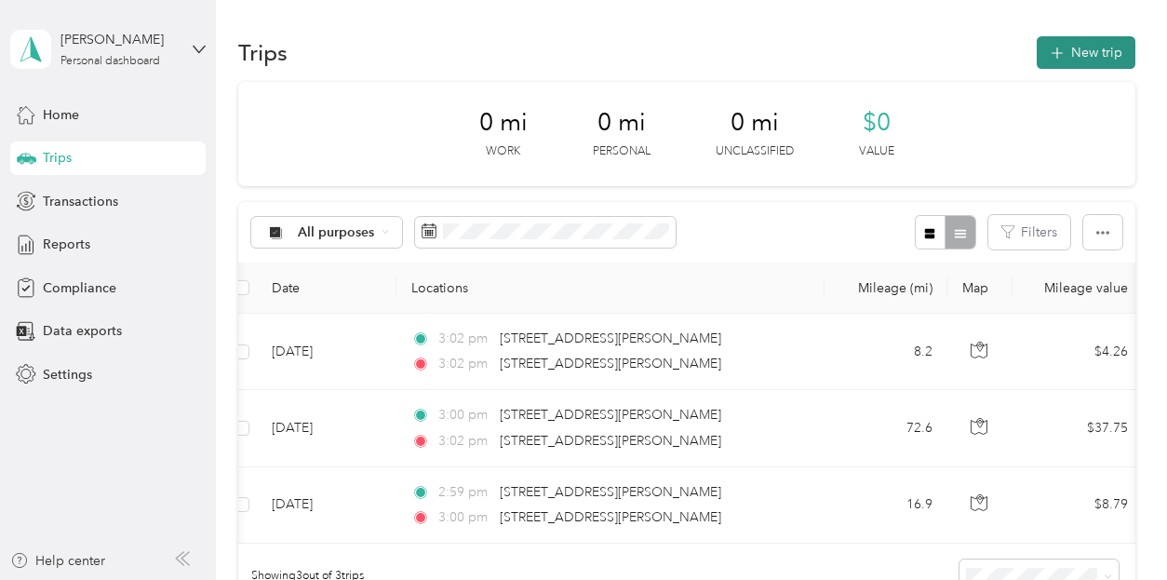
click at [1076, 52] on button "New trip" at bounding box center [1086, 52] width 99 height 33
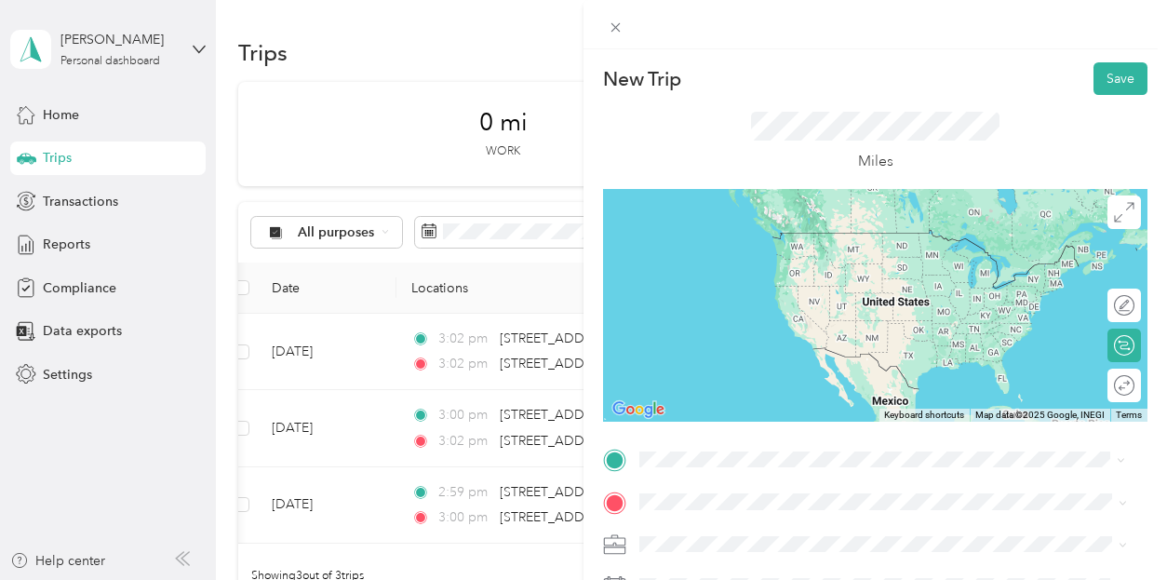
click at [724, 241] on span "[STREET_ADDRESS][PERSON_NAME][US_STATE]" at bounding box center [819, 232] width 289 height 17
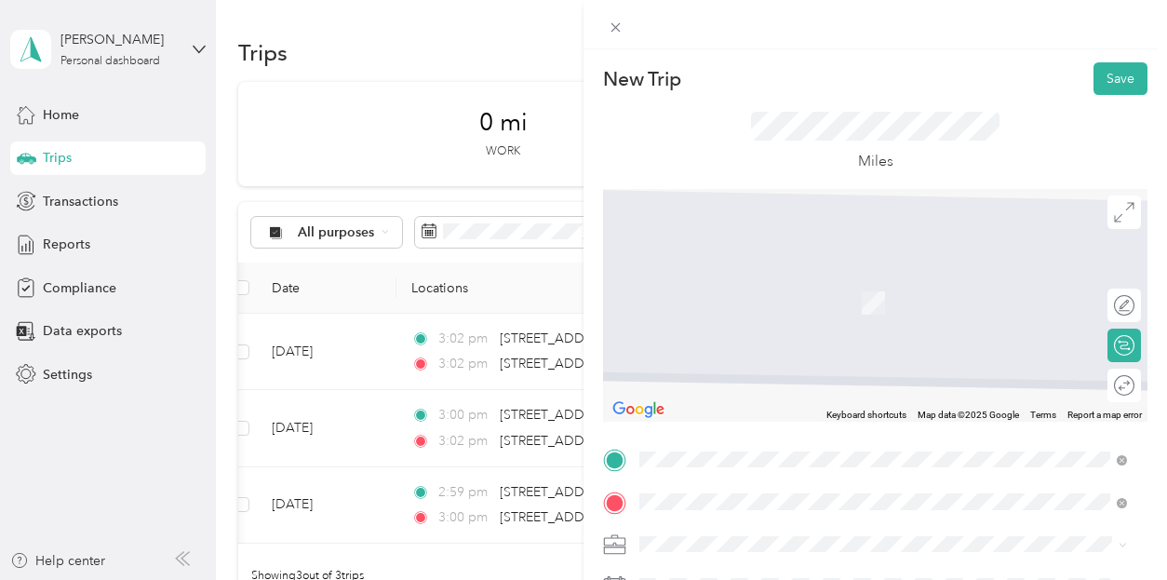
click at [722, 284] on span "[STREET_ADDRESS][PERSON_NAME][US_STATE]" at bounding box center [819, 275] width 289 height 17
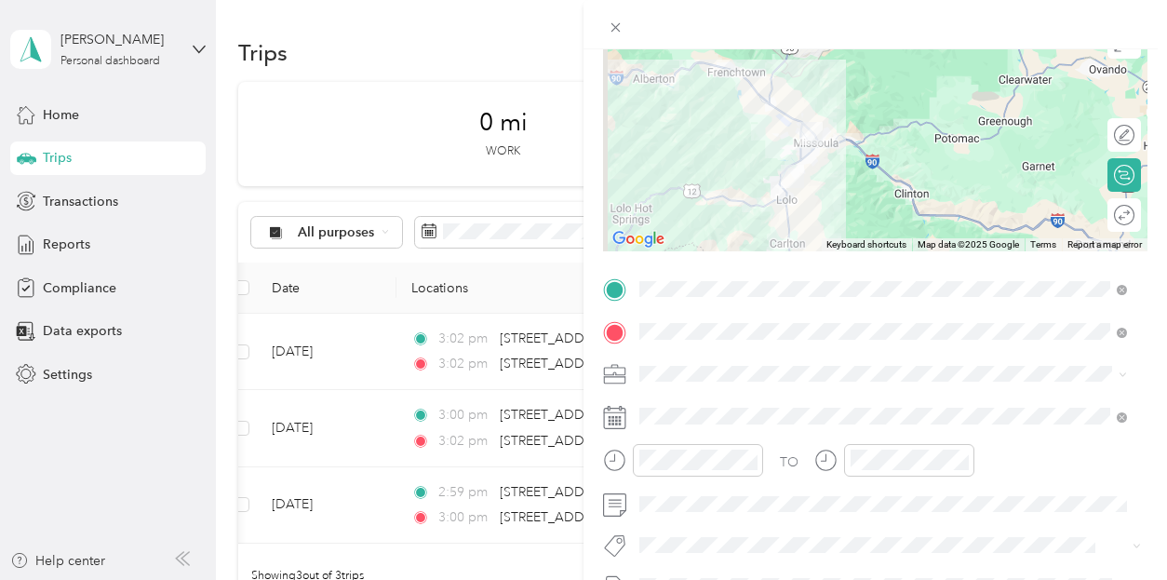
scroll to position [279, 0]
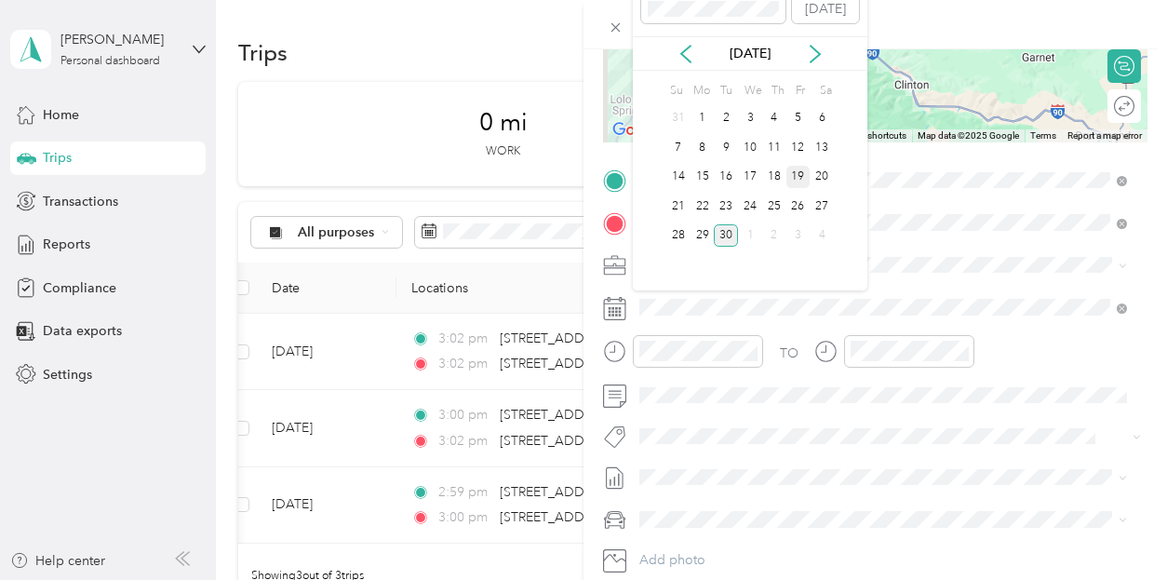
click at [801, 172] on div "19" at bounding box center [799, 177] width 24 height 23
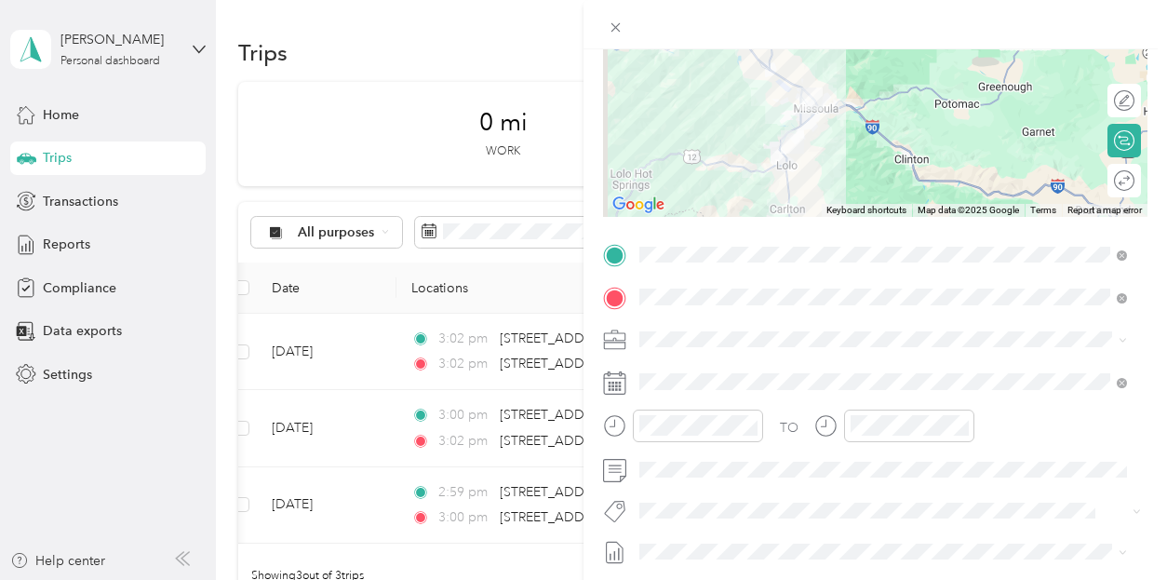
scroll to position [0, 0]
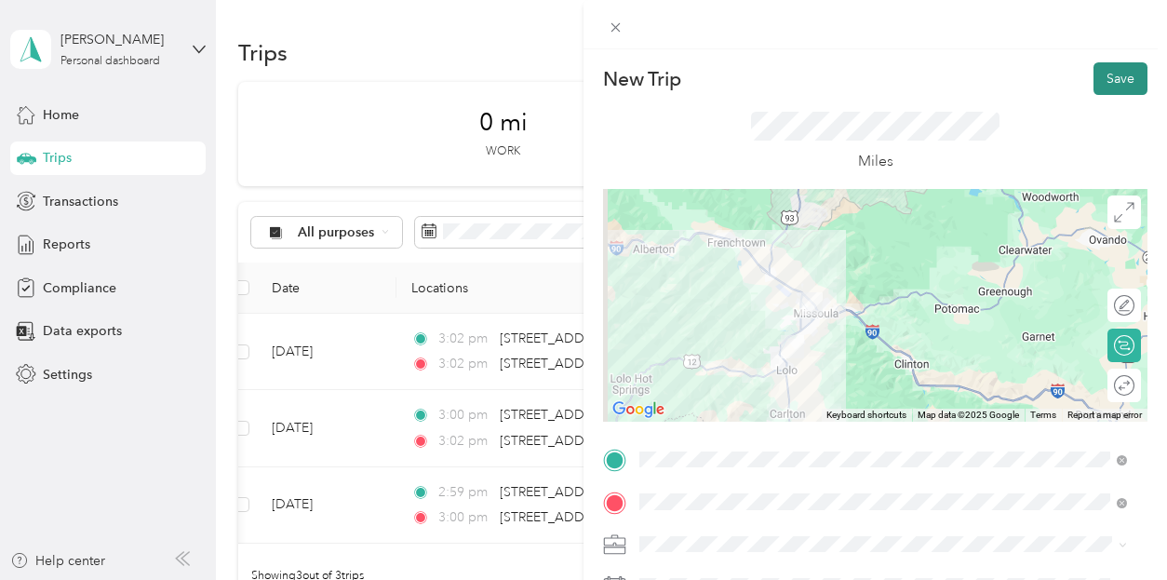
click at [1099, 74] on button "Save" at bounding box center [1121, 78] width 54 height 33
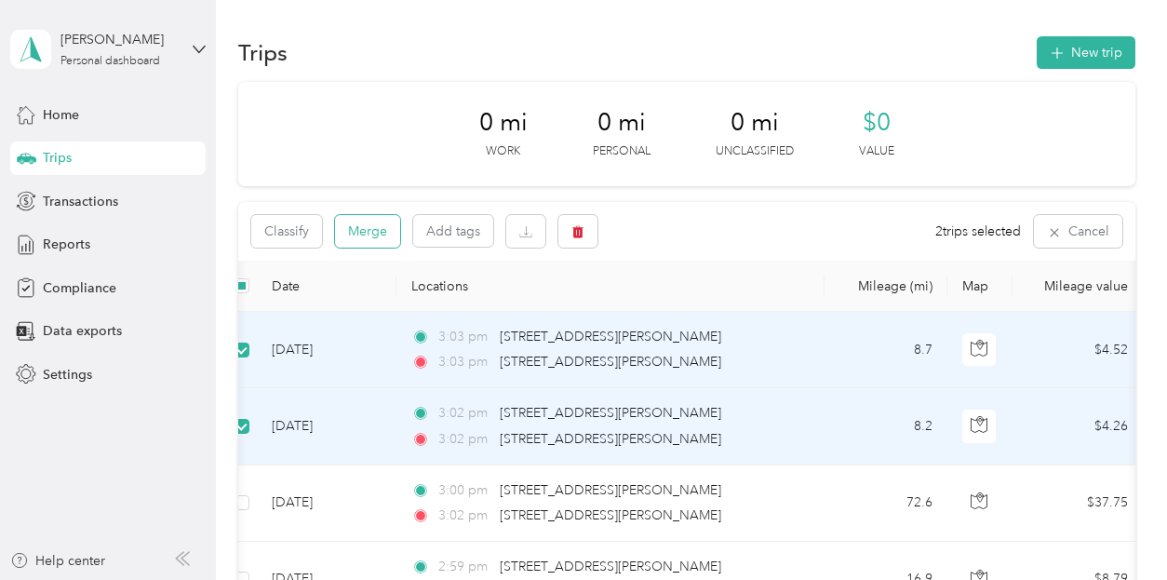
click at [371, 228] on button "Merge" at bounding box center [367, 231] width 65 height 33
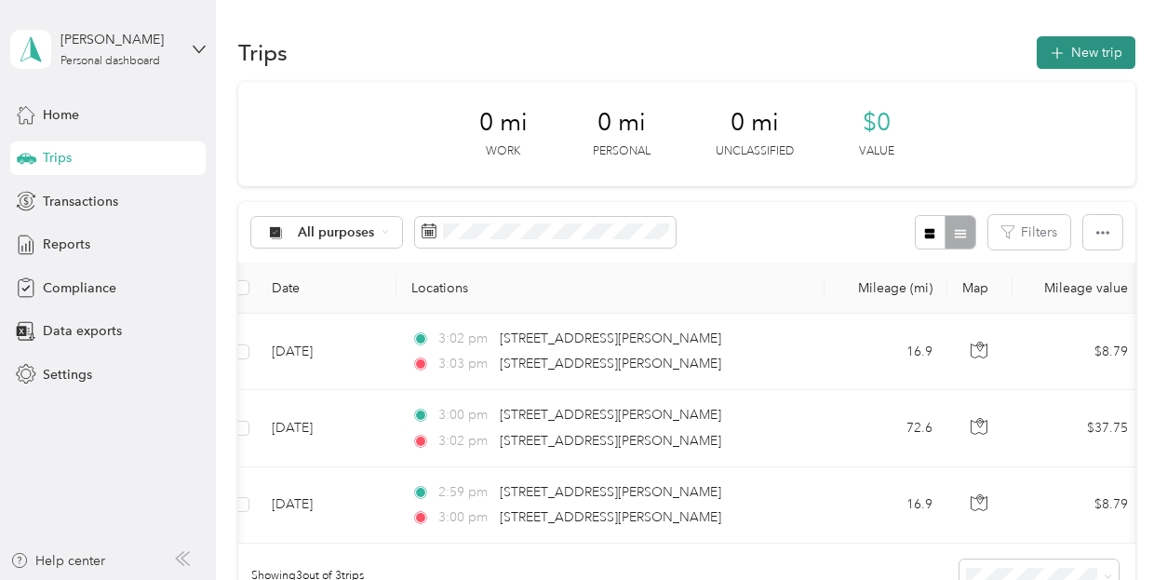
click at [1107, 62] on button "New trip" at bounding box center [1086, 52] width 99 height 33
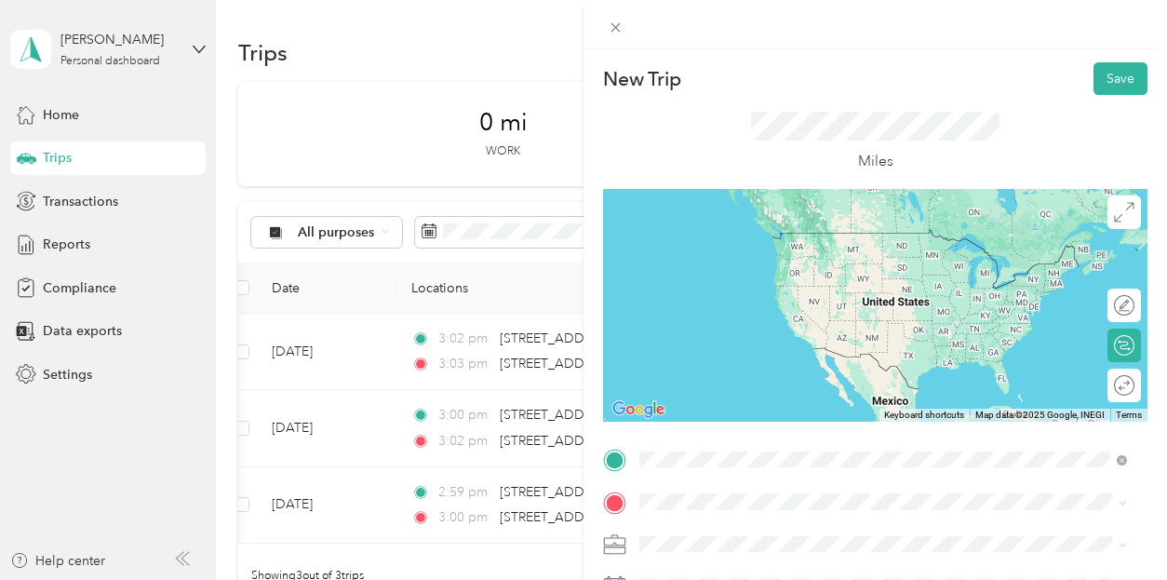
click at [747, 241] on span "[STREET_ADDRESS][PERSON_NAME][US_STATE]" at bounding box center [819, 232] width 289 height 17
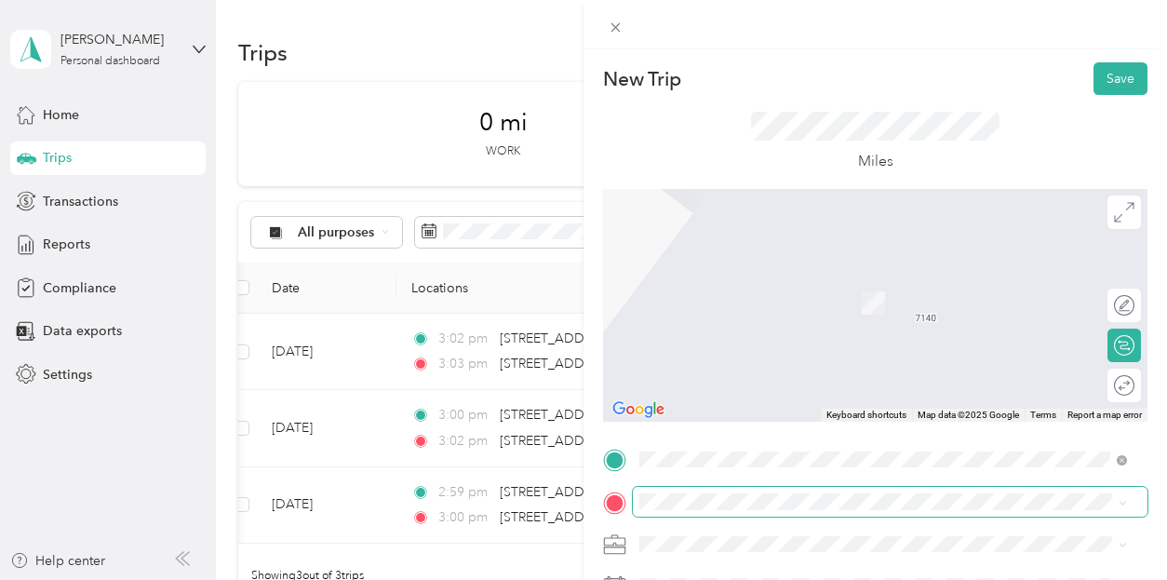
click at [685, 491] on span at bounding box center [890, 502] width 515 height 30
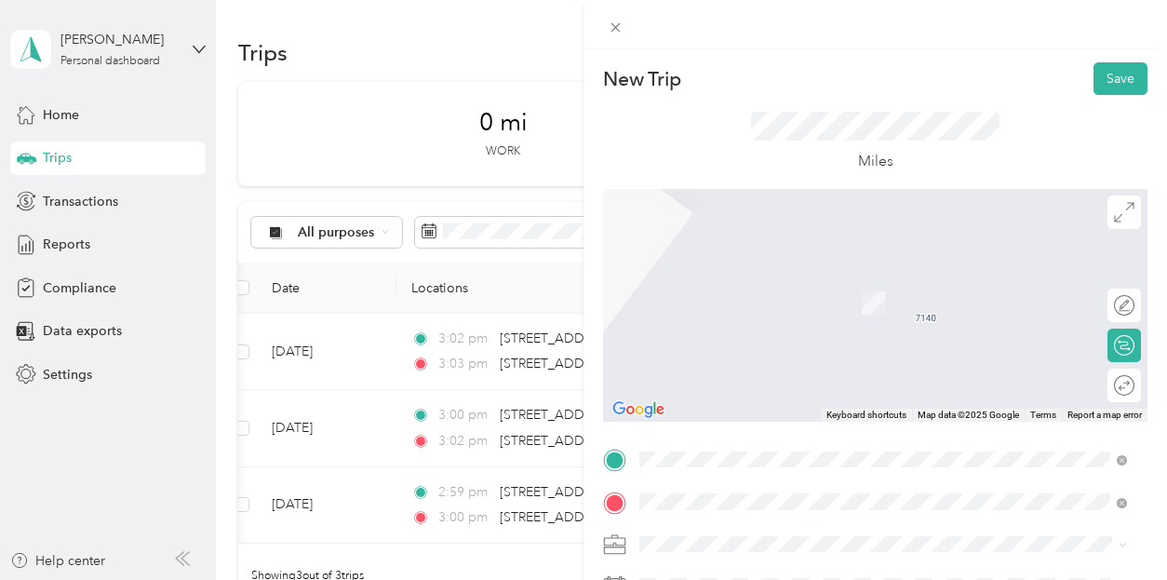
click at [761, 278] on span "[STREET_ADDRESS][US_STATE]" at bounding box center [768, 275] width 186 height 17
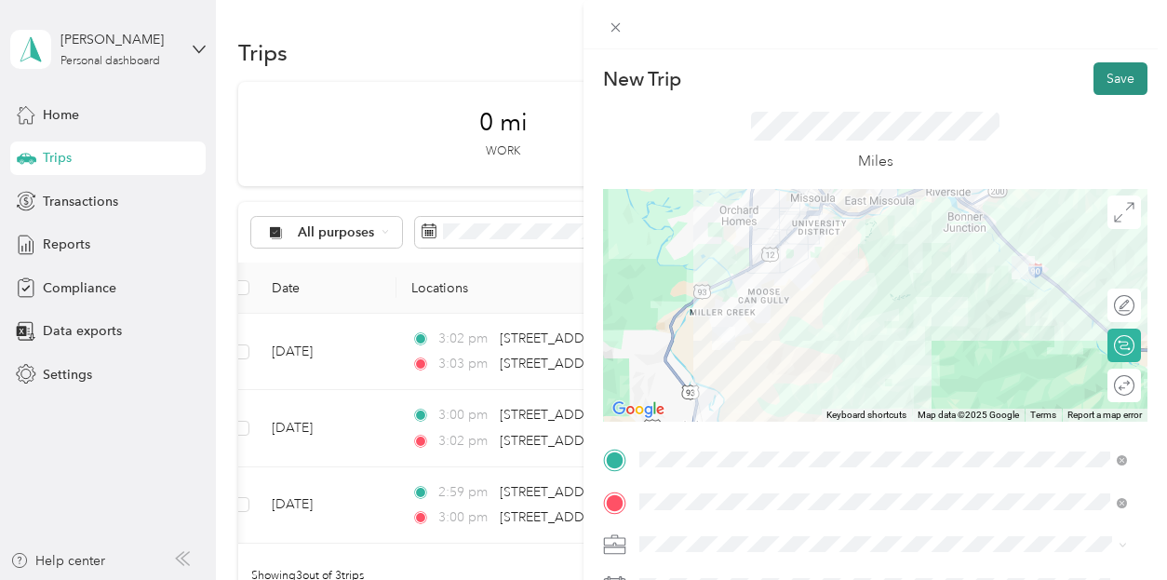
click at [1105, 69] on button "Save" at bounding box center [1121, 78] width 54 height 33
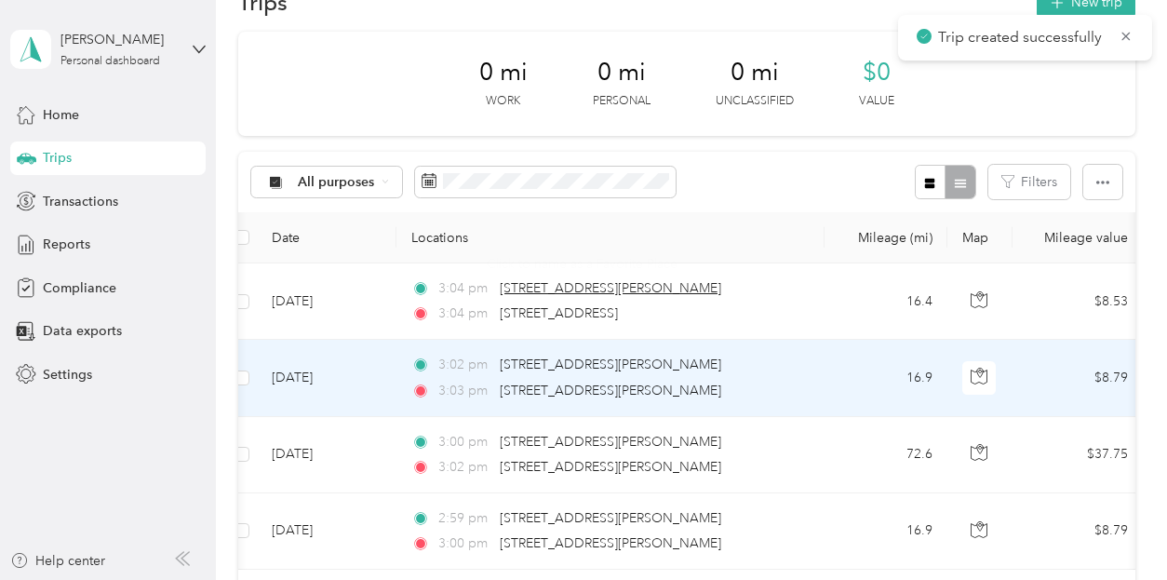
scroll to position [93, 0]
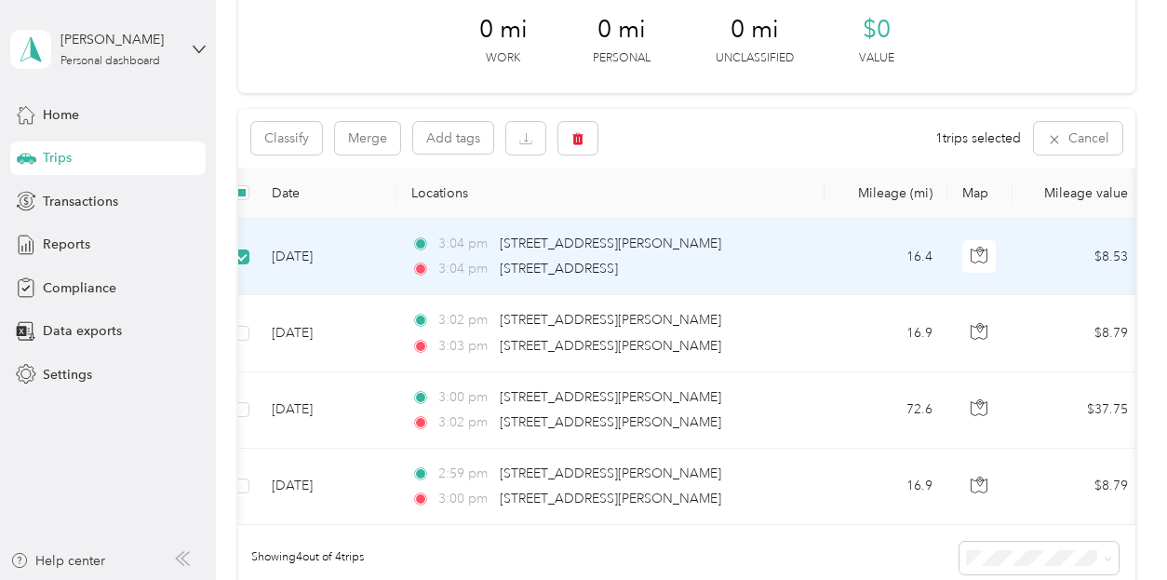
click at [315, 258] on td "[DATE]" at bounding box center [327, 257] width 140 height 76
click at [582, 137] on icon "button" at bounding box center [577, 139] width 11 height 12
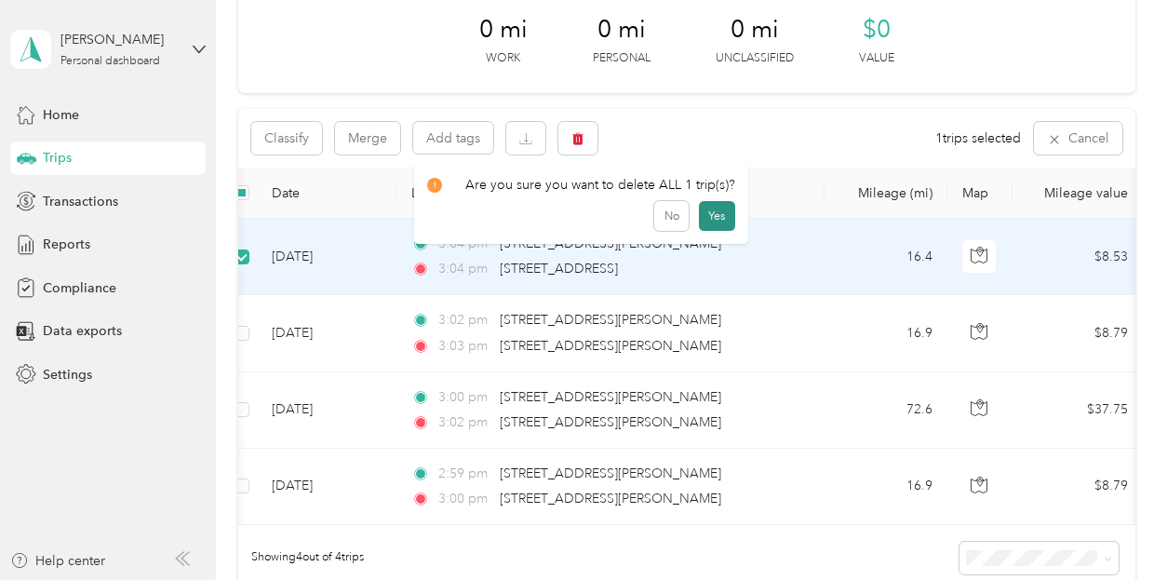
click at [718, 215] on button "Yes" at bounding box center [717, 216] width 36 height 30
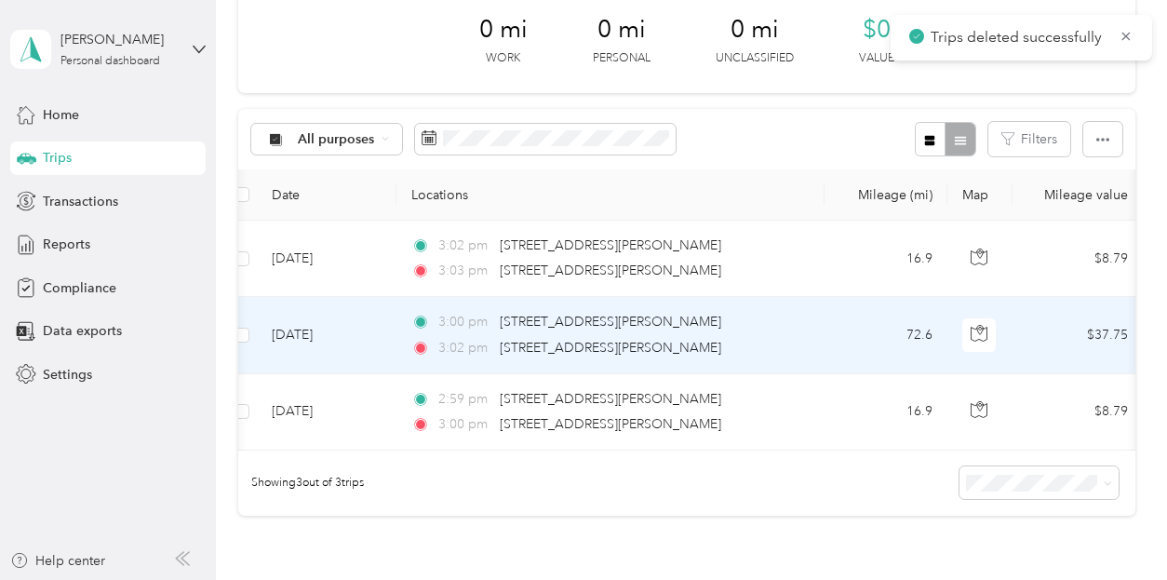
scroll to position [0, 0]
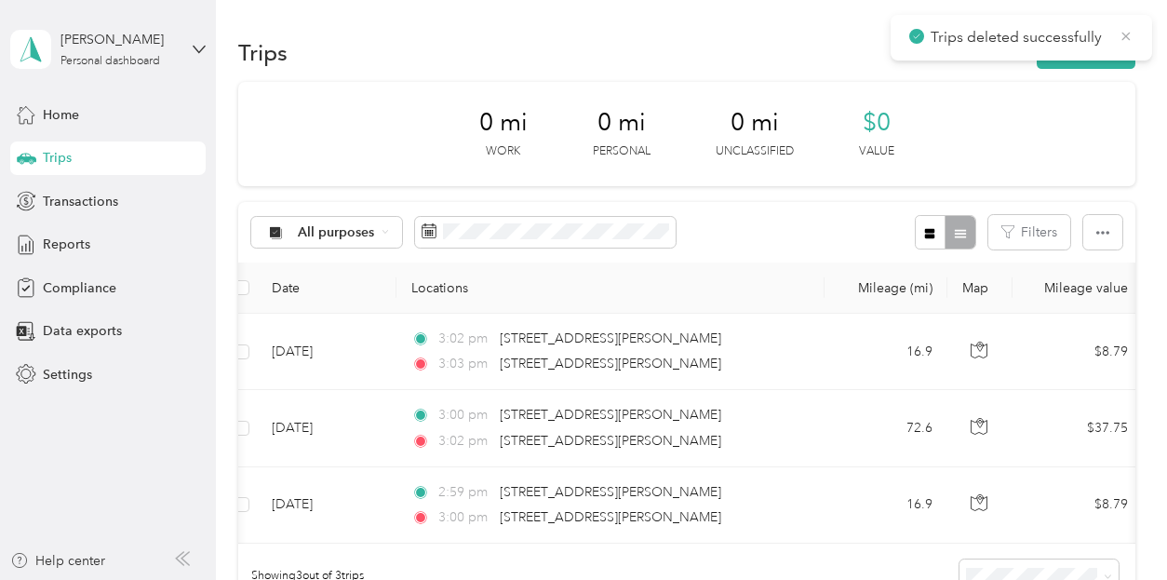
click at [1129, 34] on icon at bounding box center [1126, 36] width 15 height 17
click at [1093, 49] on button "New trip" at bounding box center [1086, 52] width 99 height 33
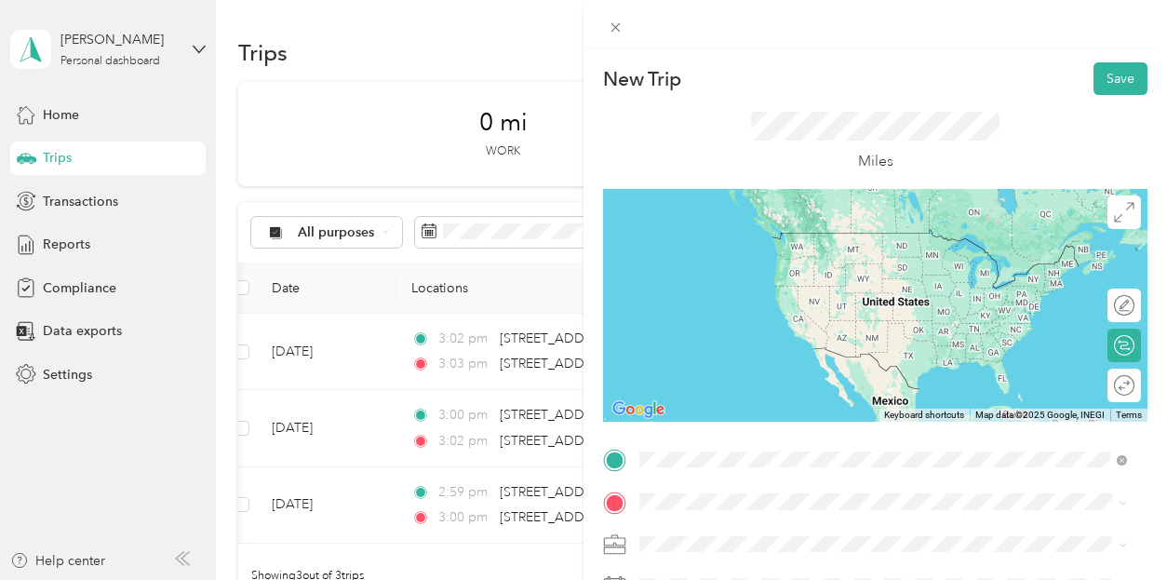
click at [760, 234] on span "[STREET_ADDRESS][PERSON_NAME][US_STATE]" at bounding box center [819, 232] width 289 height 17
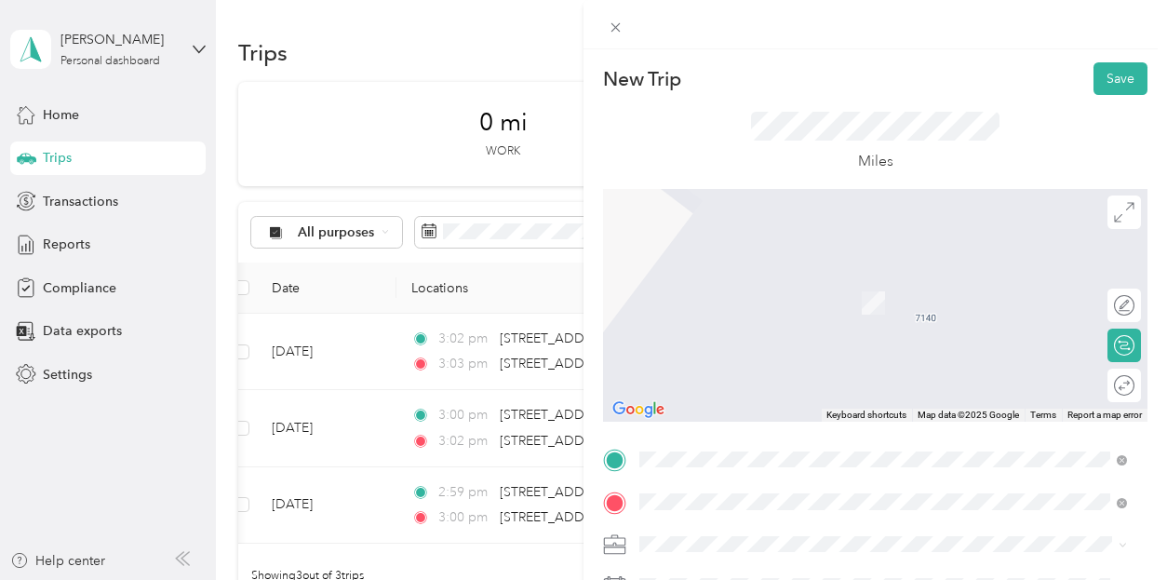
click at [733, 397] on span "[STREET_ADDRESS][US_STATE]" at bounding box center [768, 399] width 186 height 17
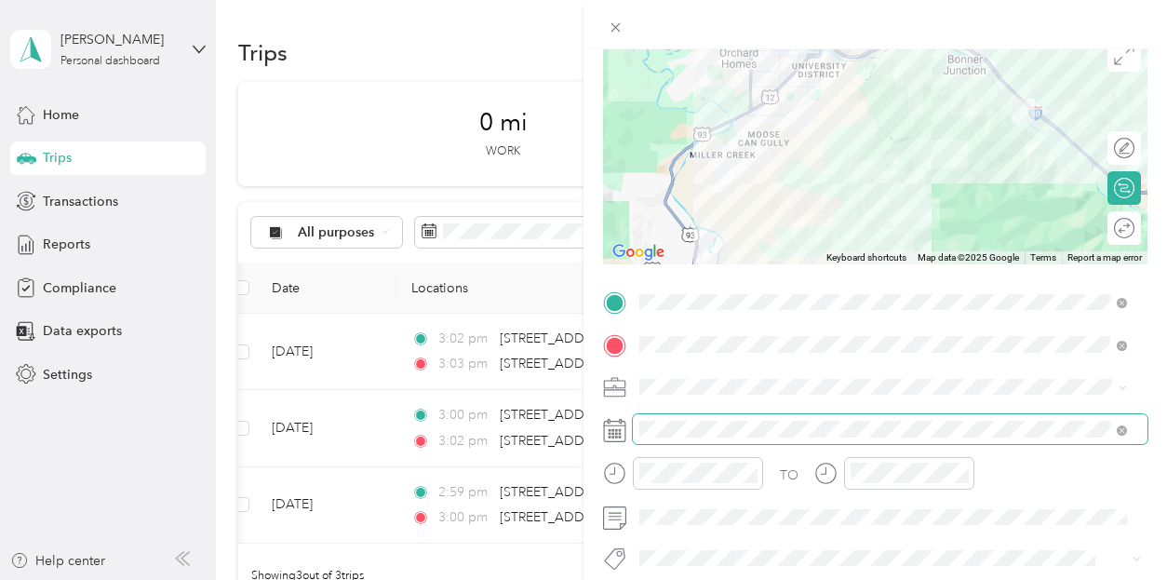
scroll to position [186, 0]
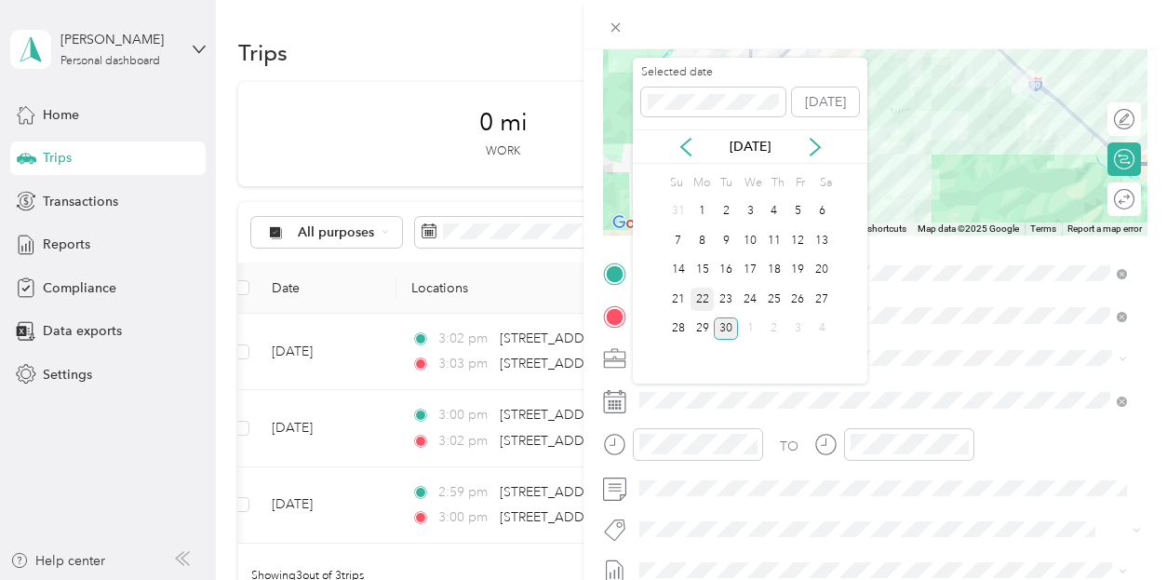
click at [704, 297] on div "22" at bounding box center [703, 299] width 24 height 23
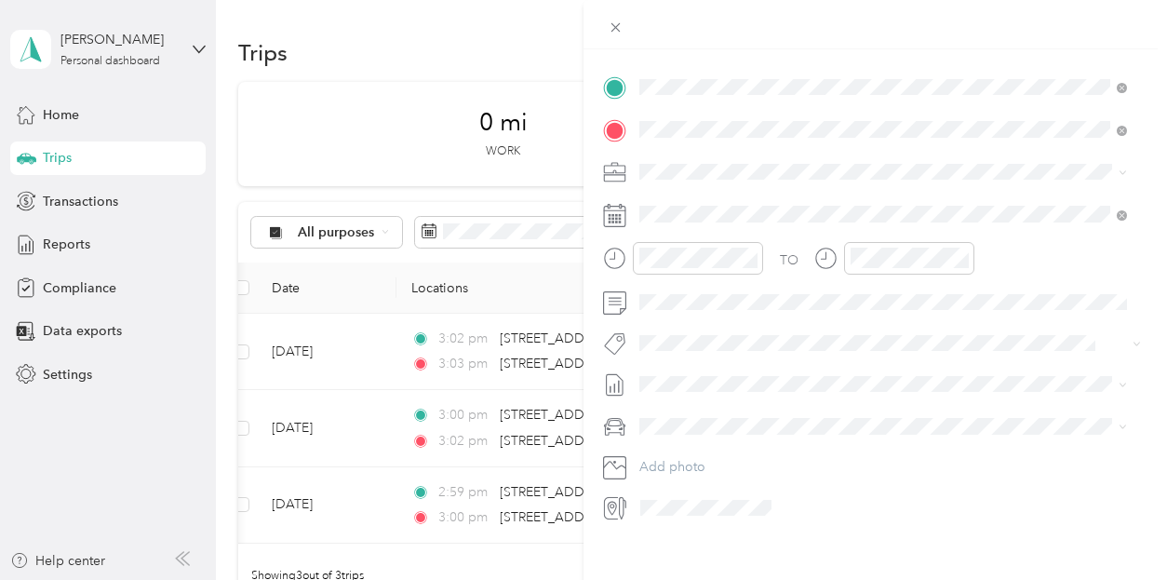
scroll to position [0, 0]
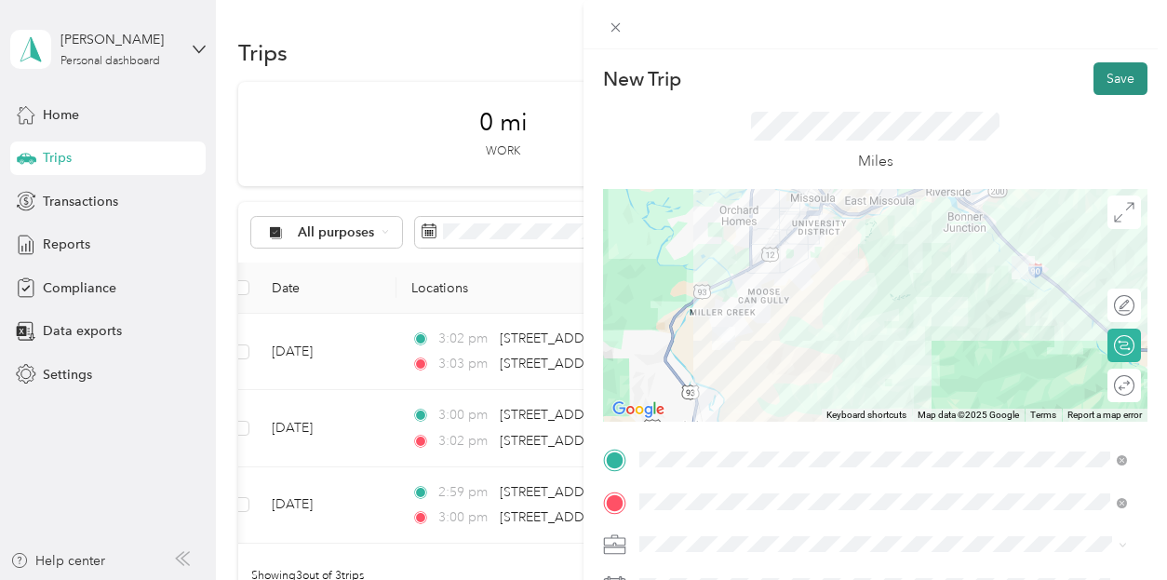
click at [1102, 74] on button "Save" at bounding box center [1121, 78] width 54 height 33
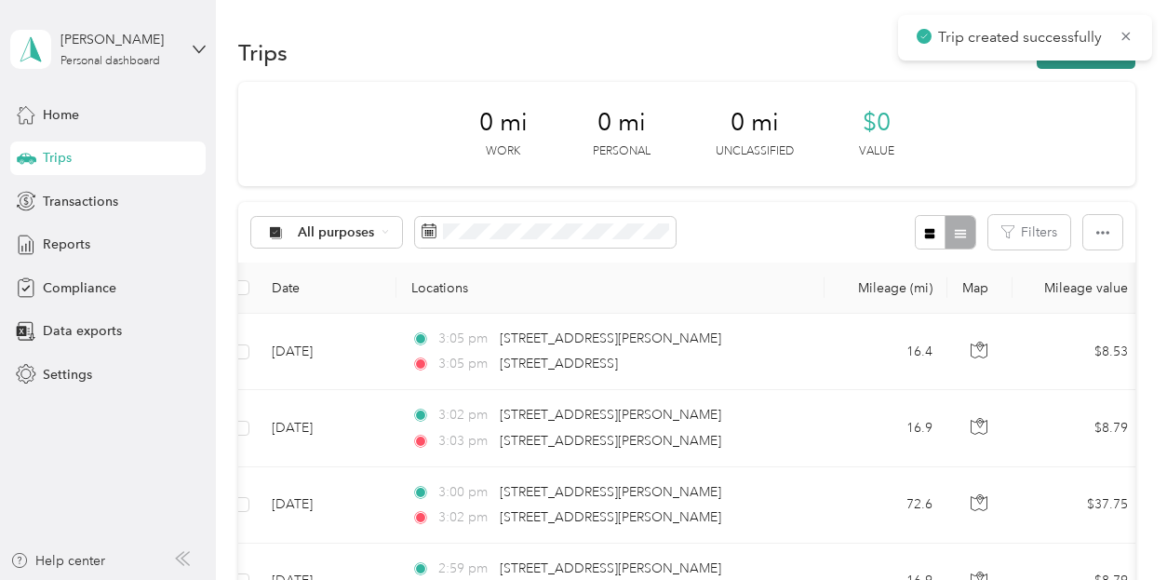
click at [1074, 61] on button "New trip" at bounding box center [1086, 52] width 99 height 33
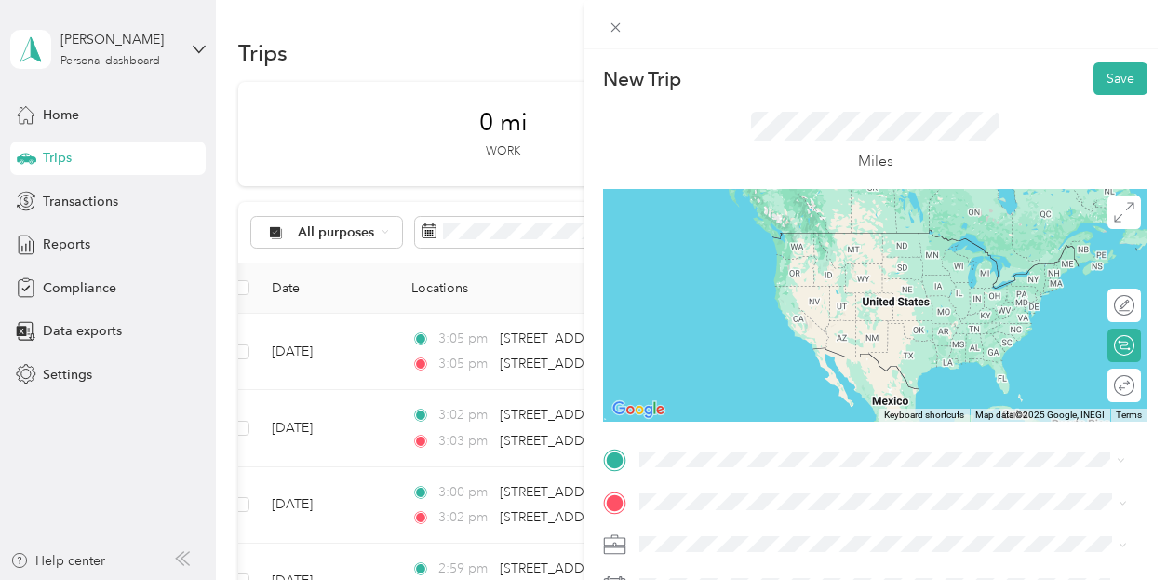
click at [790, 232] on span "[STREET_ADDRESS][US_STATE]" at bounding box center [768, 232] width 186 height 17
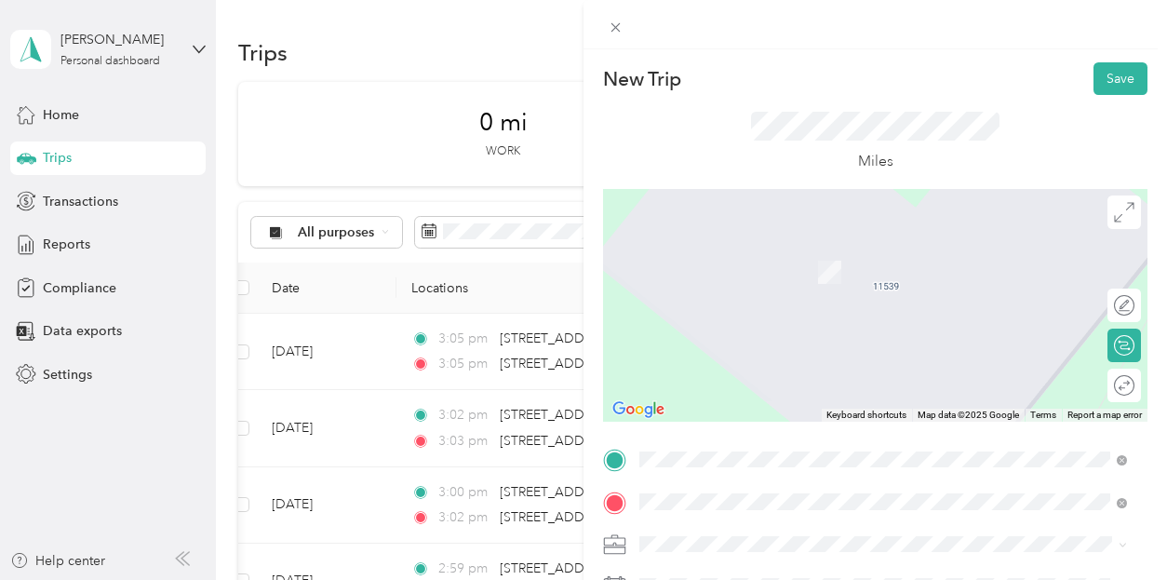
click at [763, 284] on span "[STREET_ADDRESS][PERSON_NAME][US_STATE]" at bounding box center [819, 275] width 289 height 17
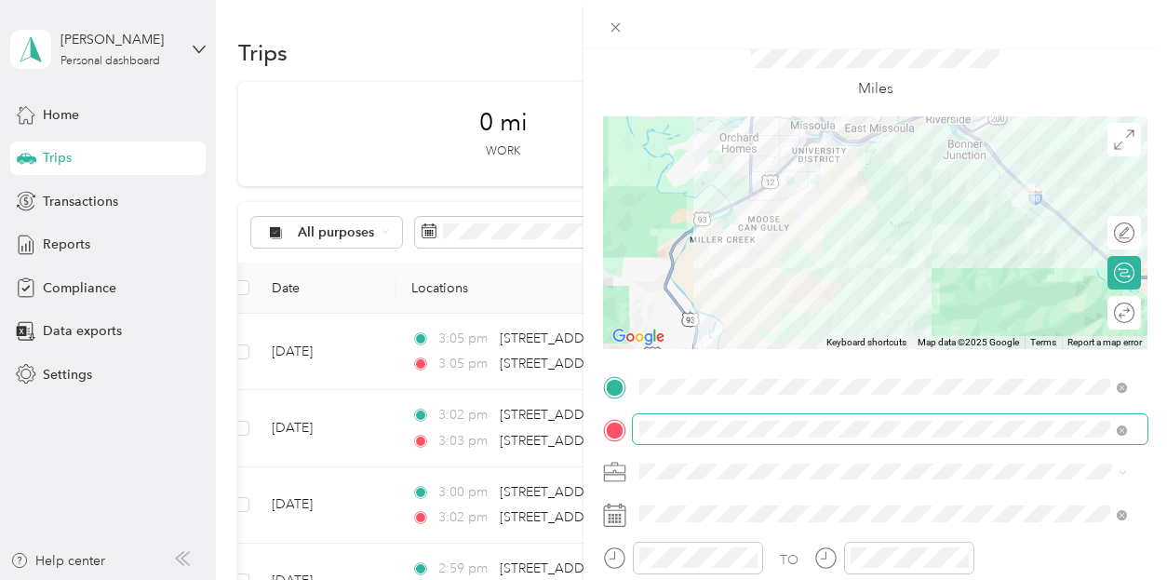
scroll to position [186, 0]
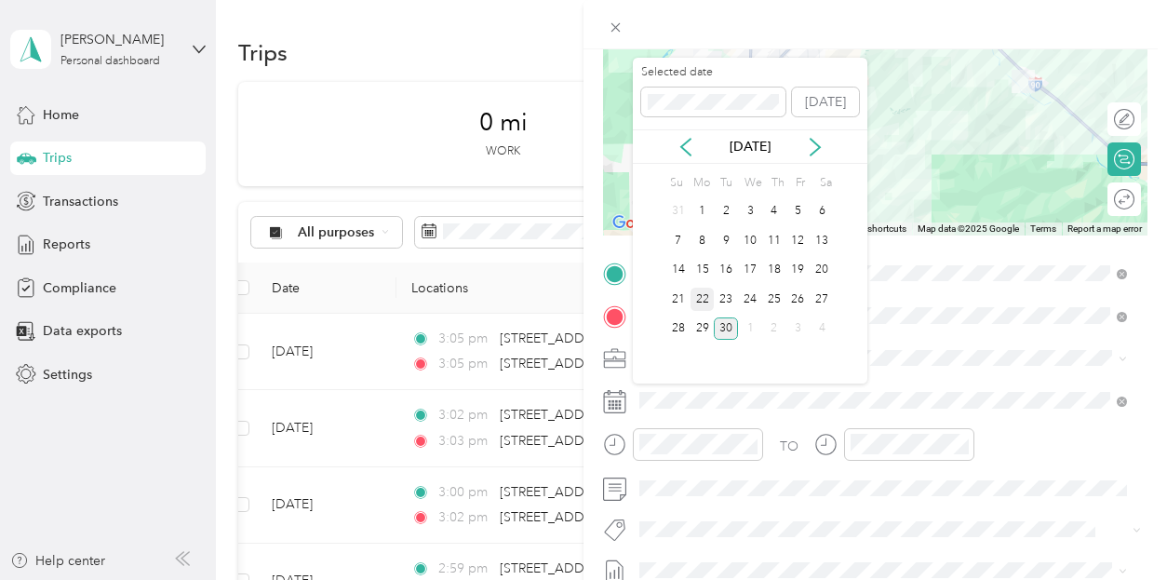
click at [706, 299] on div "22" at bounding box center [703, 299] width 24 height 23
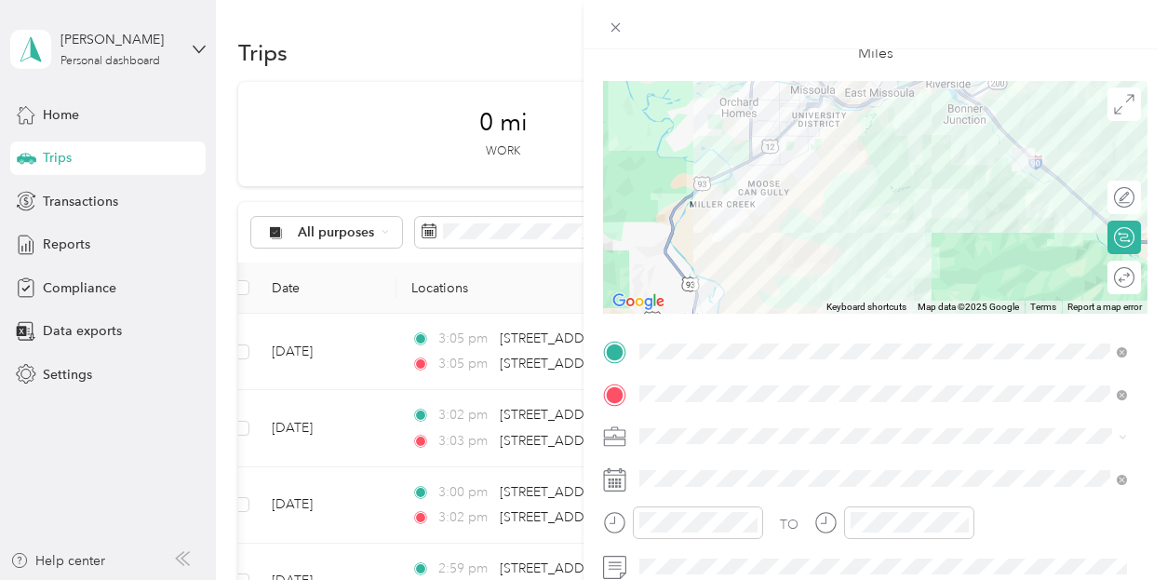
scroll to position [0, 0]
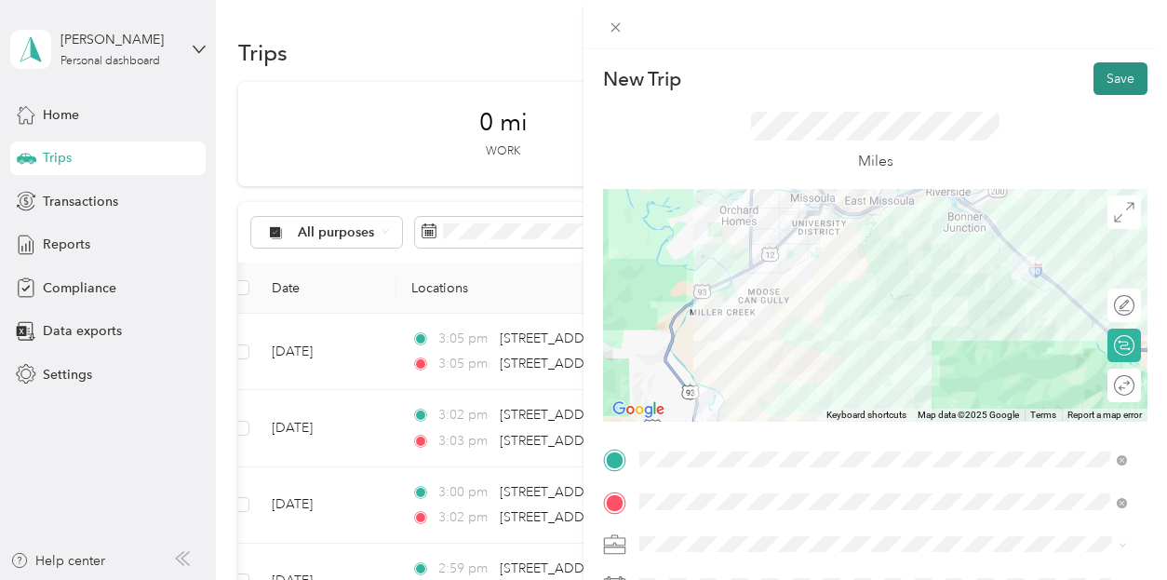
click at [1111, 74] on button "Save" at bounding box center [1121, 78] width 54 height 33
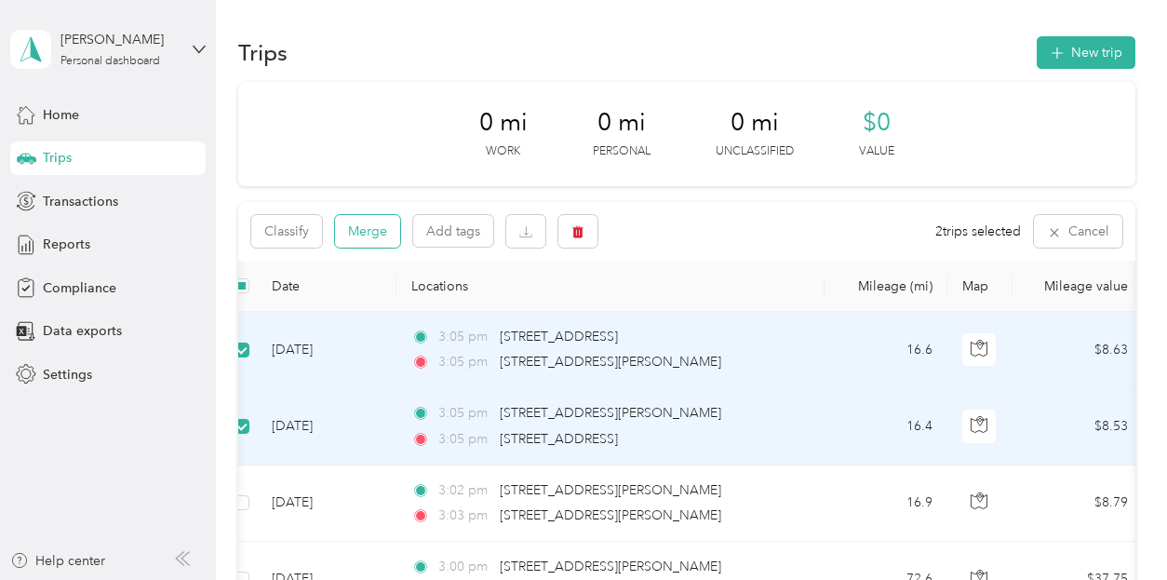
click at [372, 234] on button "Merge" at bounding box center [367, 231] width 65 height 33
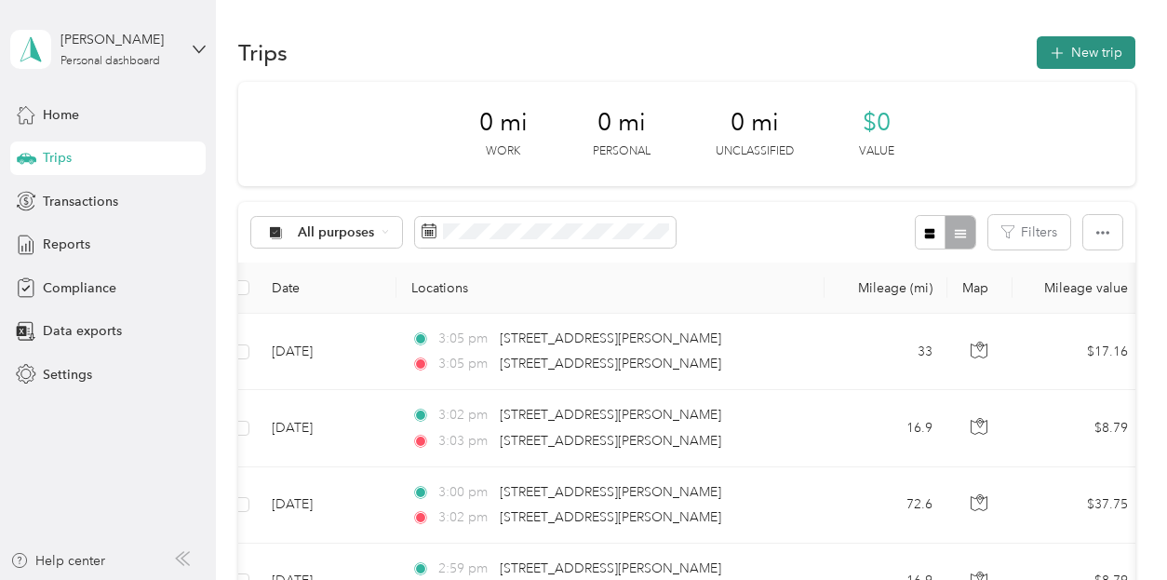
click at [1104, 46] on button "New trip" at bounding box center [1086, 52] width 99 height 33
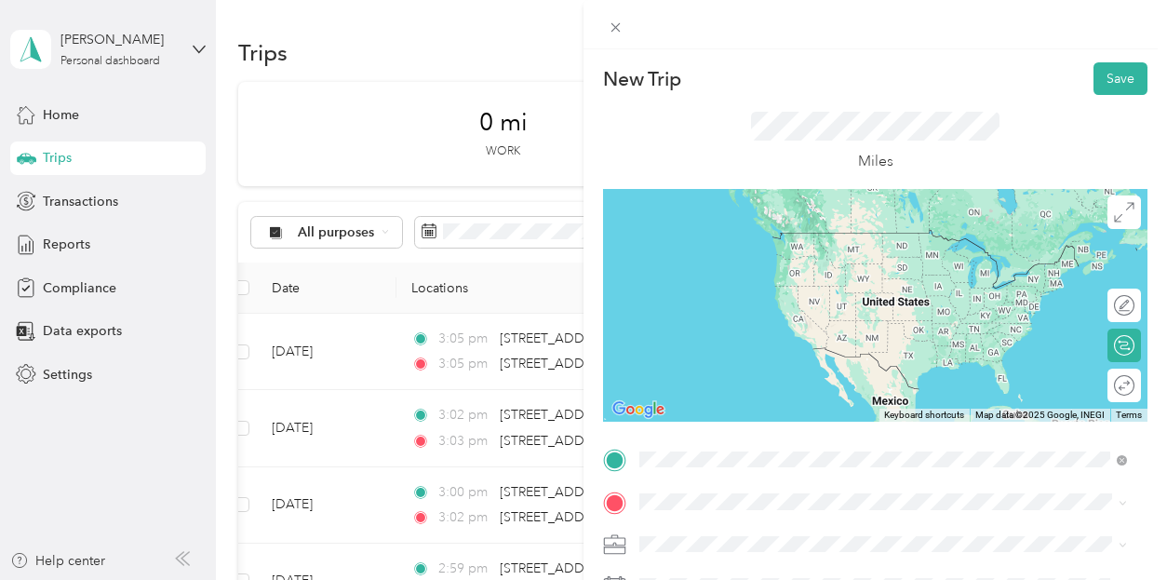
click at [750, 233] on span "[STREET_ADDRESS][PERSON_NAME][US_STATE]" at bounding box center [819, 232] width 289 height 17
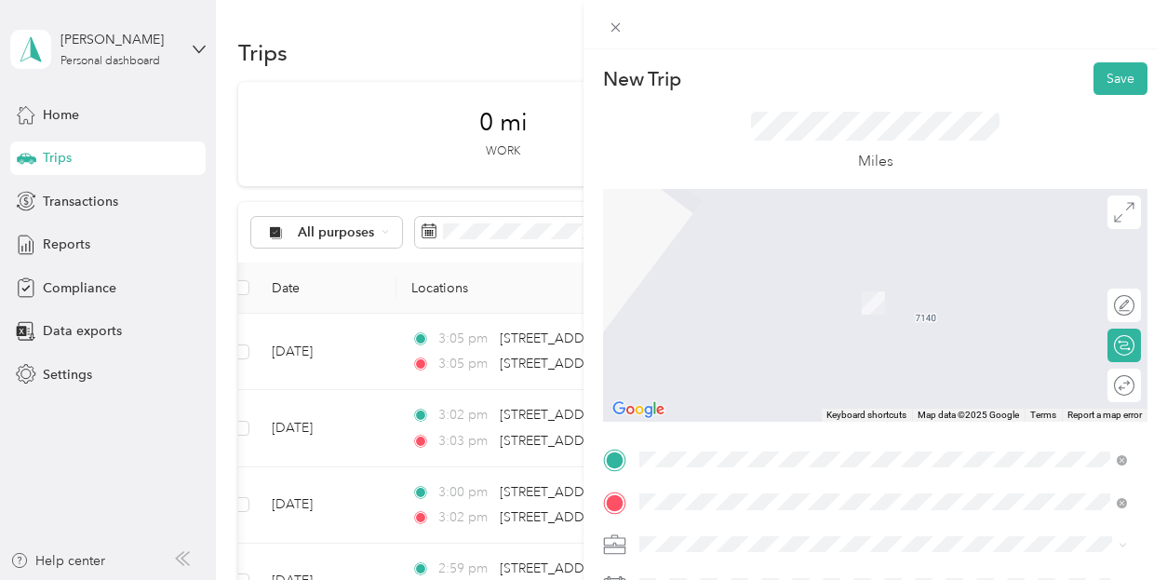
click at [745, 284] on span "[STREET_ADDRESS][PERSON_NAME][US_STATE]" at bounding box center [819, 275] width 289 height 17
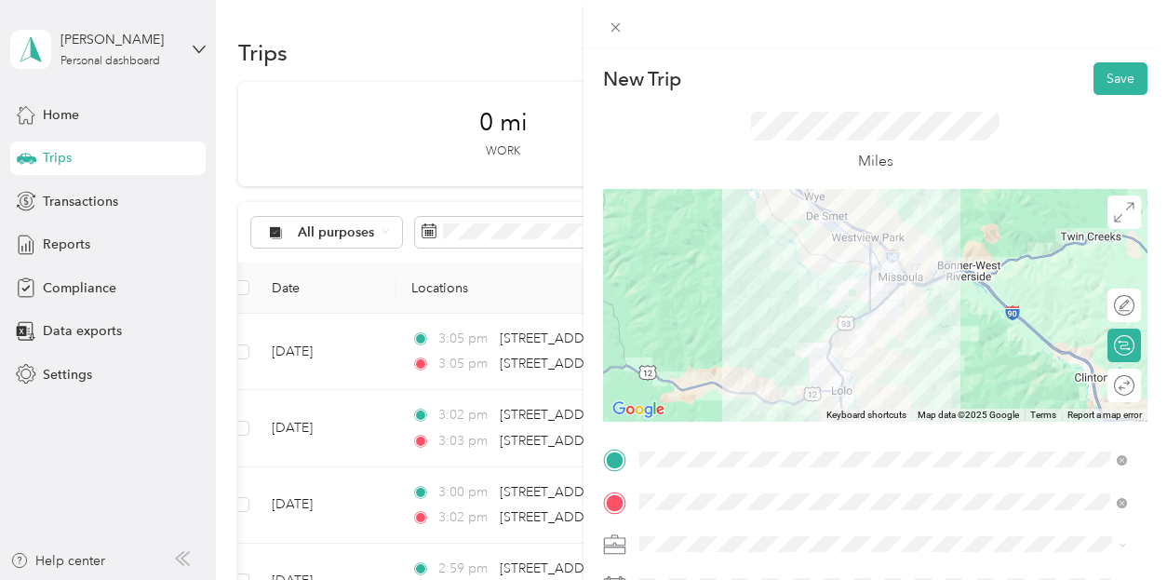
scroll to position [186, 0]
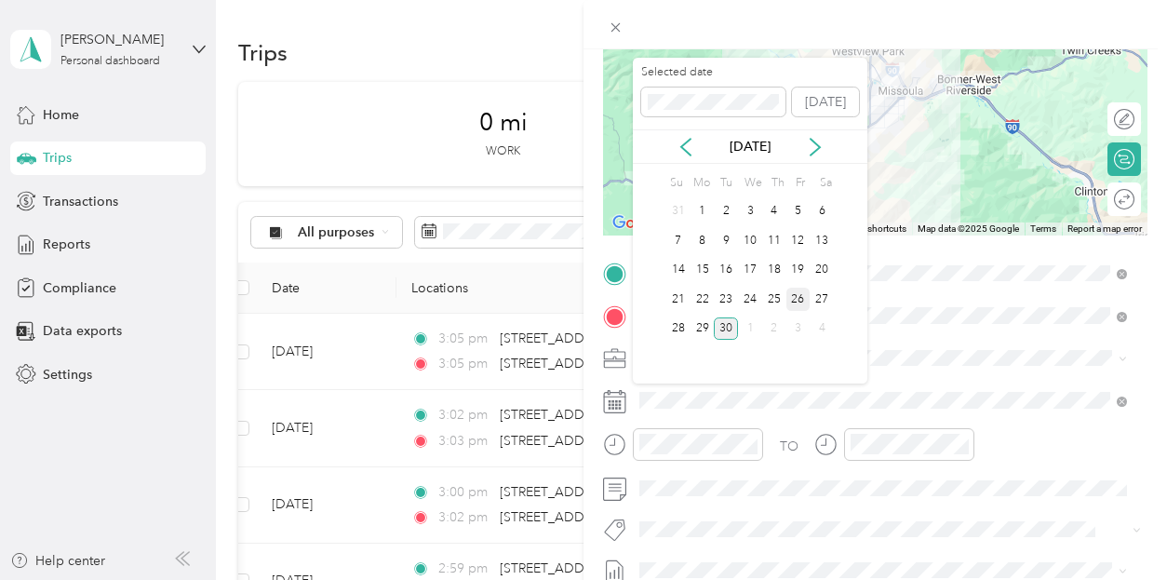
click at [795, 298] on div "26" at bounding box center [799, 299] width 24 height 23
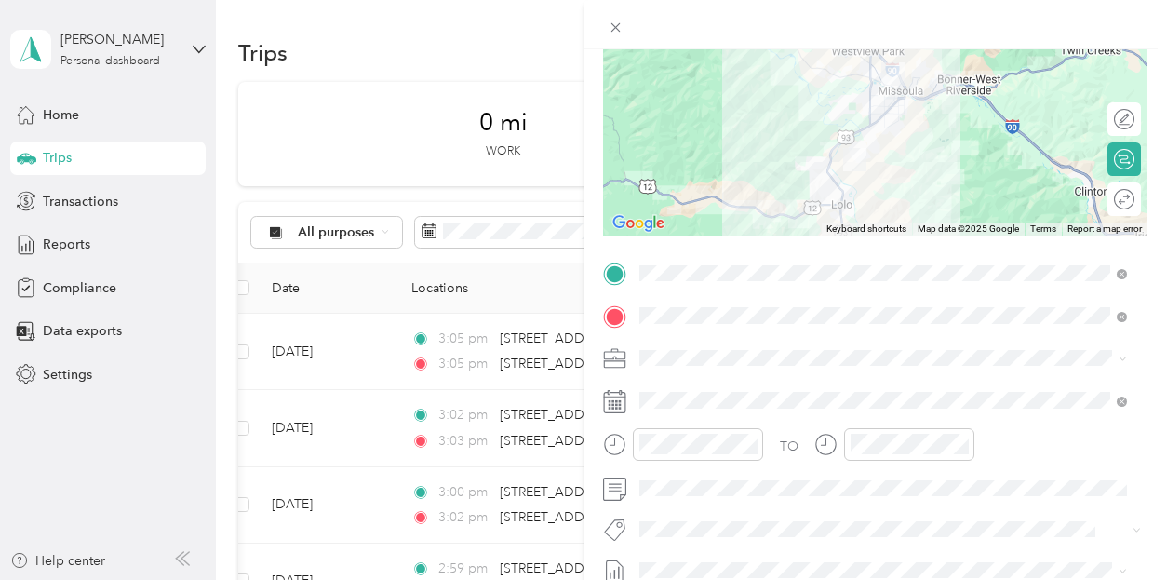
scroll to position [0, 0]
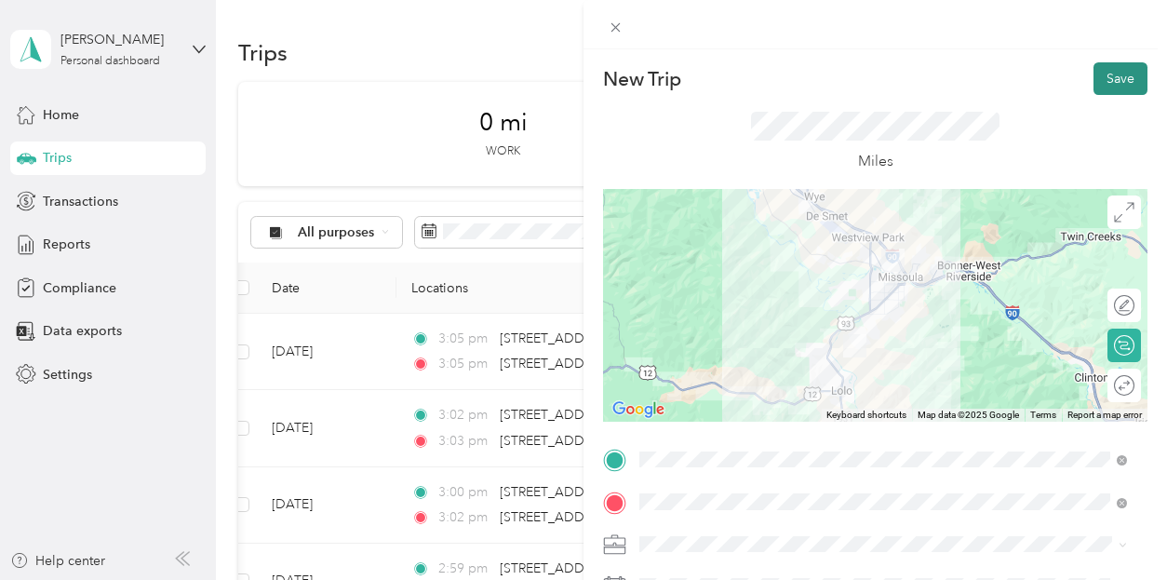
click at [1098, 78] on button "Save" at bounding box center [1121, 78] width 54 height 33
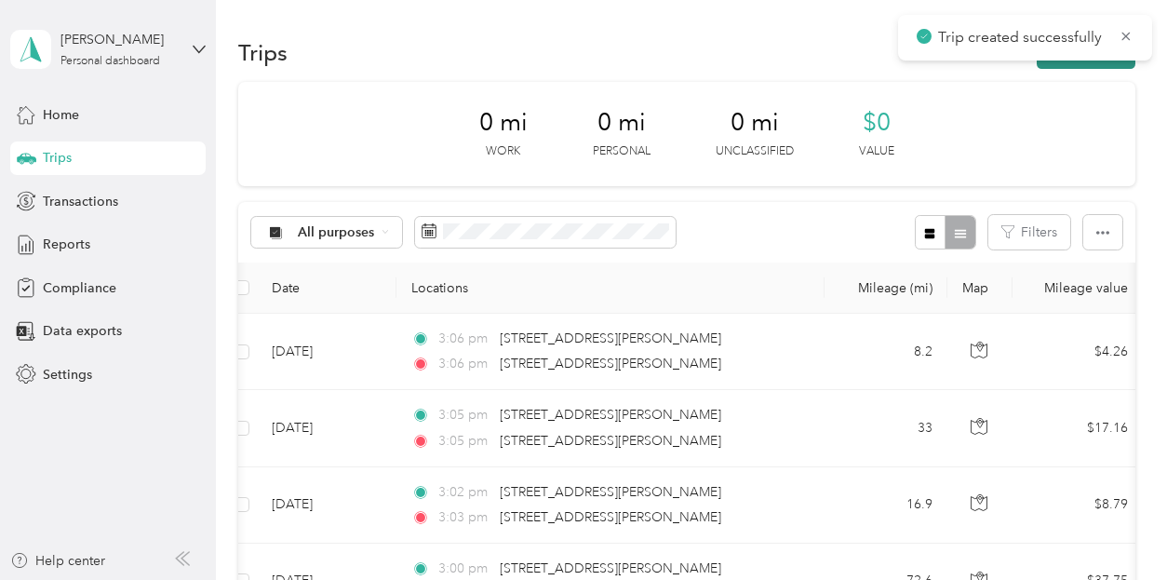
click at [1073, 62] on button "New trip" at bounding box center [1086, 52] width 99 height 33
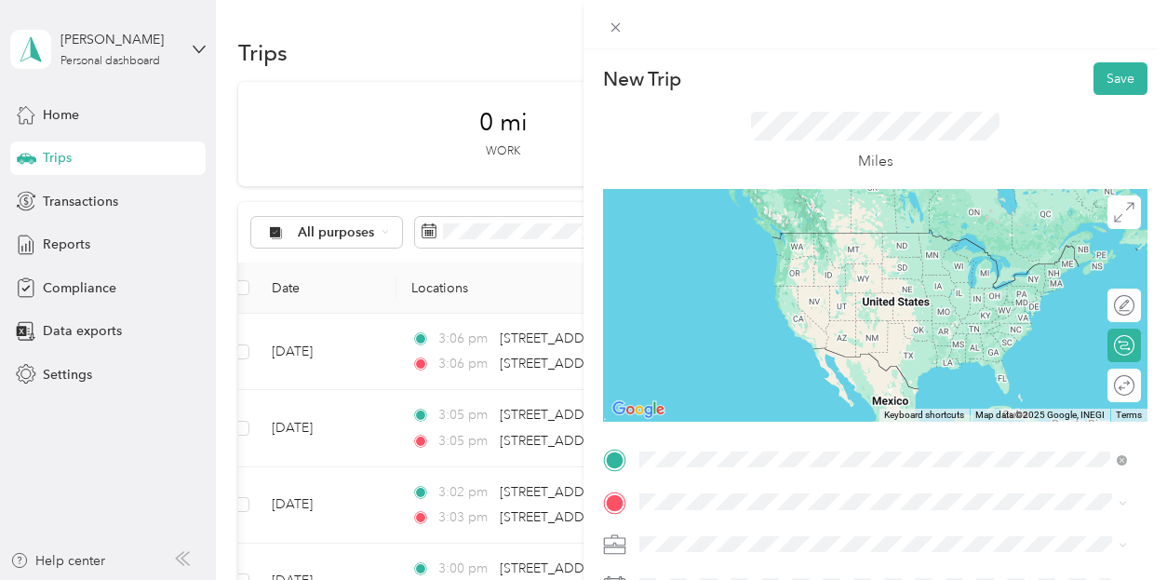
click at [739, 241] on span "[STREET_ADDRESS][PERSON_NAME][US_STATE]" at bounding box center [819, 232] width 289 height 17
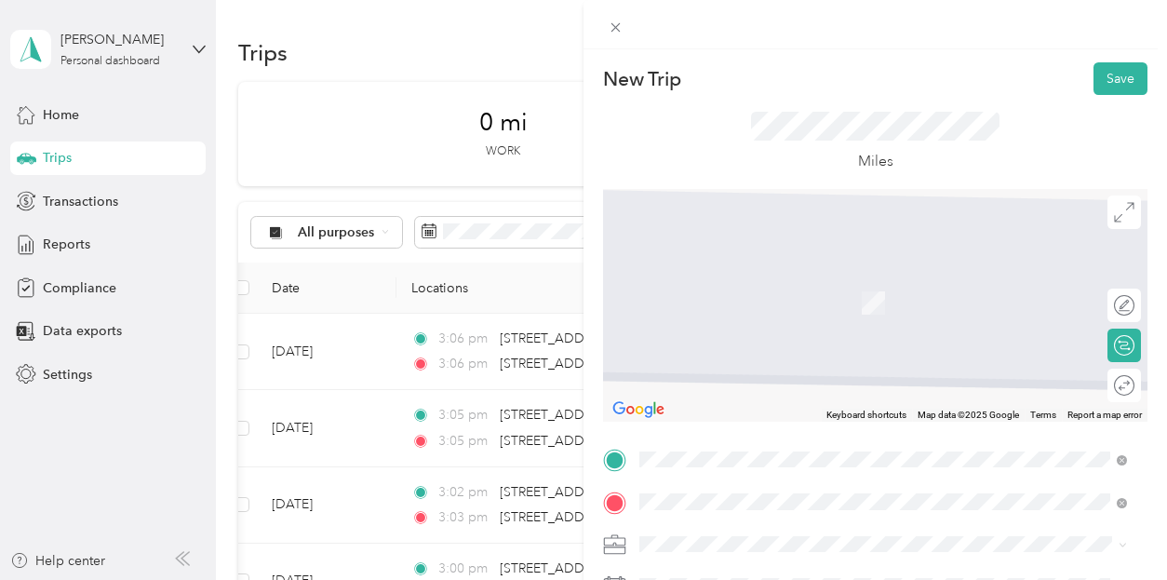
click at [758, 284] on span "[STREET_ADDRESS][PERSON_NAME][US_STATE]" at bounding box center [819, 275] width 289 height 17
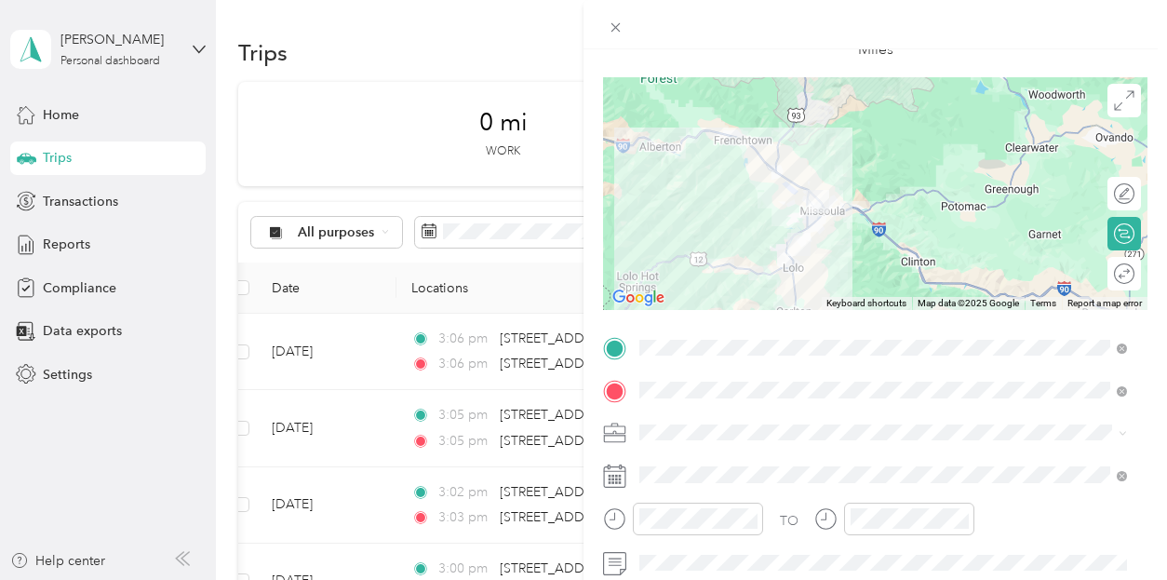
scroll to position [186, 0]
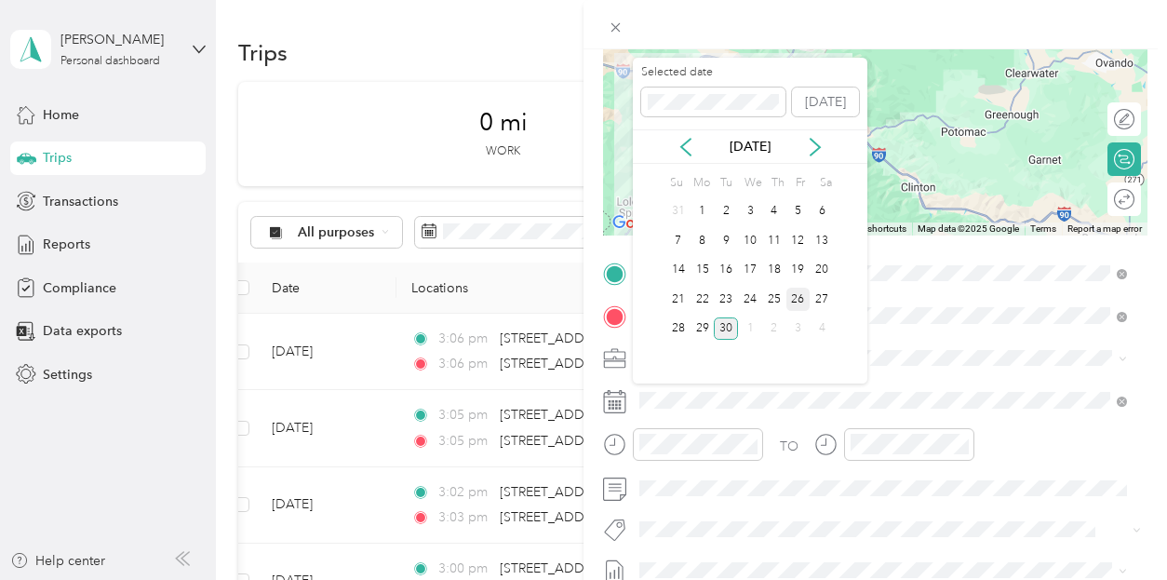
click at [802, 298] on div "26" at bounding box center [799, 299] width 24 height 23
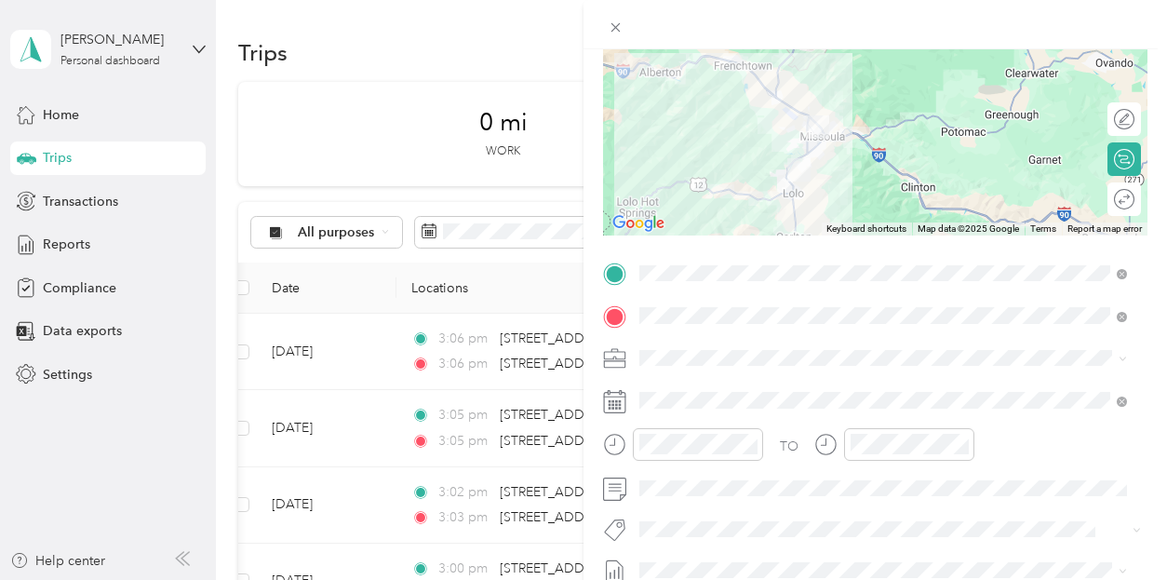
scroll to position [0, 0]
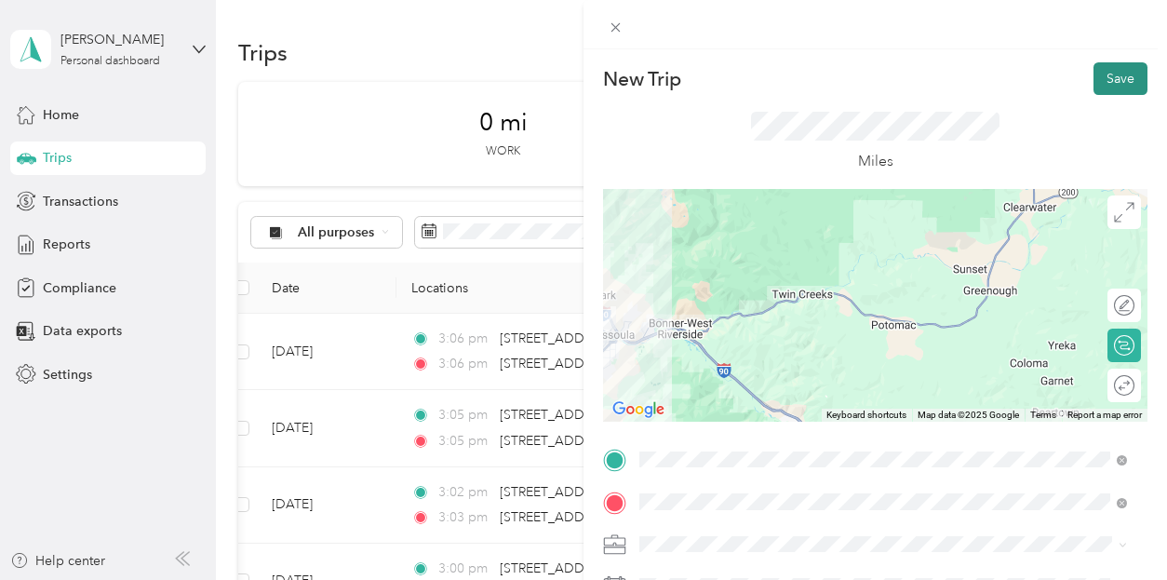
click at [1108, 83] on button "Save" at bounding box center [1121, 78] width 54 height 33
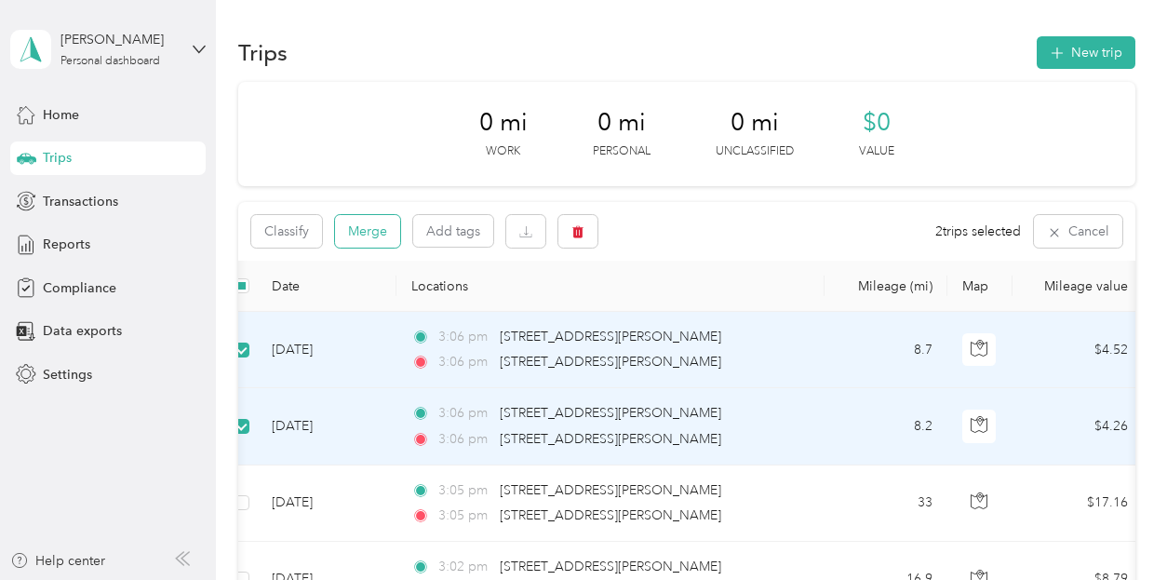
click at [372, 233] on button "Merge" at bounding box center [367, 231] width 65 height 33
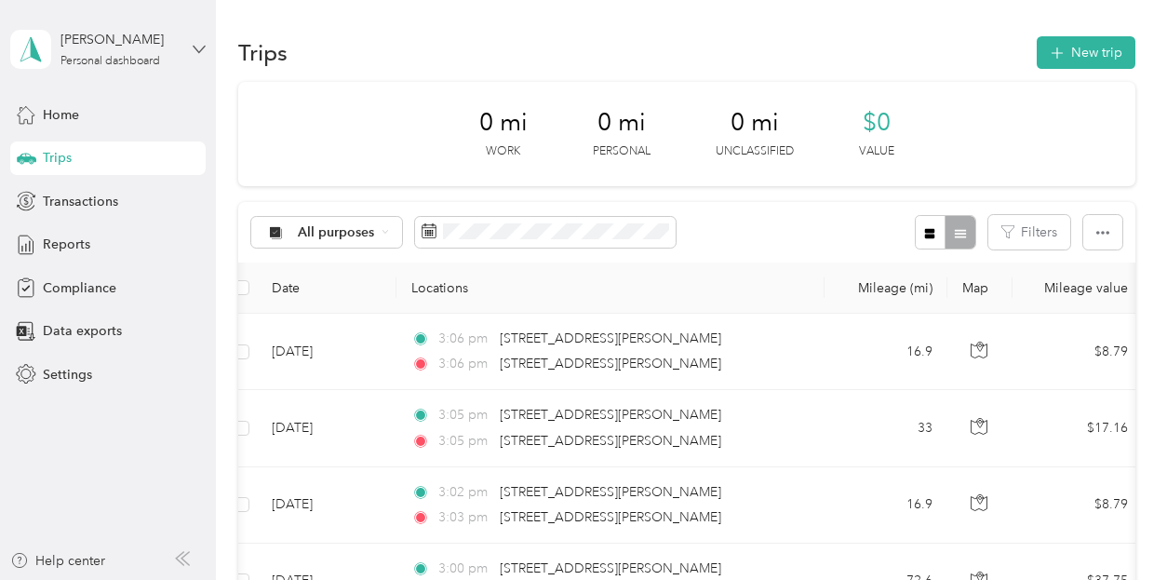
click at [195, 44] on icon at bounding box center [199, 49] width 13 height 13
click at [933, 31] on div "Trips New trip 0 mi Work 0 mi Personal 0 mi Unclassified $0 Value All purposes …" at bounding box center [687, 464] width 942 height 928
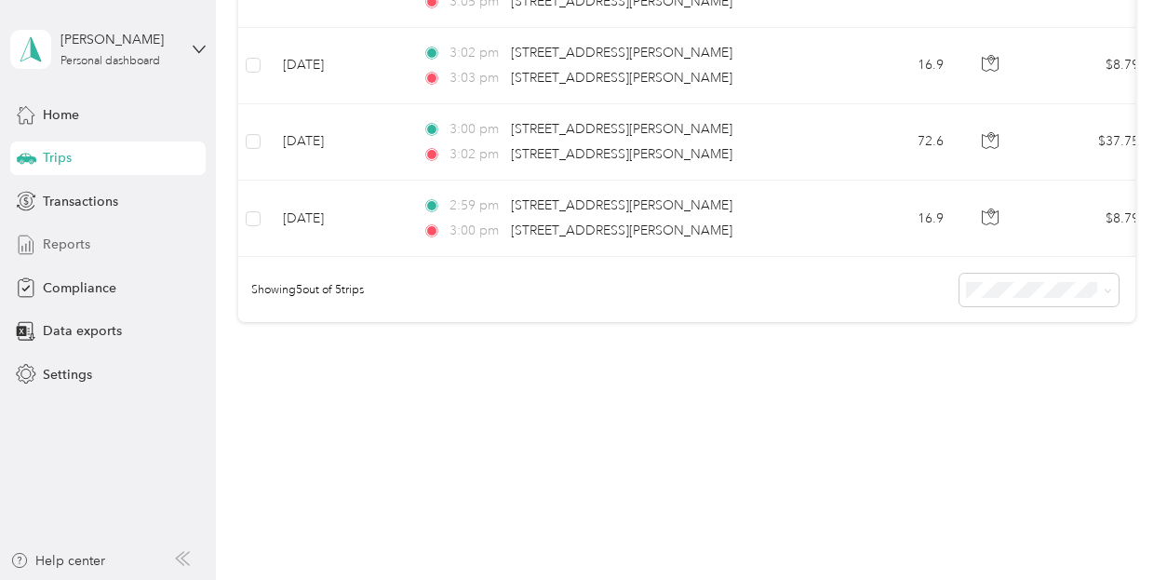
click at [73, 238] on span "Reports" at bounding box center [66, 245] width 47 height 20
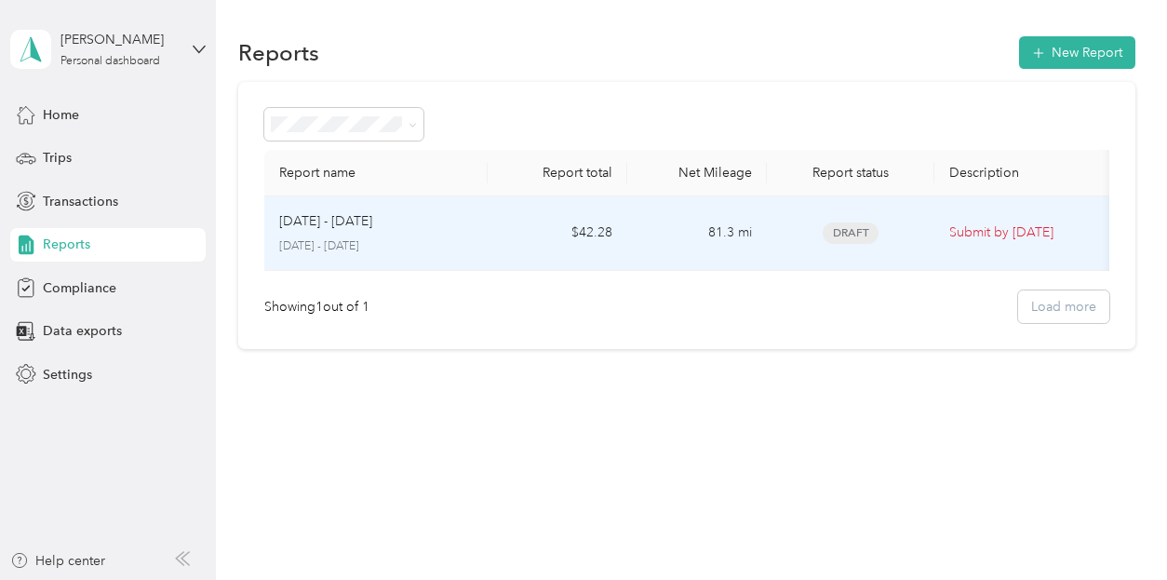
click at [851, 224] on span "Draft" at bounding box center [851, 232] width 56 height 21
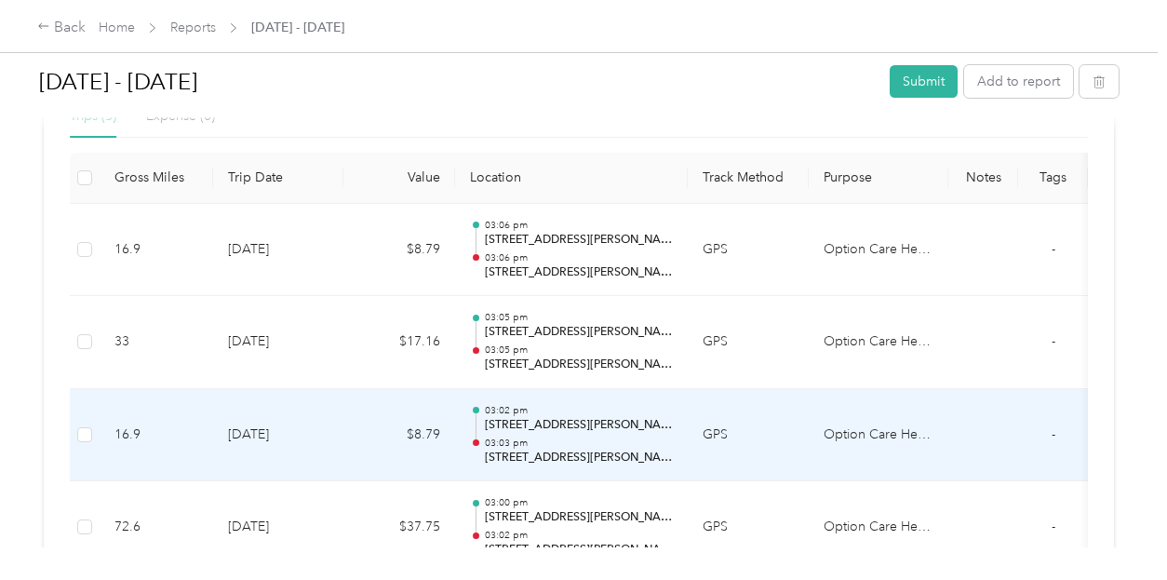
scroll to position [465, 0]
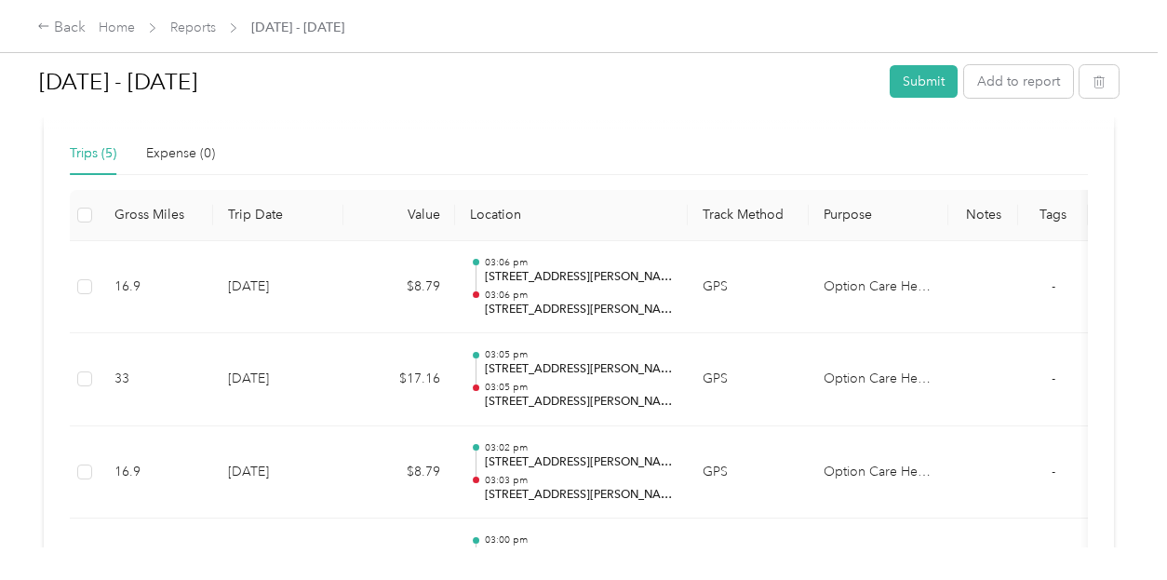
click at [480, 211] on th "Location" at bounding box center [571, 215] width 233 height 51
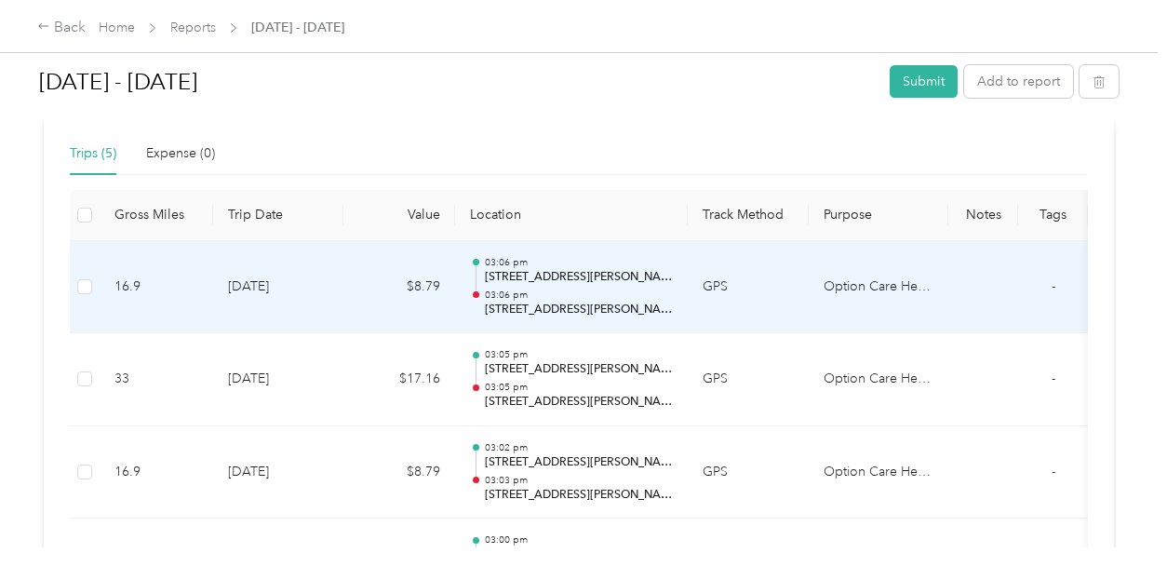
click at [478, 292] on div at bounding box center [476, 294] width 7 height 7
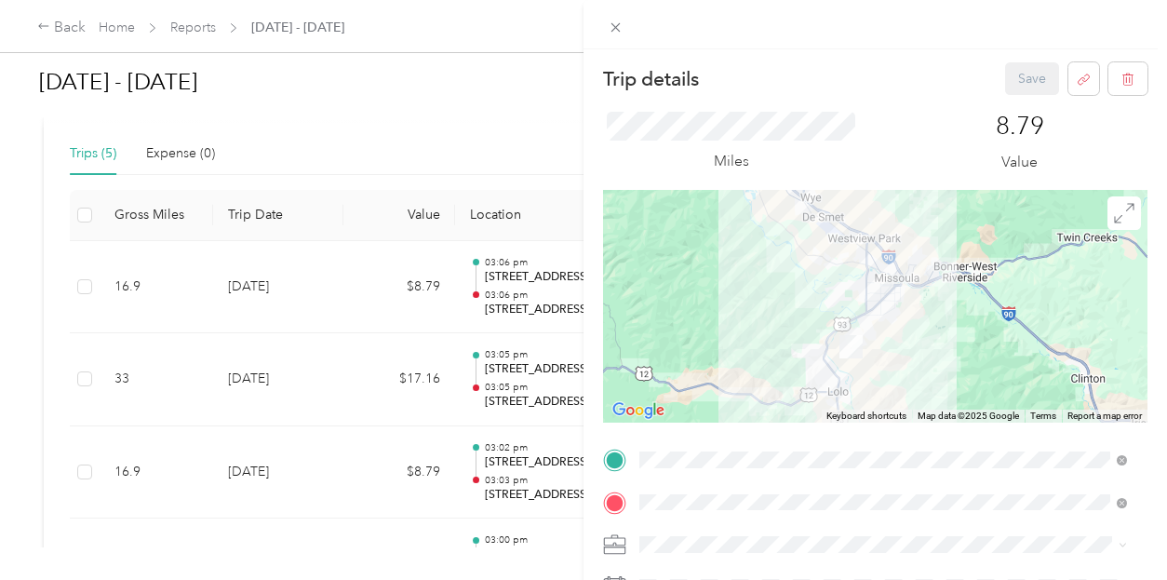
click at [338, 160] on div "Trip details Save This trip cannot be edited because it is either under review,…" at bounding box center [583, 290] width 1167 height 580
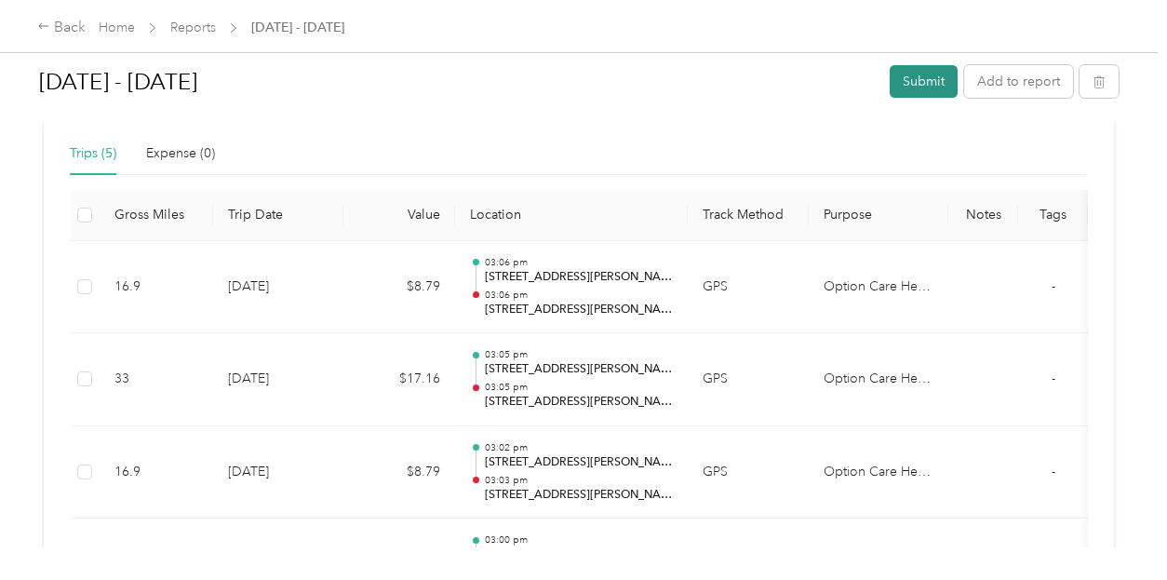
click at [909, 81] on button "Submit" at bounding box center [924, 81] width 68 height 33
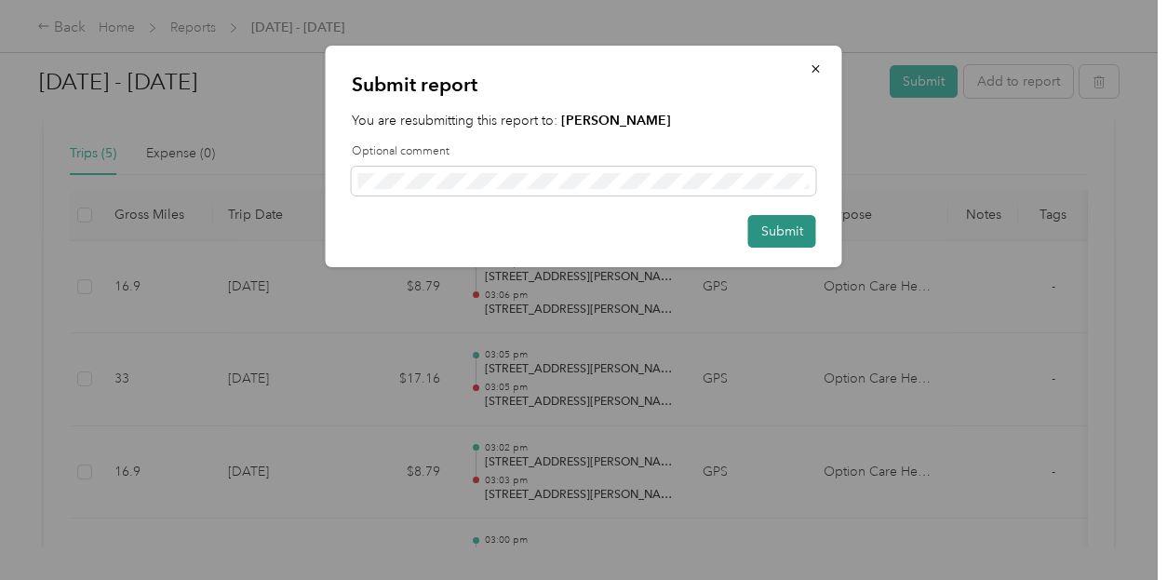
click at [795, 232] on button "Submit" at bounding box center [782, 231] width 68 height 33
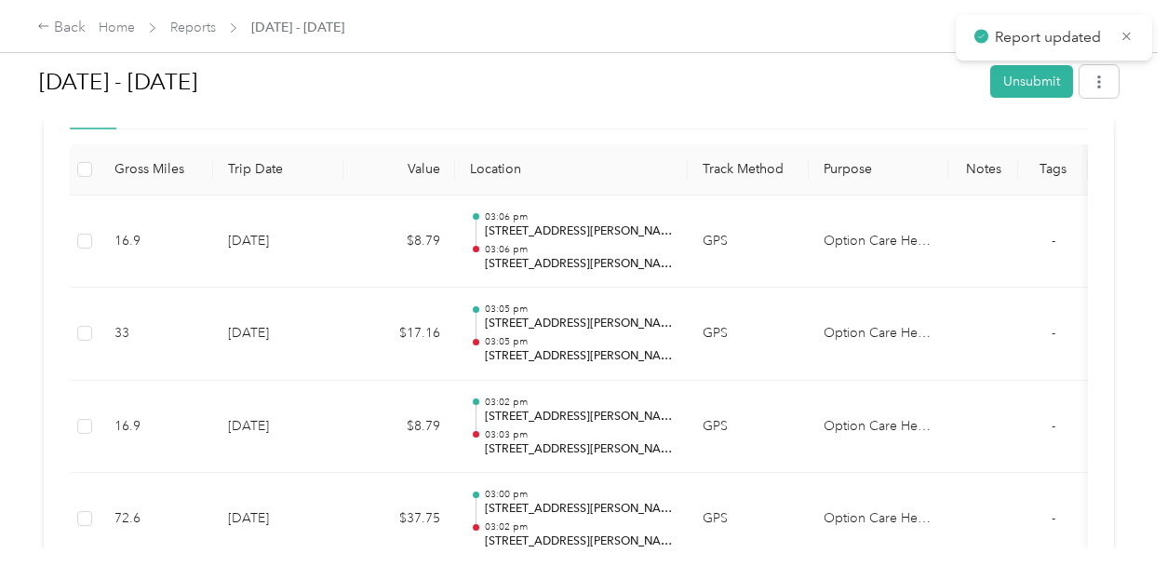
scroll to position [419, 0]
